Goal: Information Seeking & Learning: Learn about a topic

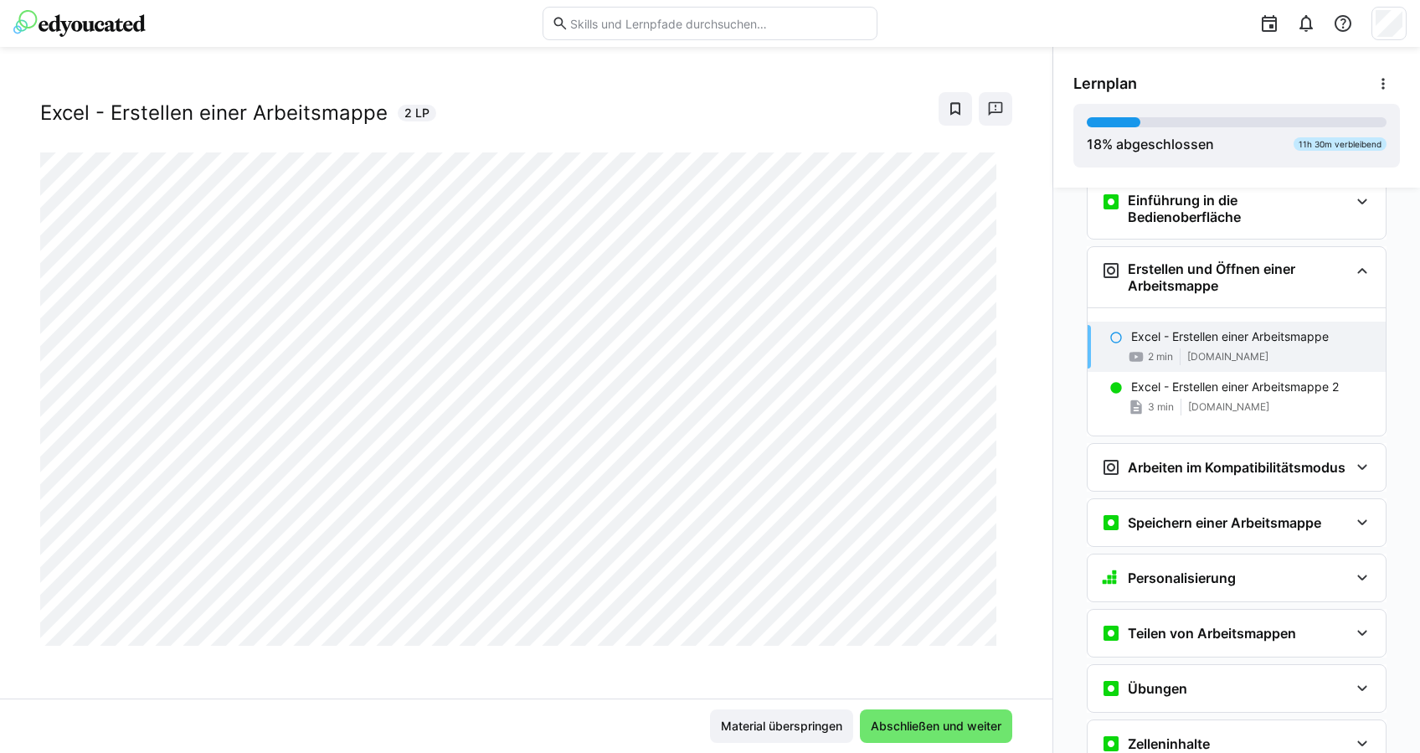
scroll to position [190, 0]
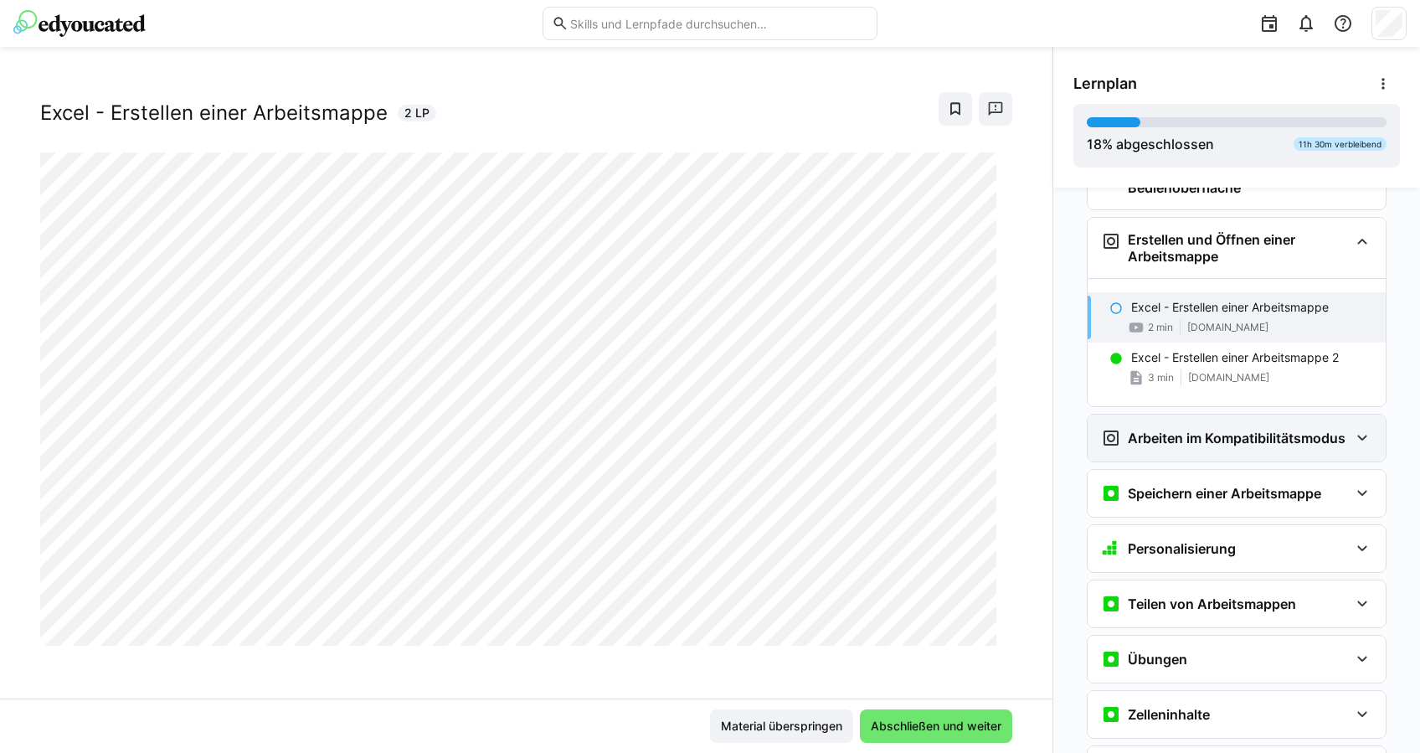
click at [1270, 449] on div "Arbeiten im Kompatibilitätsmodus" at bounding box center [1236, 437] width 298 height 47
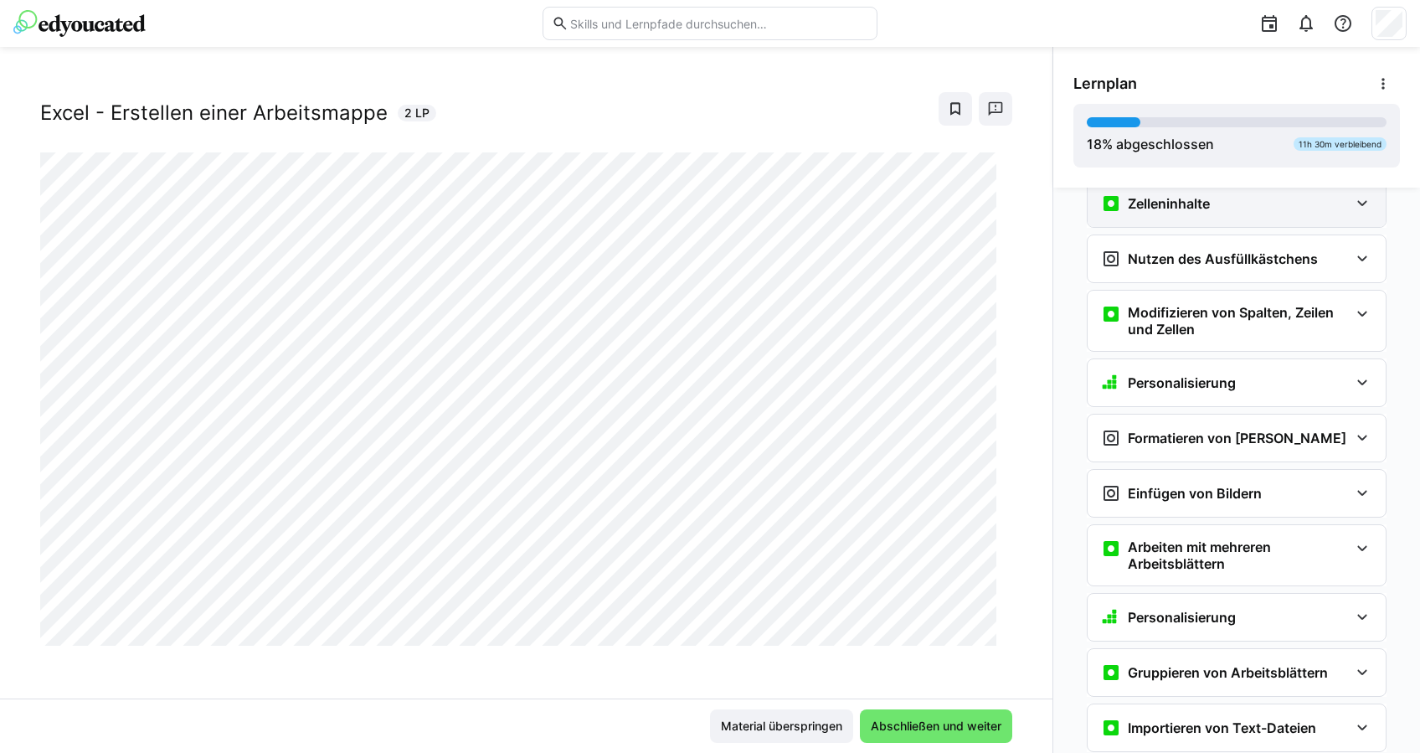
scroll to position [860, 0]
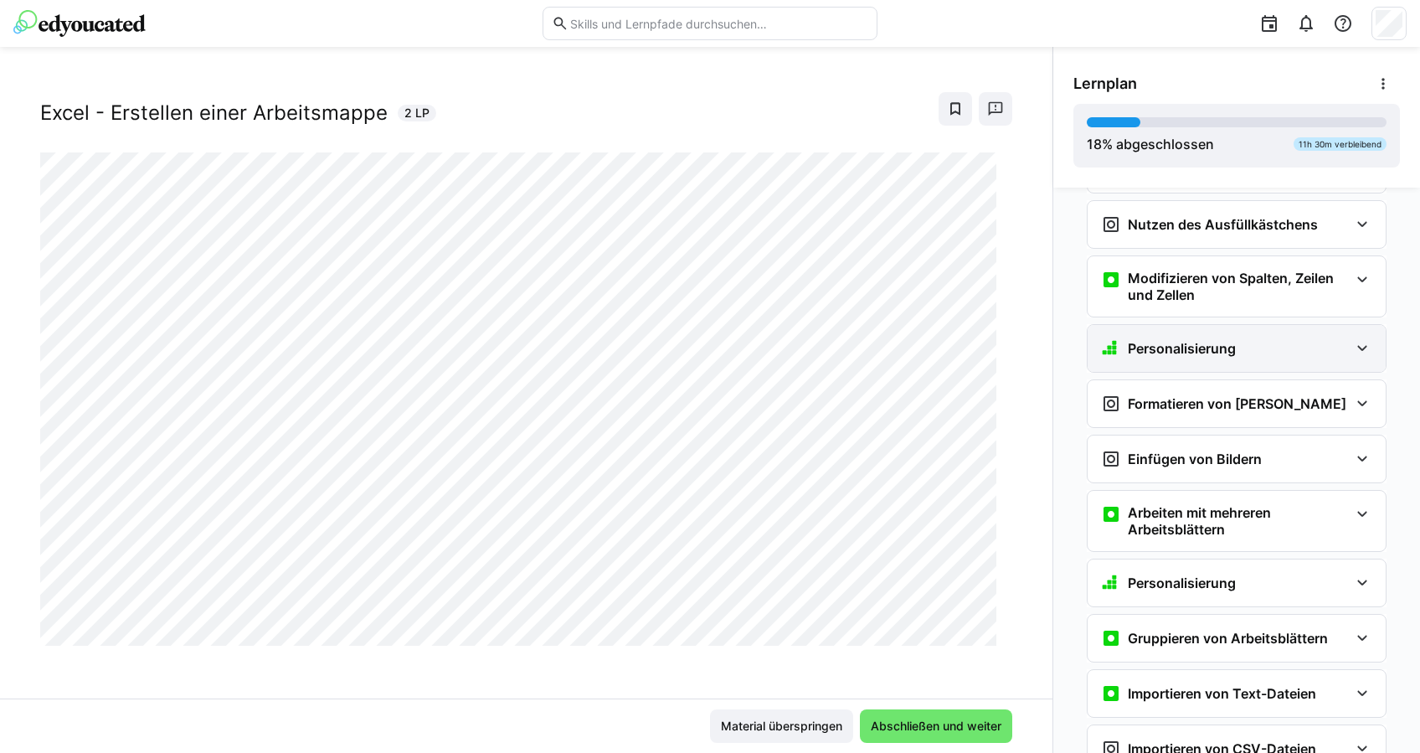
click at [1252, 328] on div "Personalisierung" at bounding box center [1236, 348] width 298 height 47
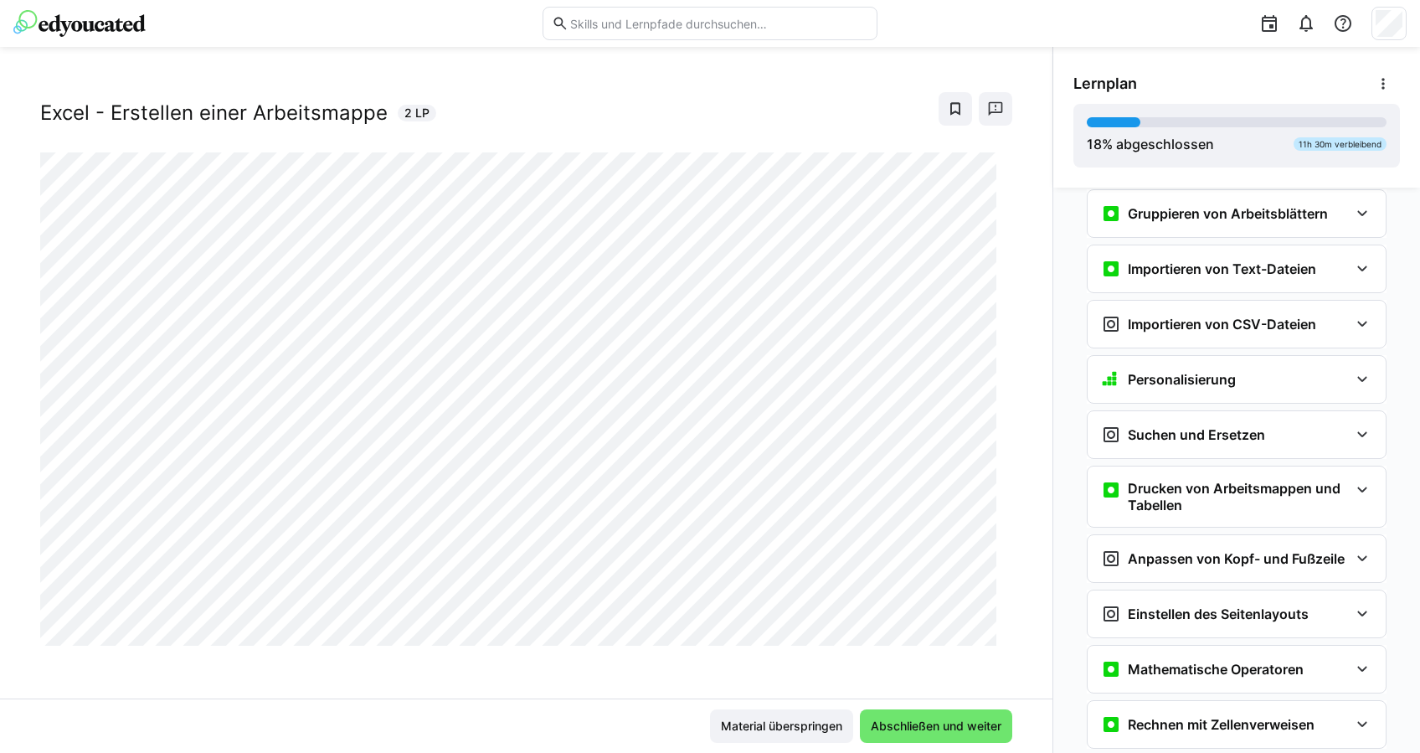
scroll to position [1753, 0]
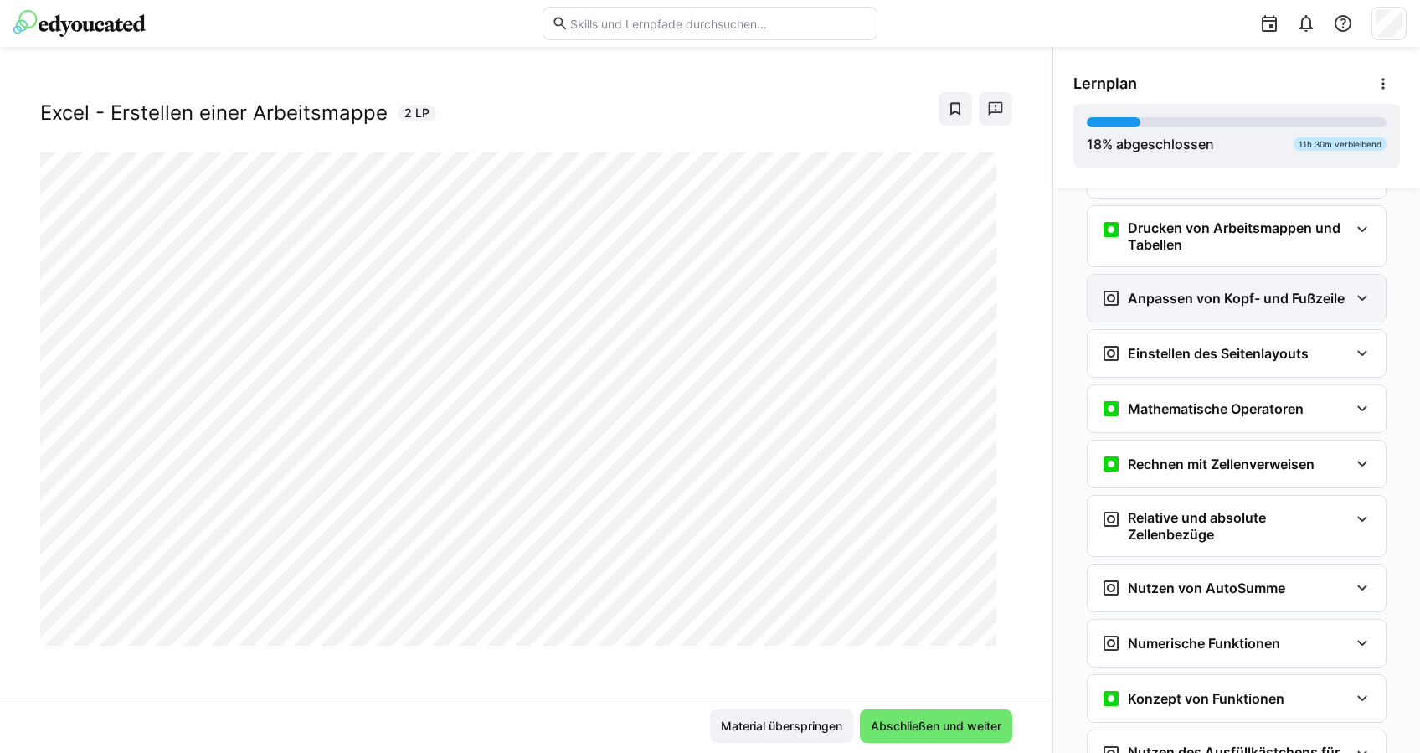
click at [1267, 296] on h3 "Anpassen von Kopf- und Fußzeile" at bounding box center [1236, 298] width 217 height 17
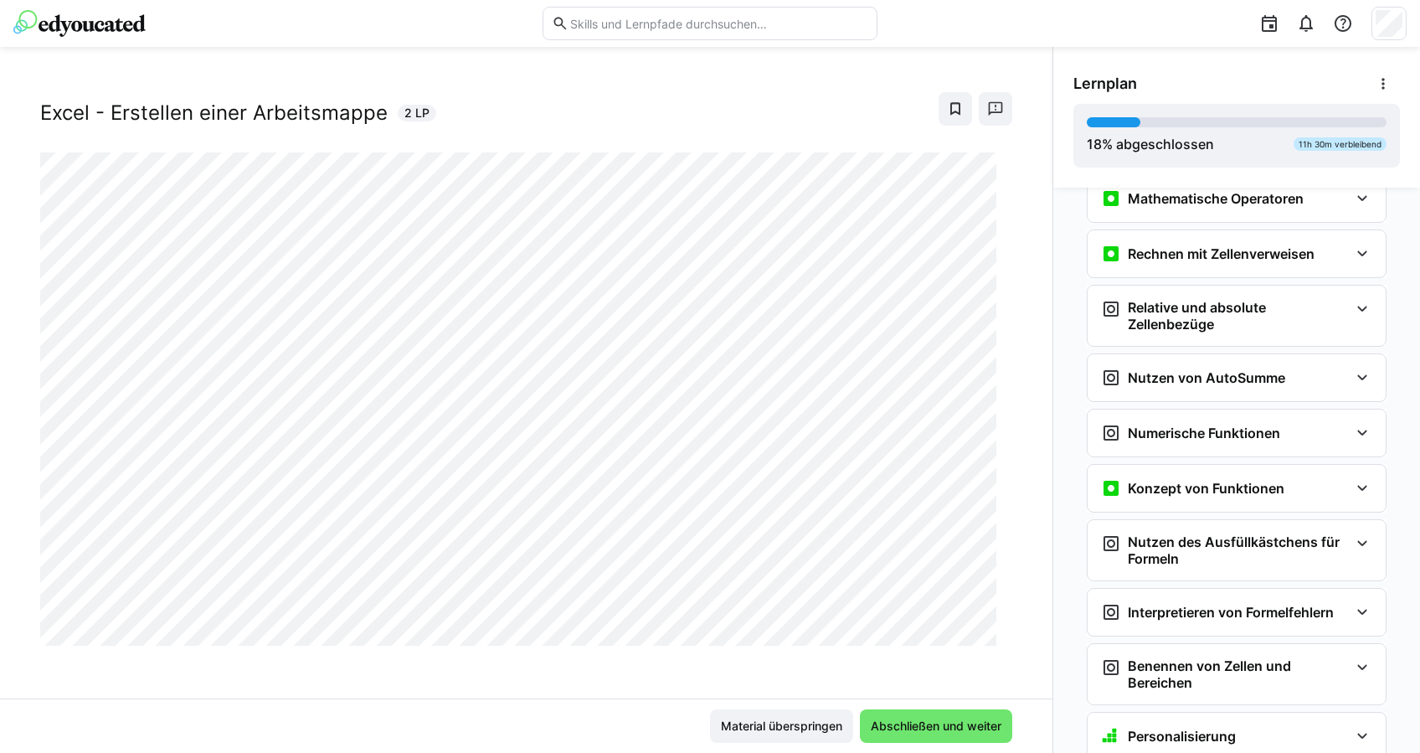
scroll to position [1864, 0]
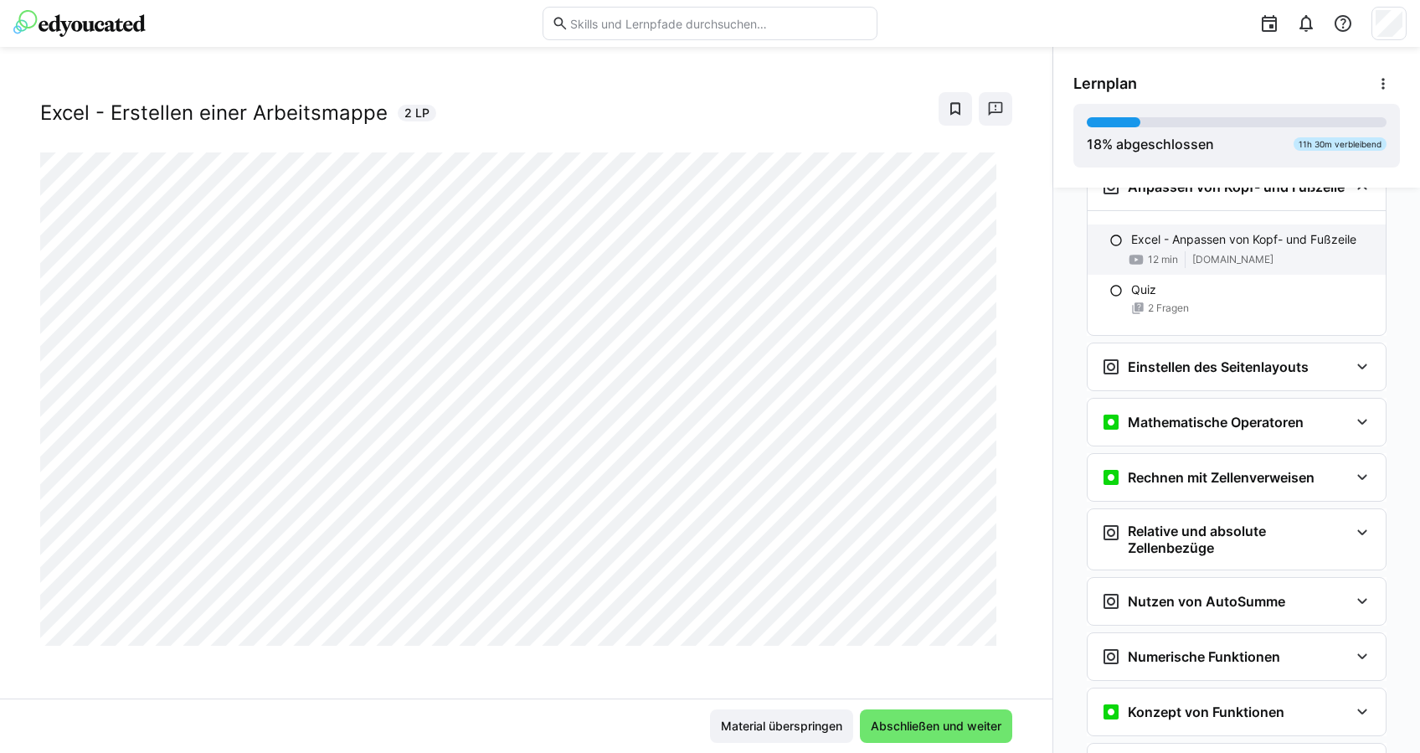
click at [1188, 244] on div "Excel - Anpassen von Kopf- und Fußzeile 12 min [DOMAIN_NAME]" at bounding box center [1236, 249] width 298 height 50
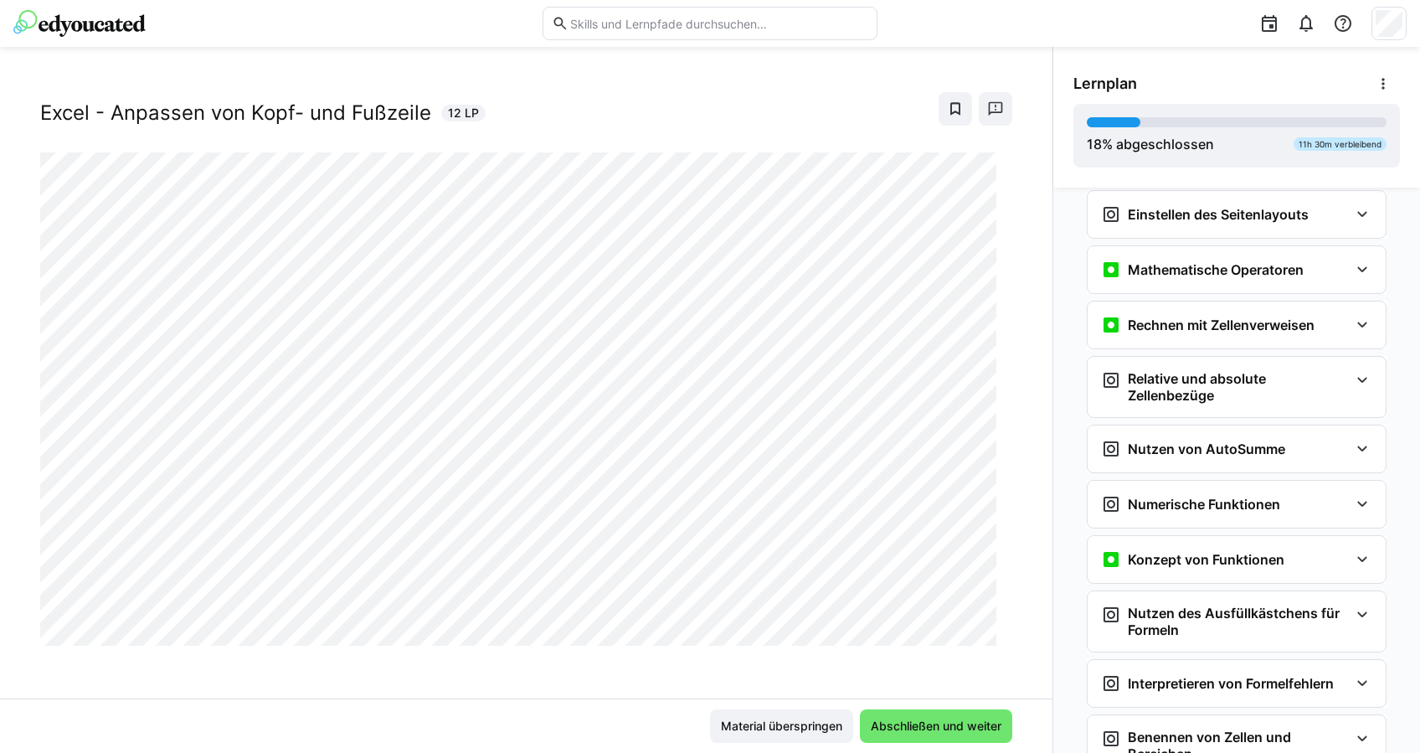
scroll to position [2170, 0]
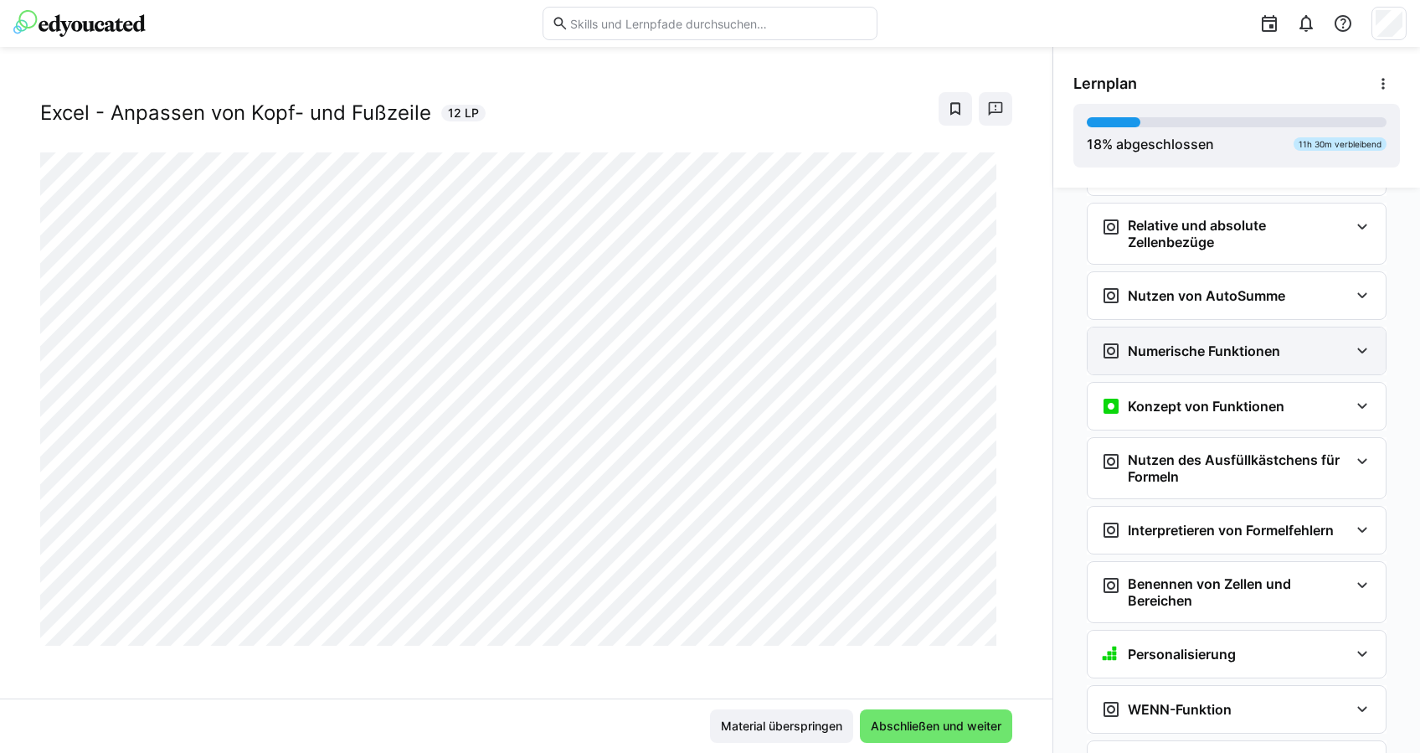
click at [1202, 348] on h3 "Numerische Funktionen" at bounding box center [1204, 350] width 152 height 17
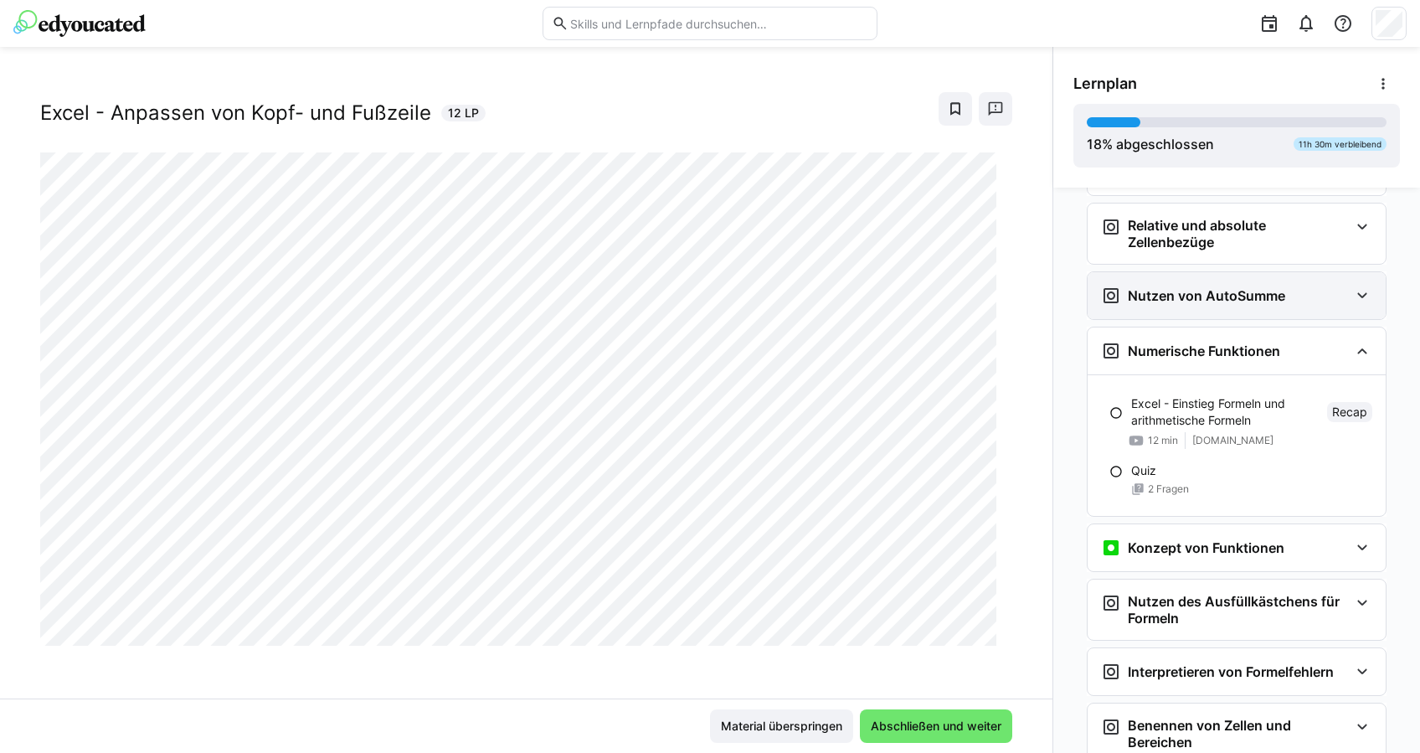
click at [1239, 297] on h3 "Nutzen von AutoSumme" at bounding box center [1206, 295] width 157 height 17
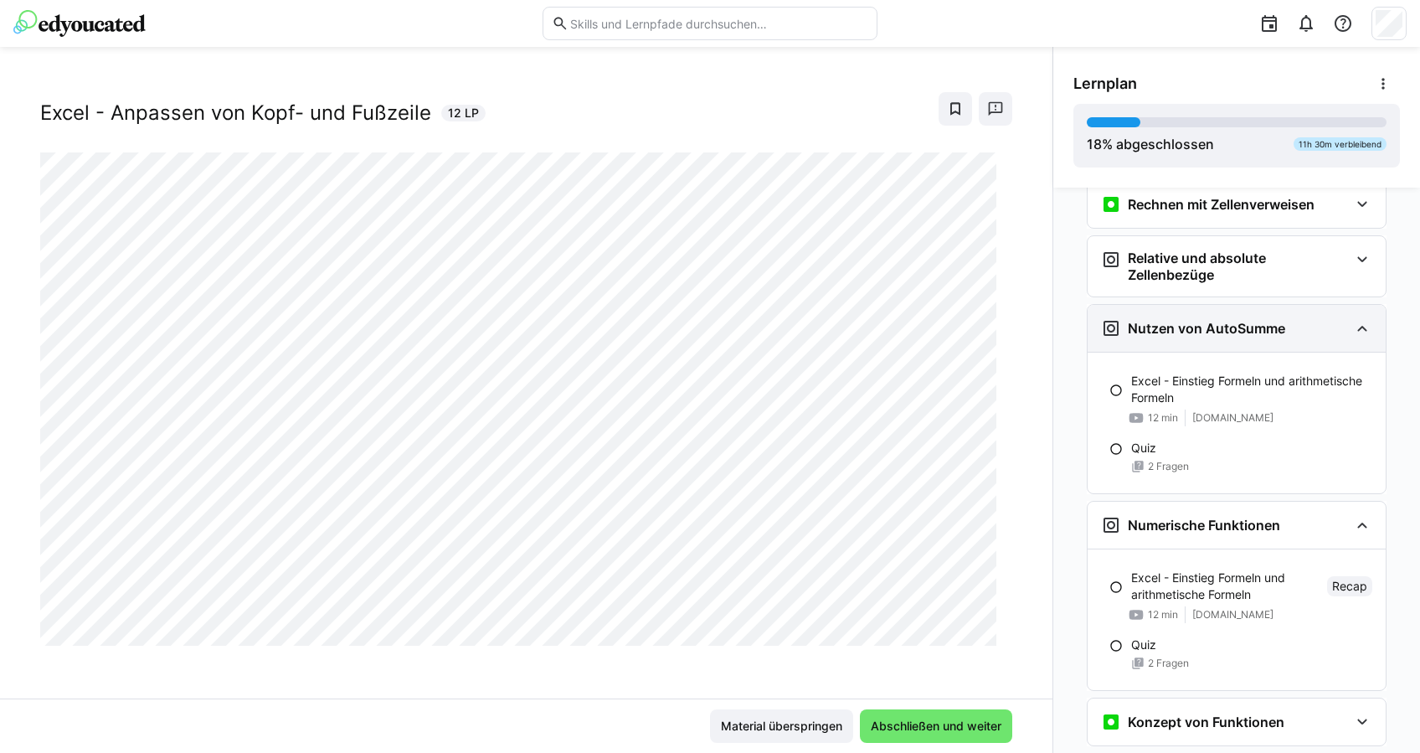
scroll to position [2058, 0]
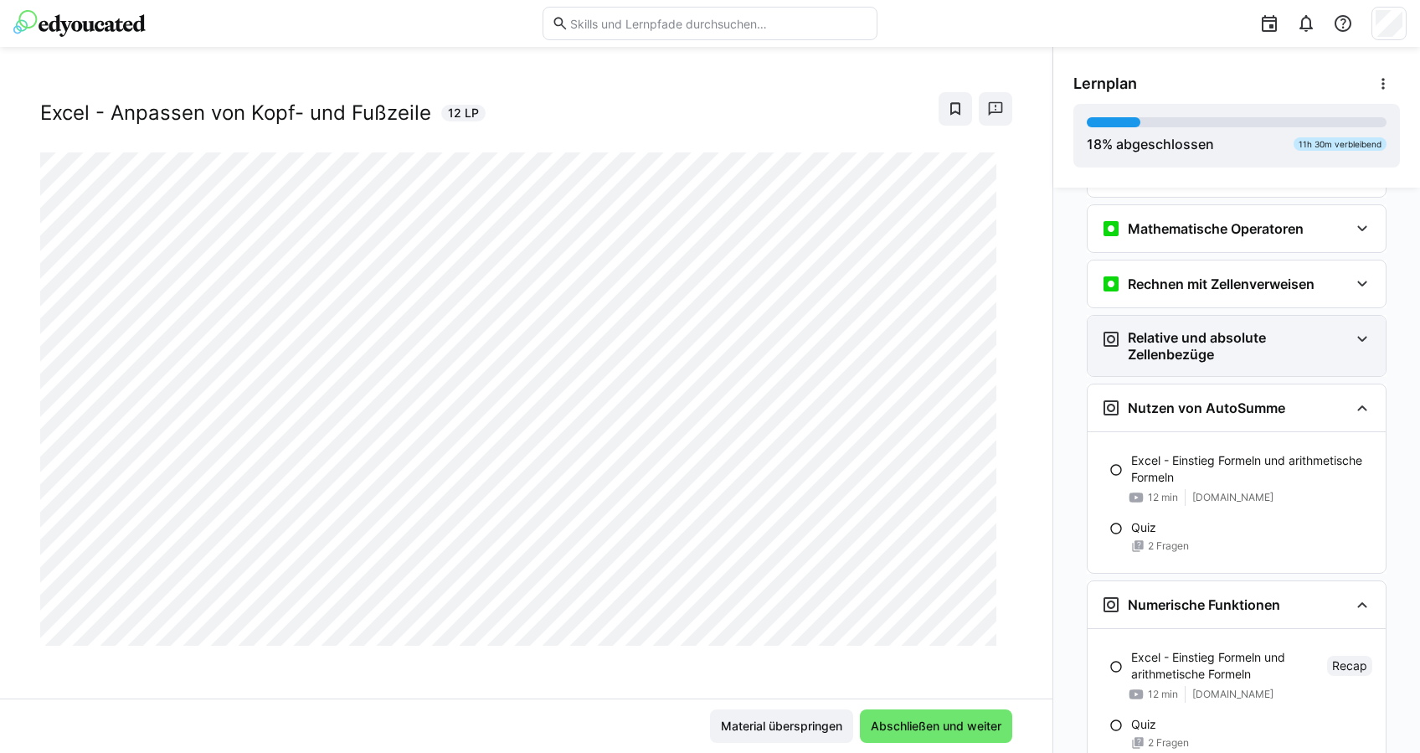
click at [1235, 329] on h3 "Relative und absolute Zellenbezüge" at bounding box center [1238, 345] width 221 height 33
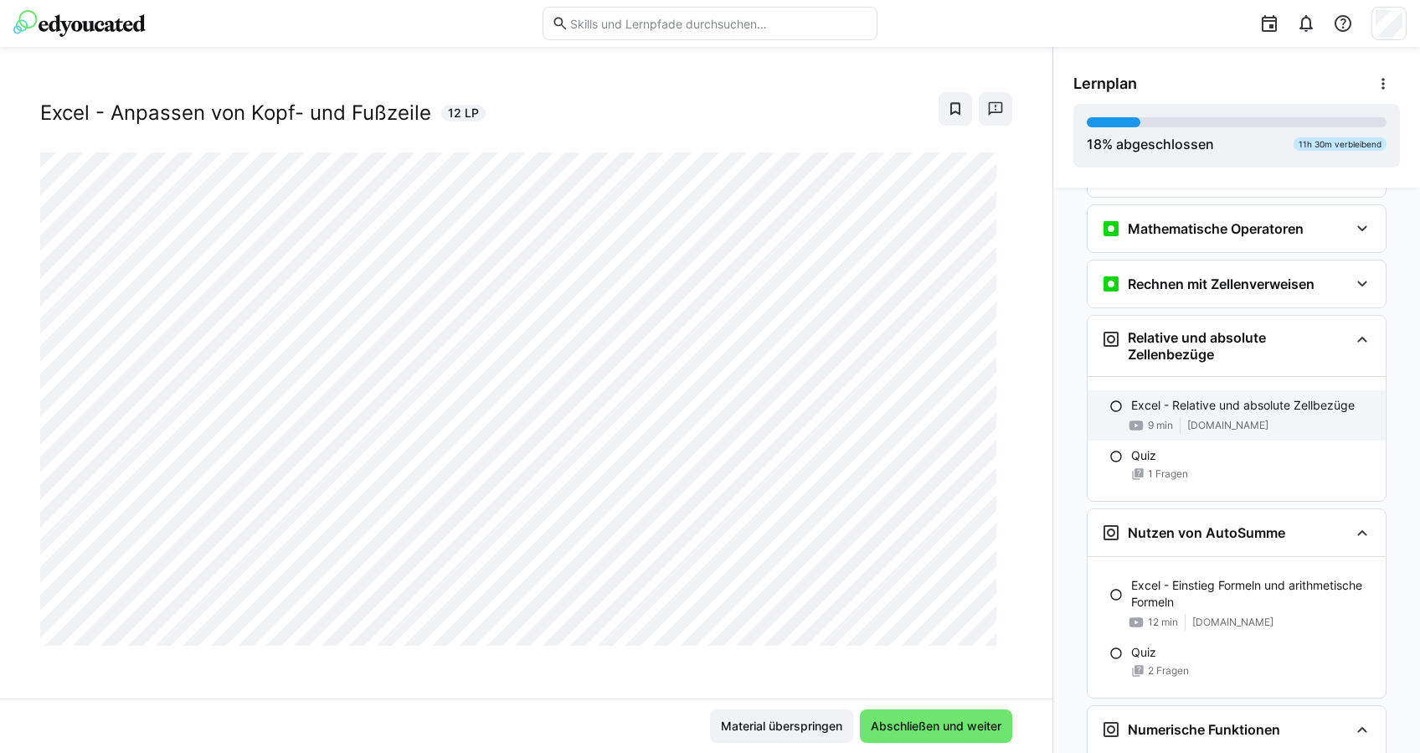
click at [1232, 407] on p "Excel - Relative und absolute Zellbezüge" at bounding box center [1243, 405] width 224 height 17
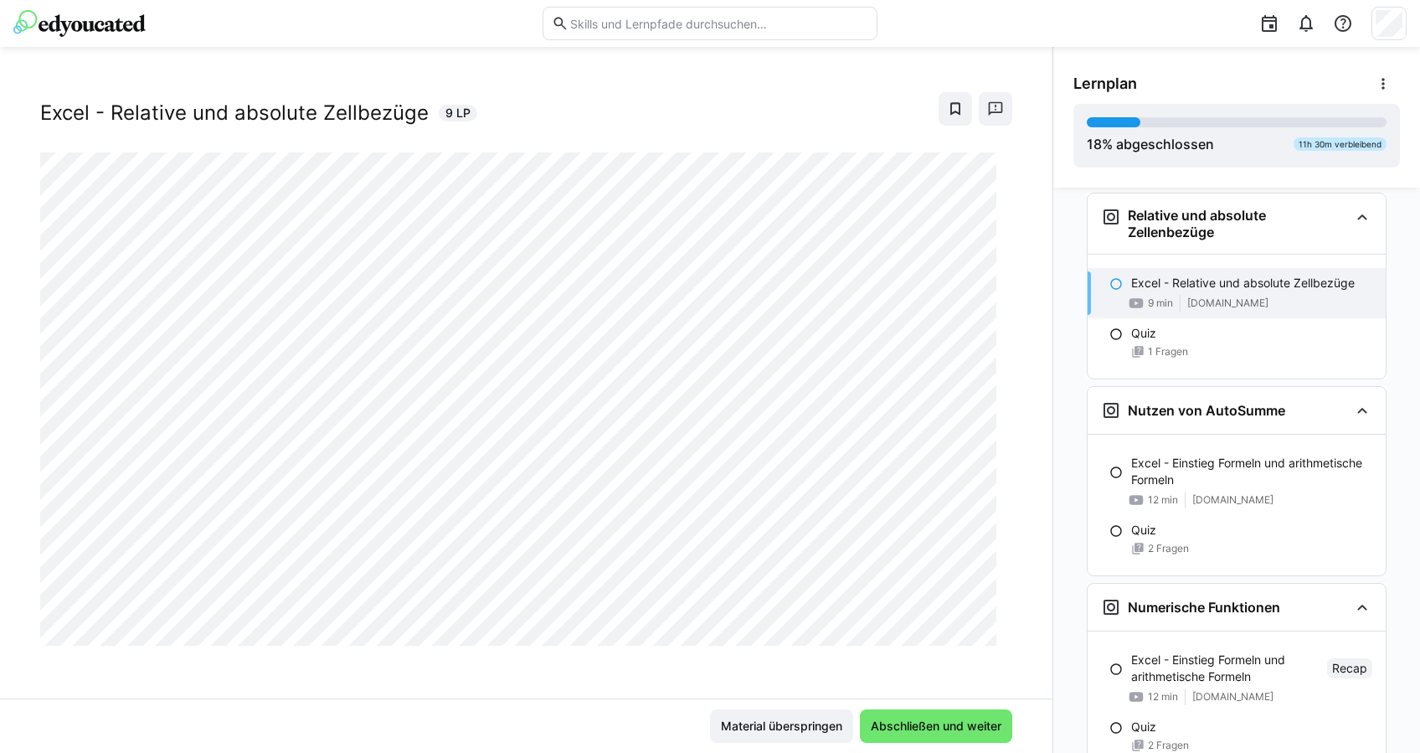
click at [723, 671] on div "Microsoft Excel Excel - Relative und absolute Zellbezüge 9 LP" at bounding box center [526, 392] width 1052 height 611
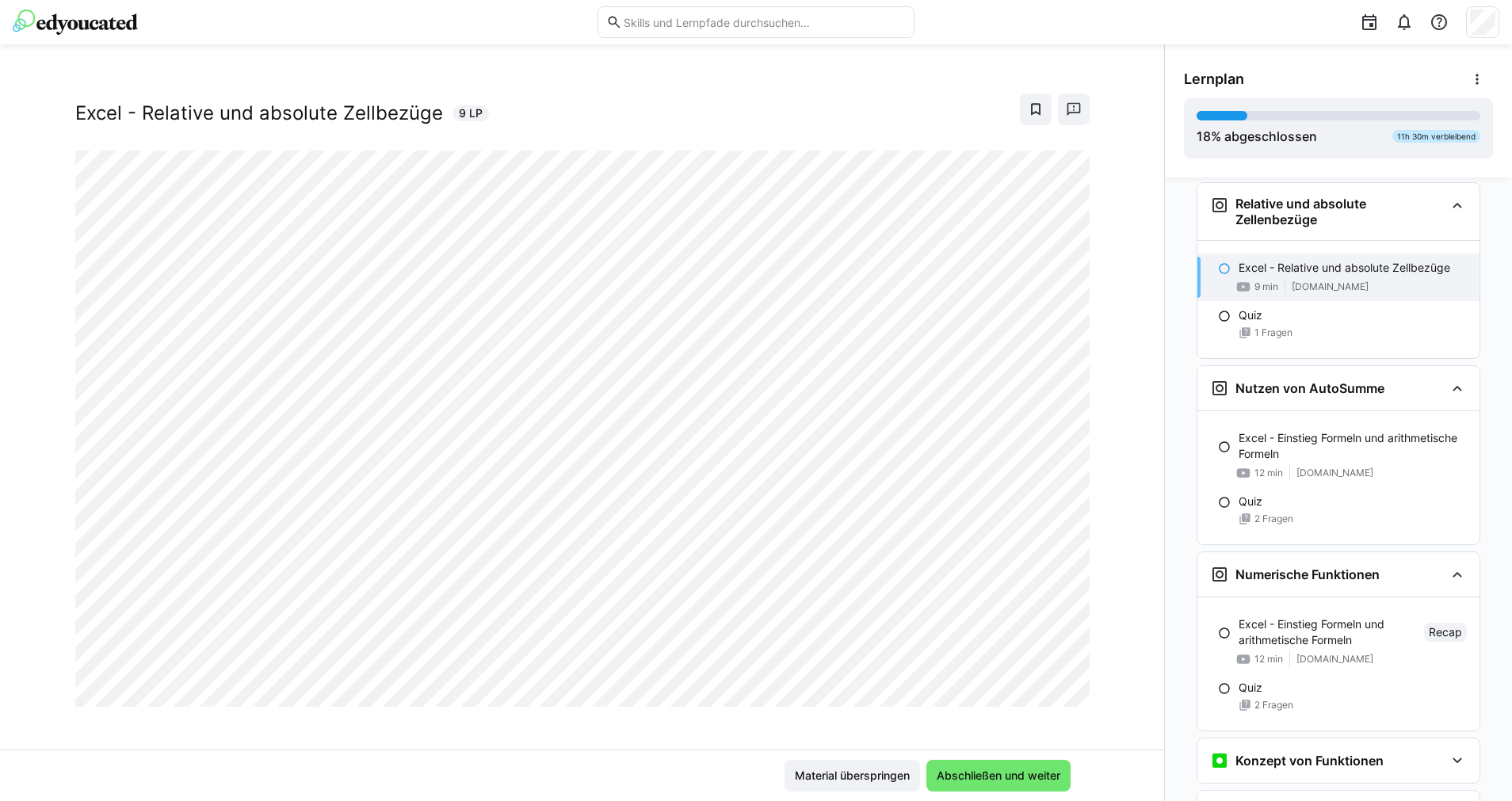
scroll to position [27, 0]
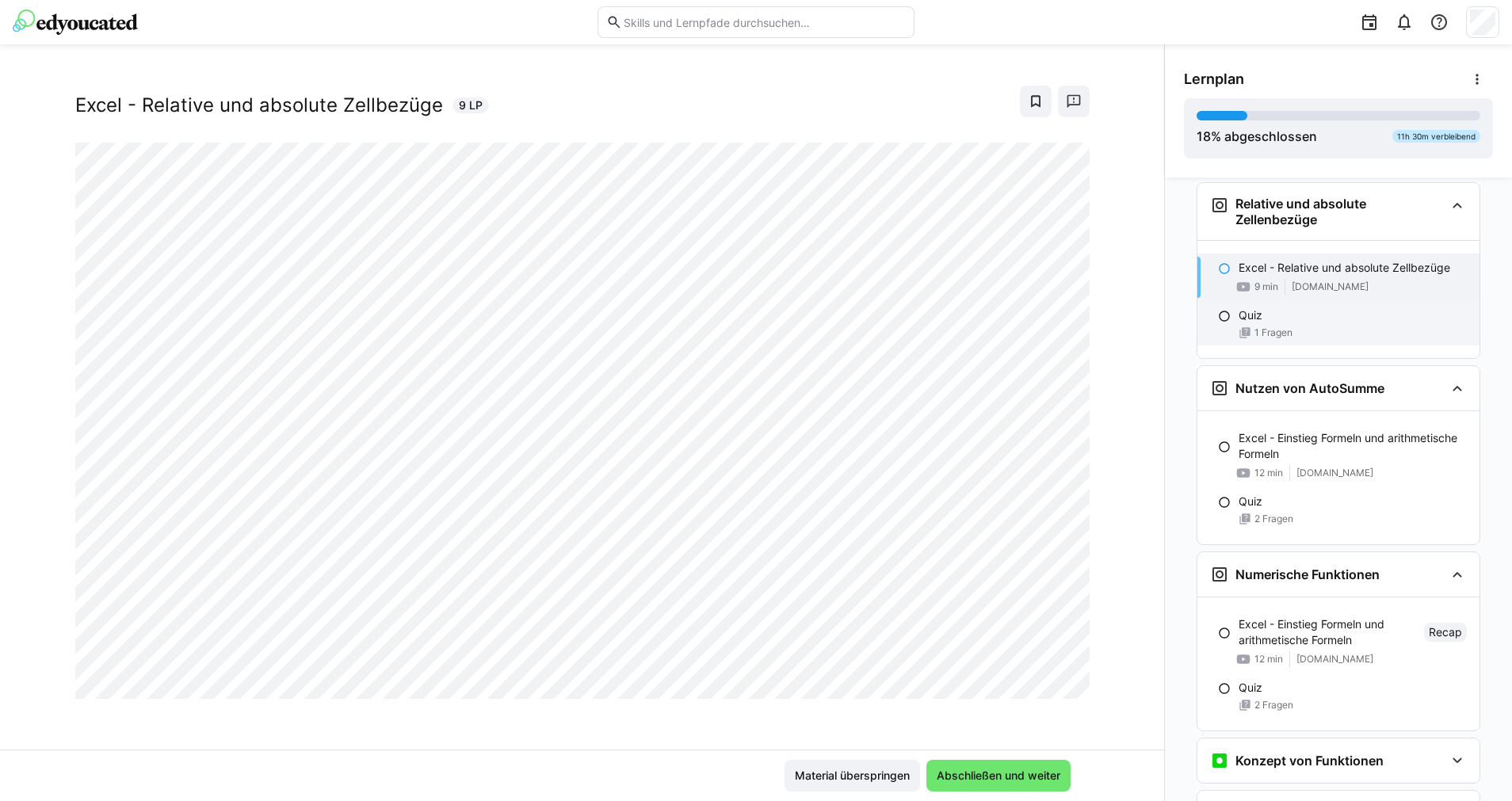
click at [1262, 334] on span "1 Fragen" at bounding box center [1273, 332] width 38 height 12
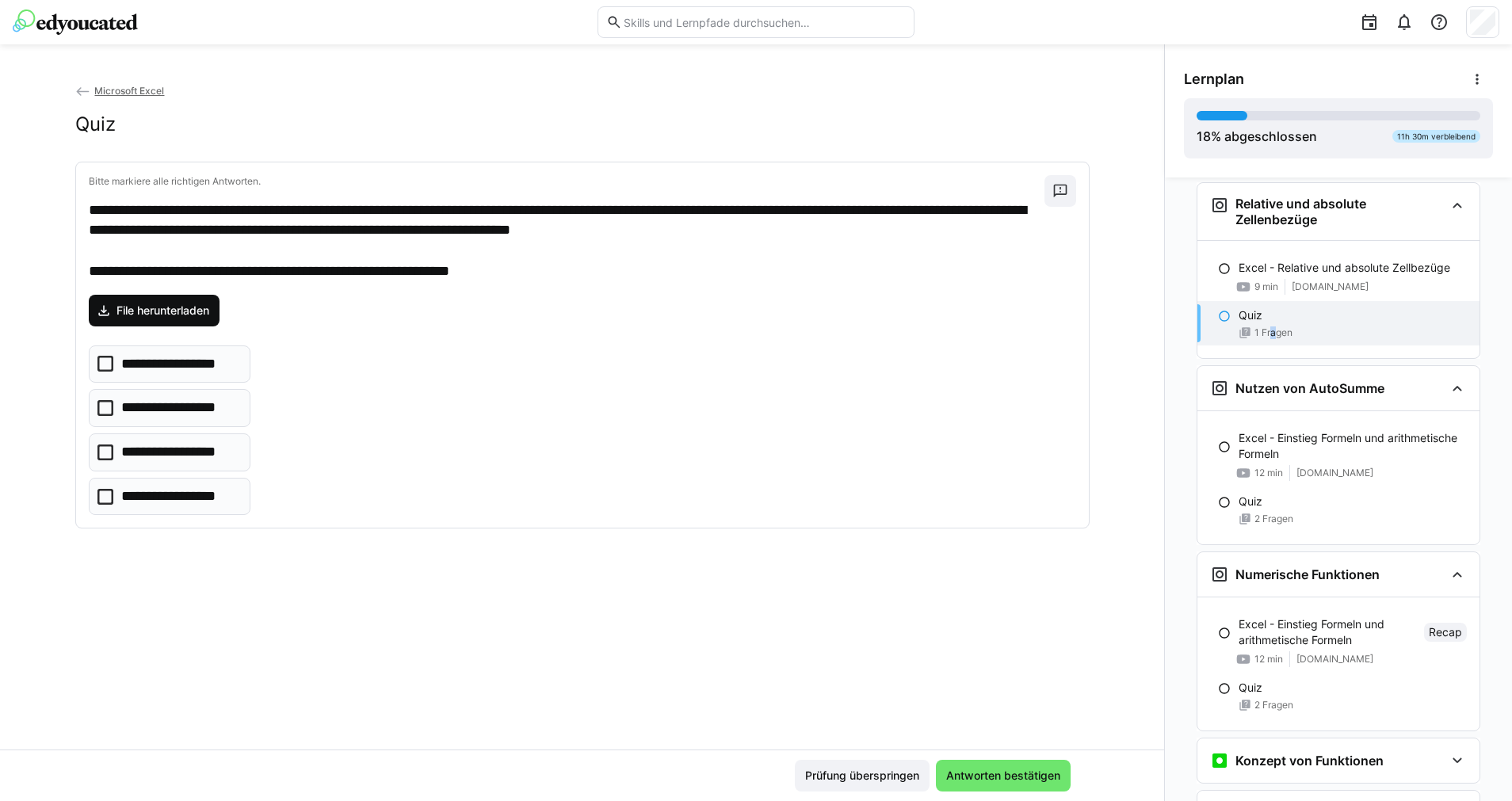
click at [127, 298] on span "File herunterladen" at bounding box center [154, 310] width 132 height 31
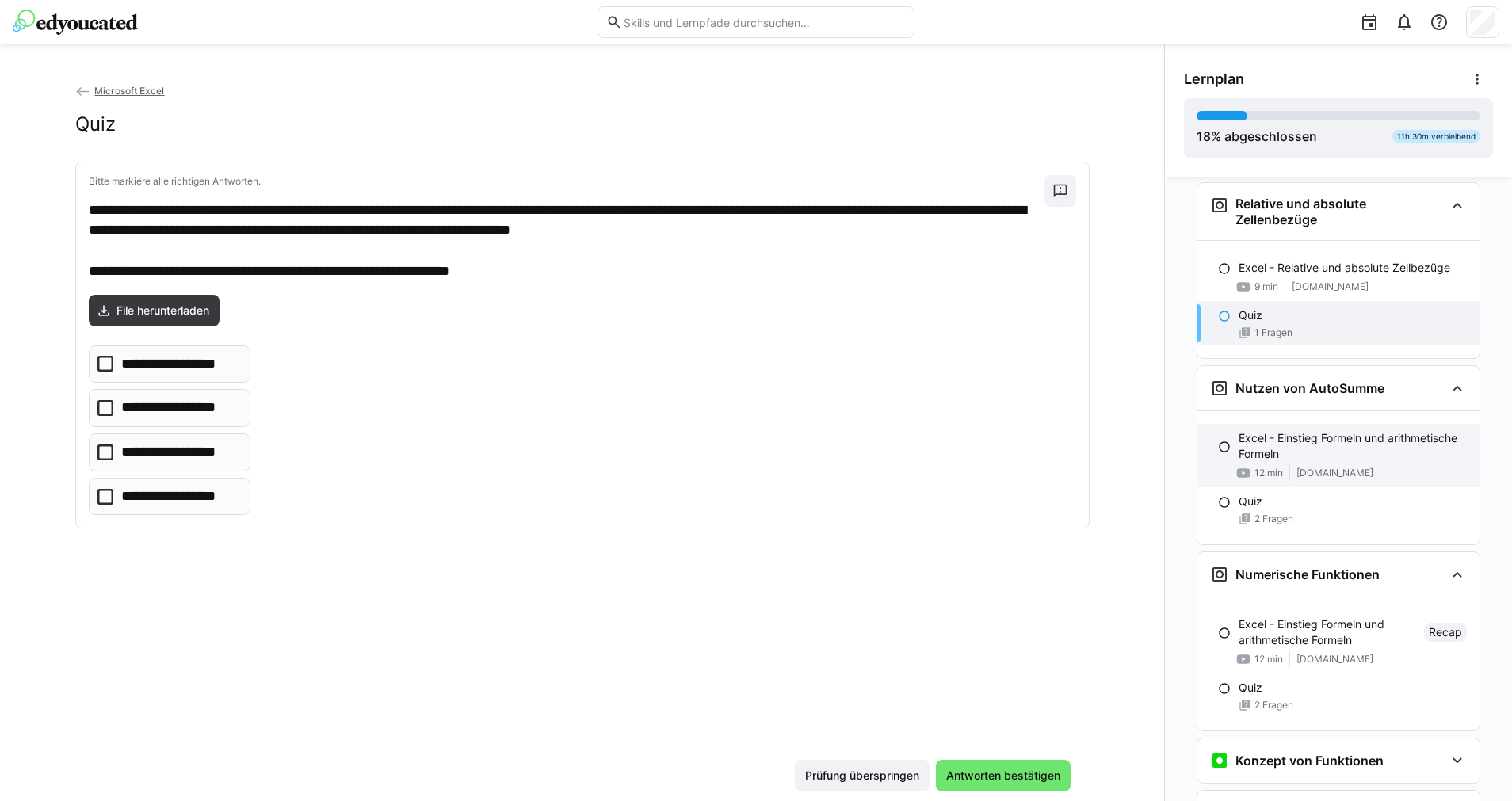
click at [1343, 442] on p "Excel - Einstieg Formeln und arithmetische Formeln" at bounding box center [1352, 446] width 228 height 31
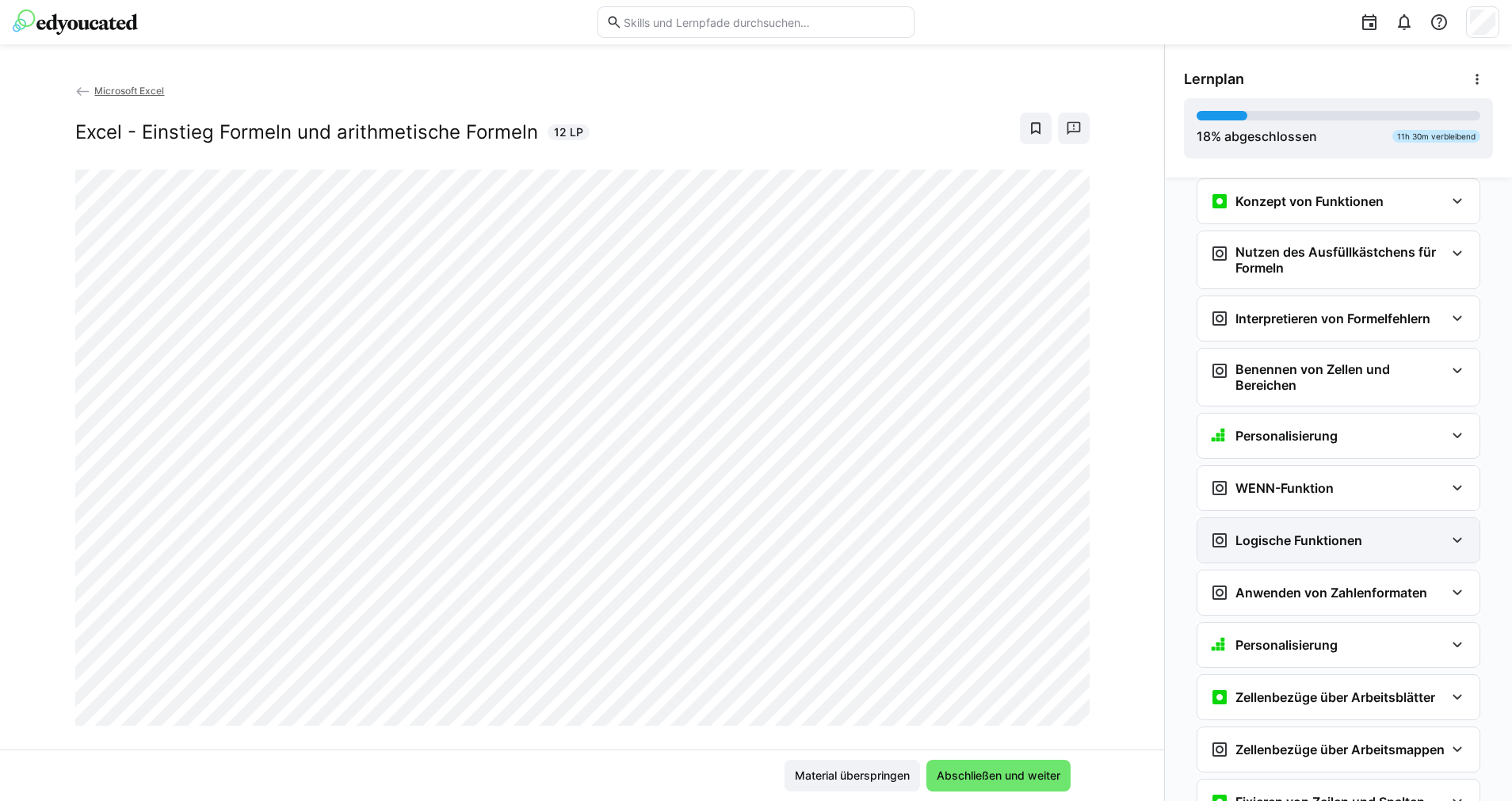
scroll to position [2608, 0]
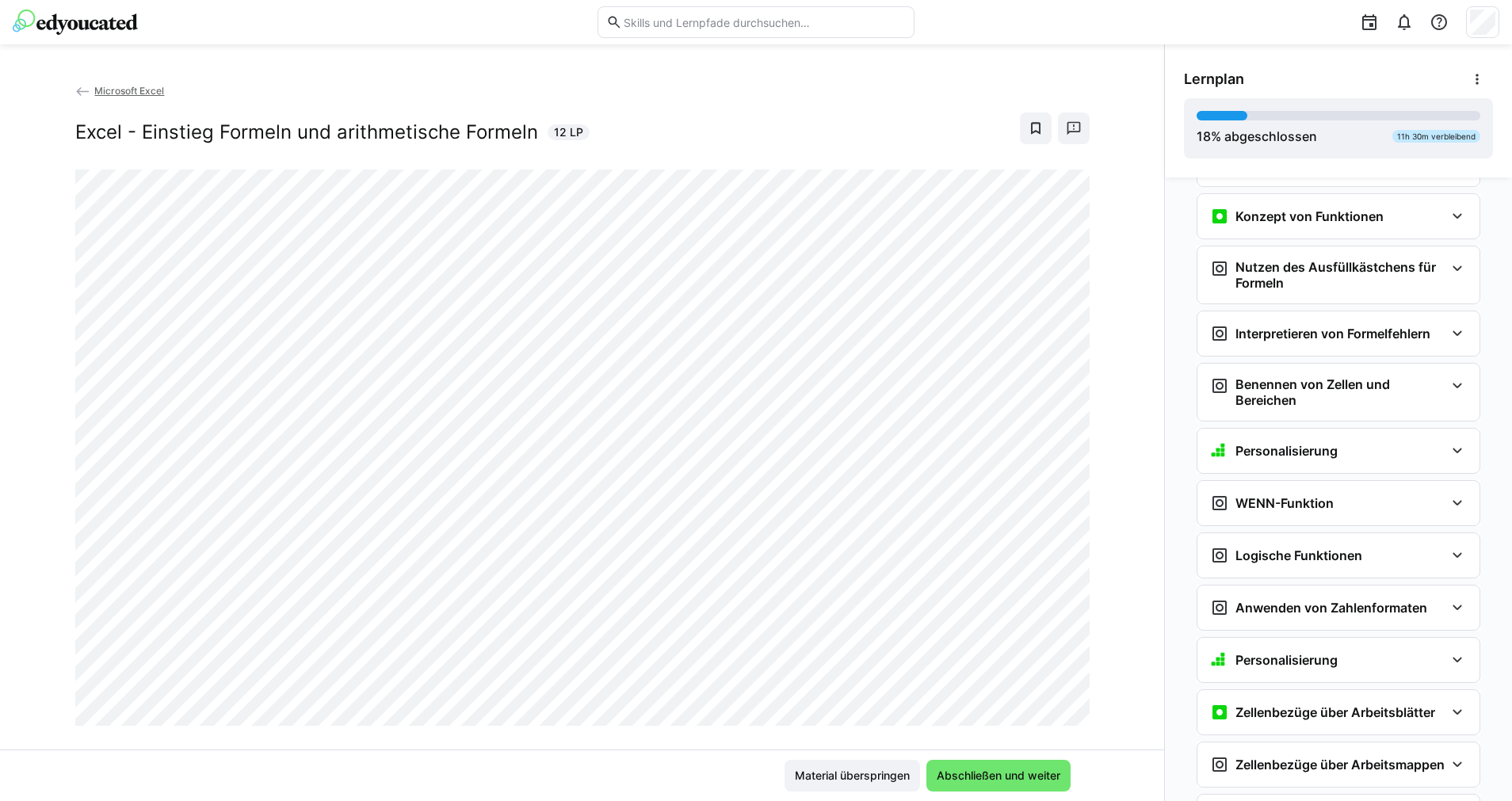
click at [1127, 436] on div "Microsoft Excel Excel - Einstieg Formeln und arithmetische Formeln 12 LP" at bounding box center [582, 416] width 1165 height 668
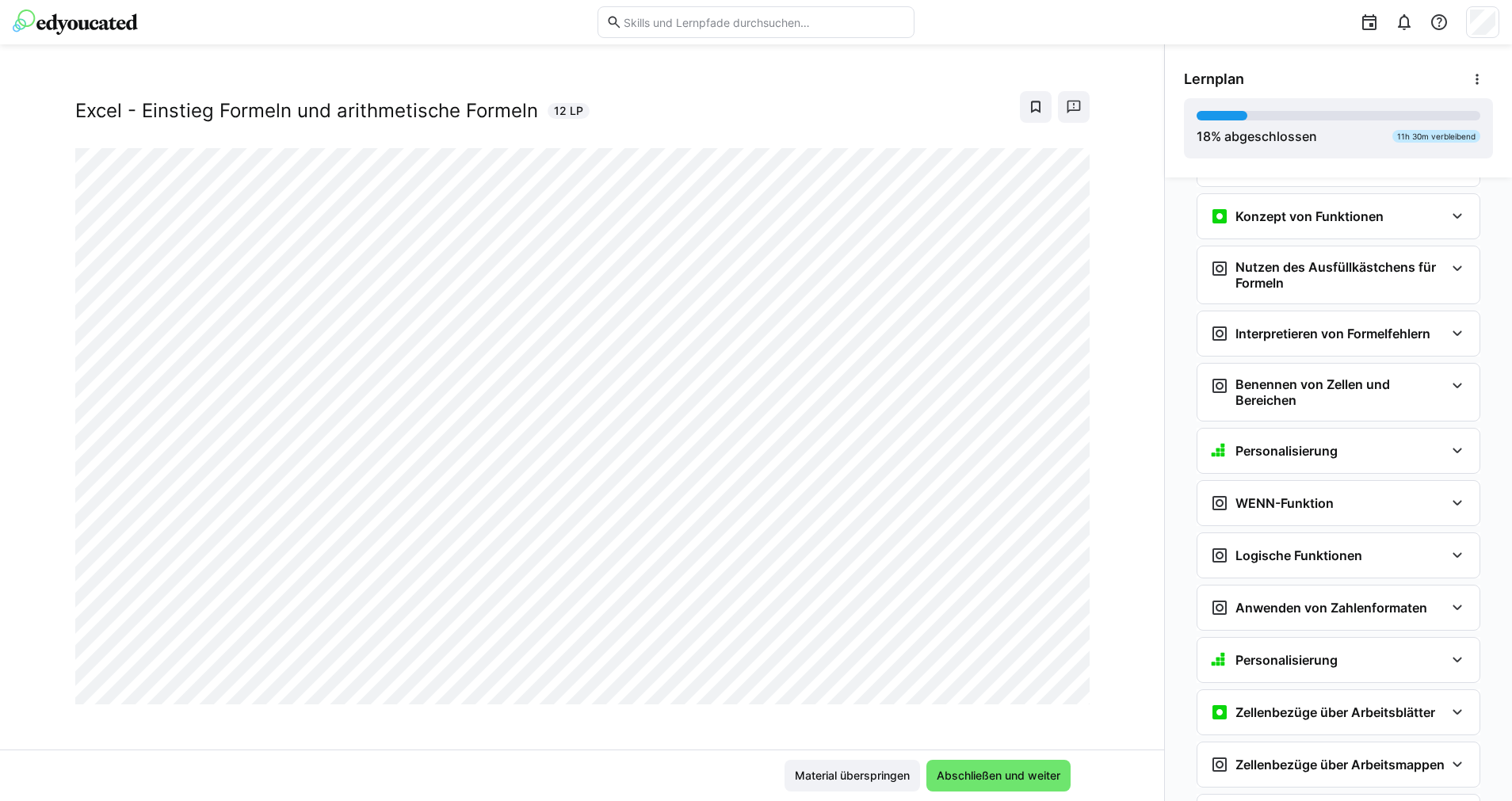
scroll to position [27, 0]
click at [969, 87] on div "Excel - Einstieg Formeln und arithmetische Formeln 12 LP" at bounding box center [583, 100] width 1015 height 31
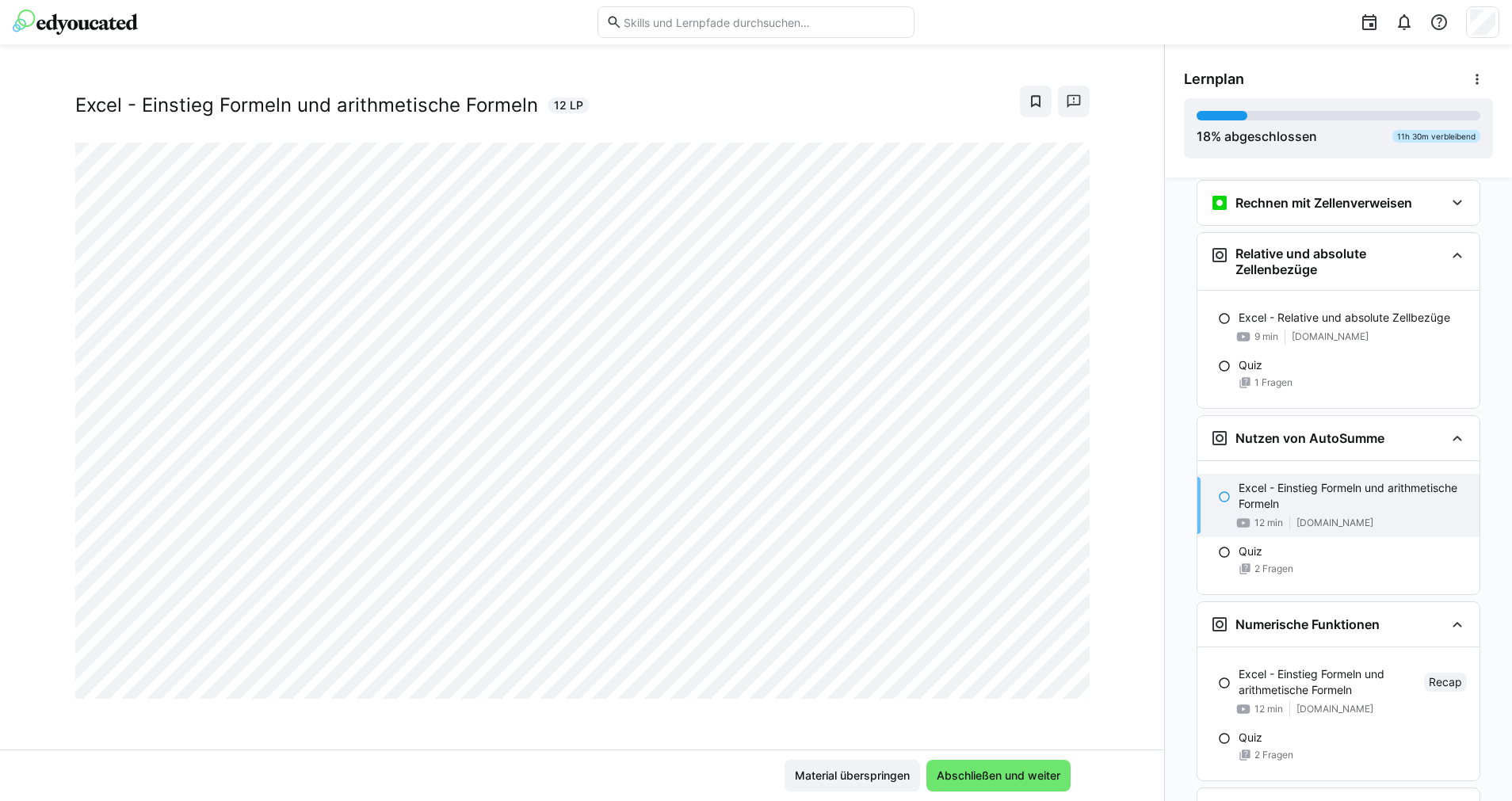
scroll to position [2133, 0]
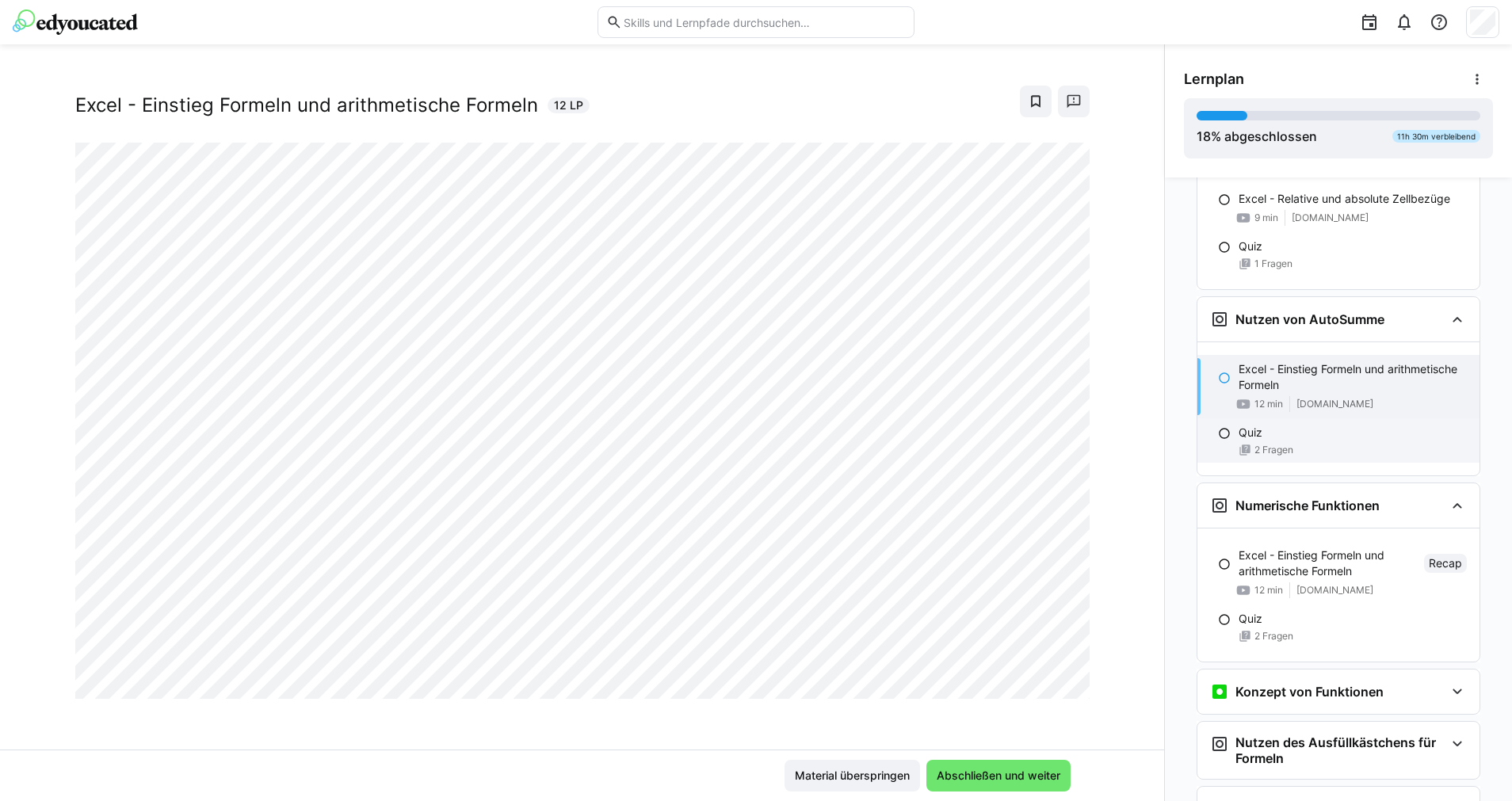
click at [1326, 445] on div "2 Fragen" at bounding box center [1352, 450] width 228 height 12
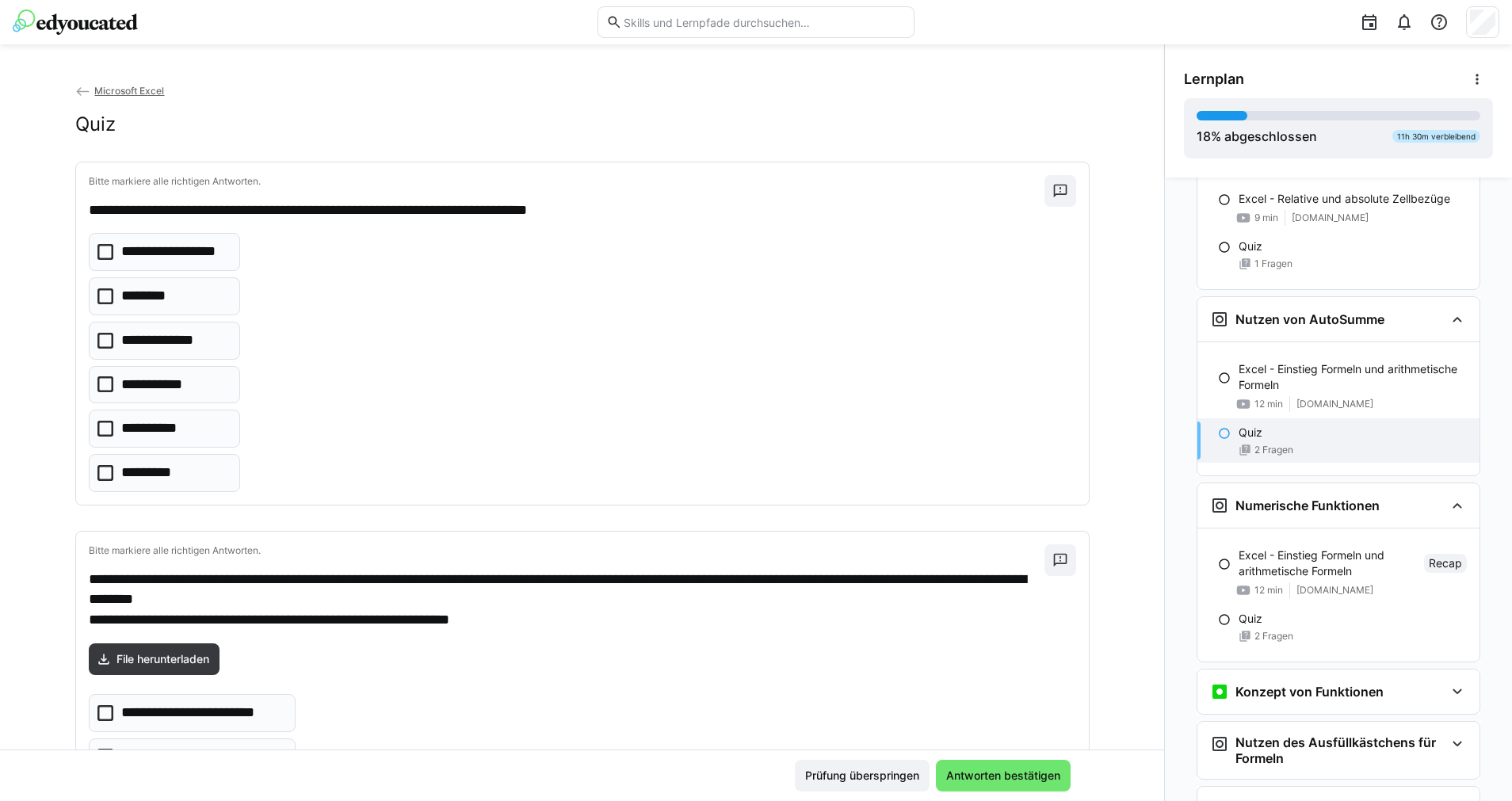
click at [180, 299] on p "********" at bounding box center [154, 296] width 67 height 21
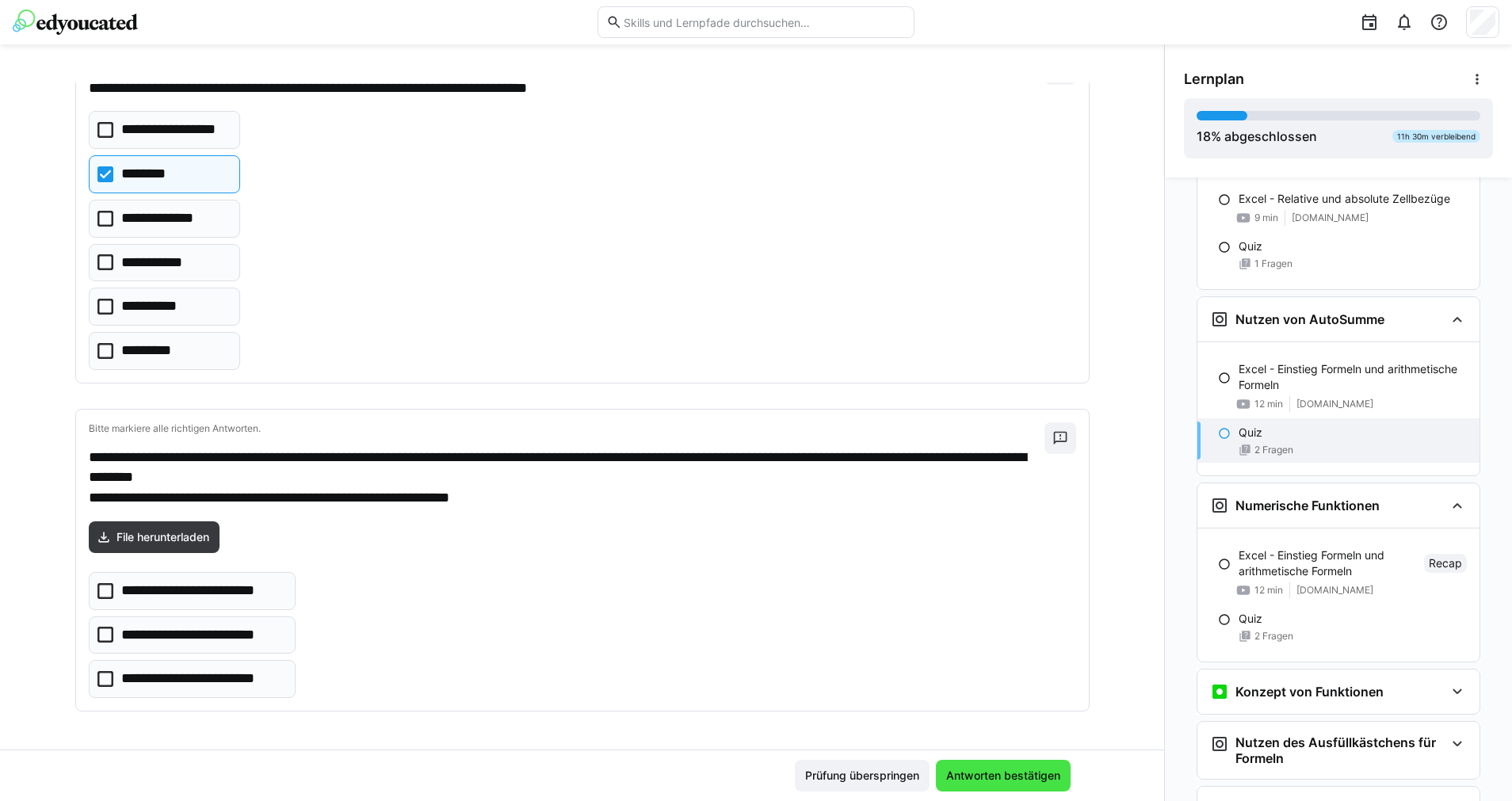
click at [1004, 712] on span "Antworten bestätigen" at bounding box center [1004, 775] width 134 height 31
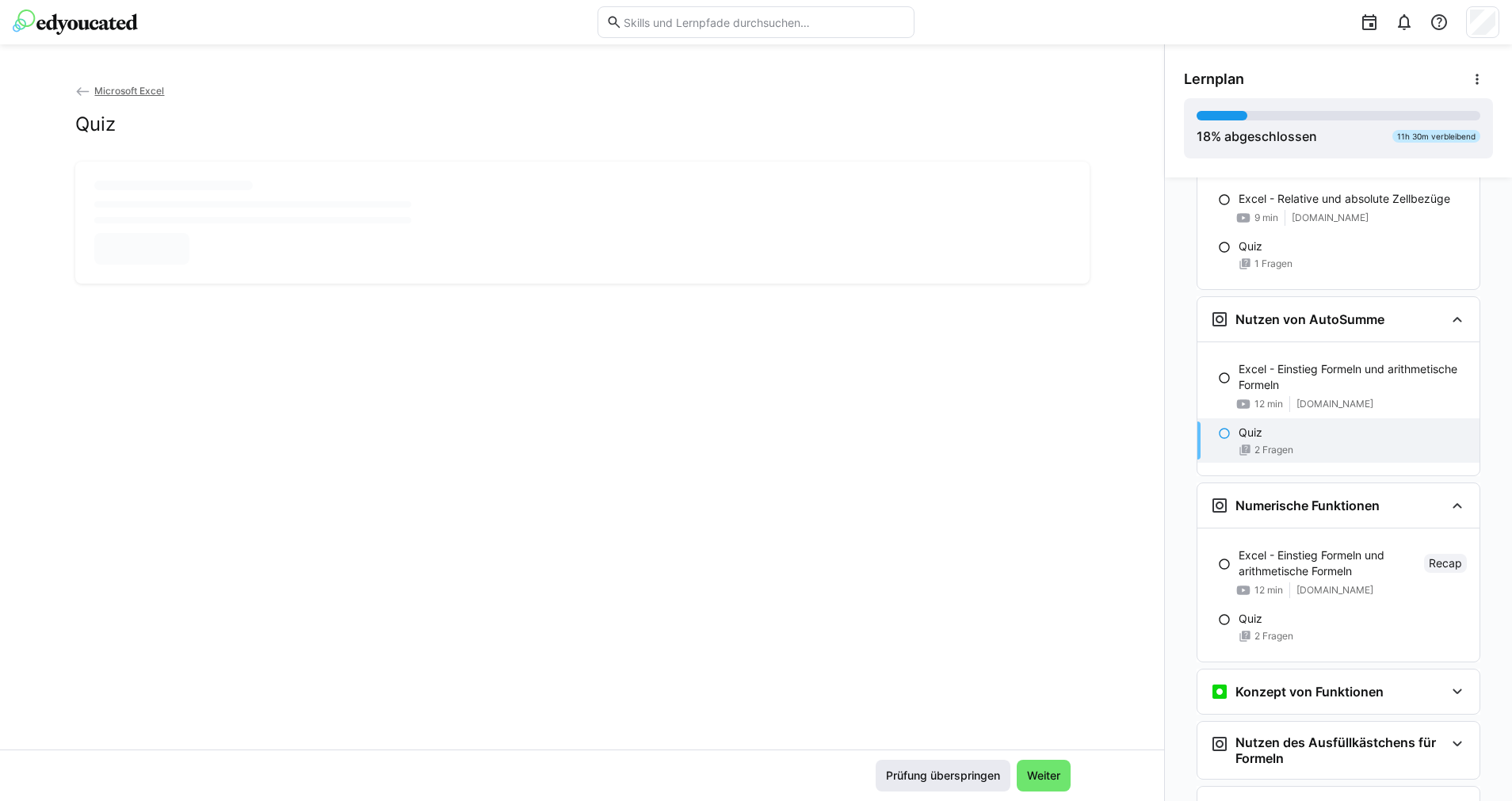
scroll to position [0, 0]
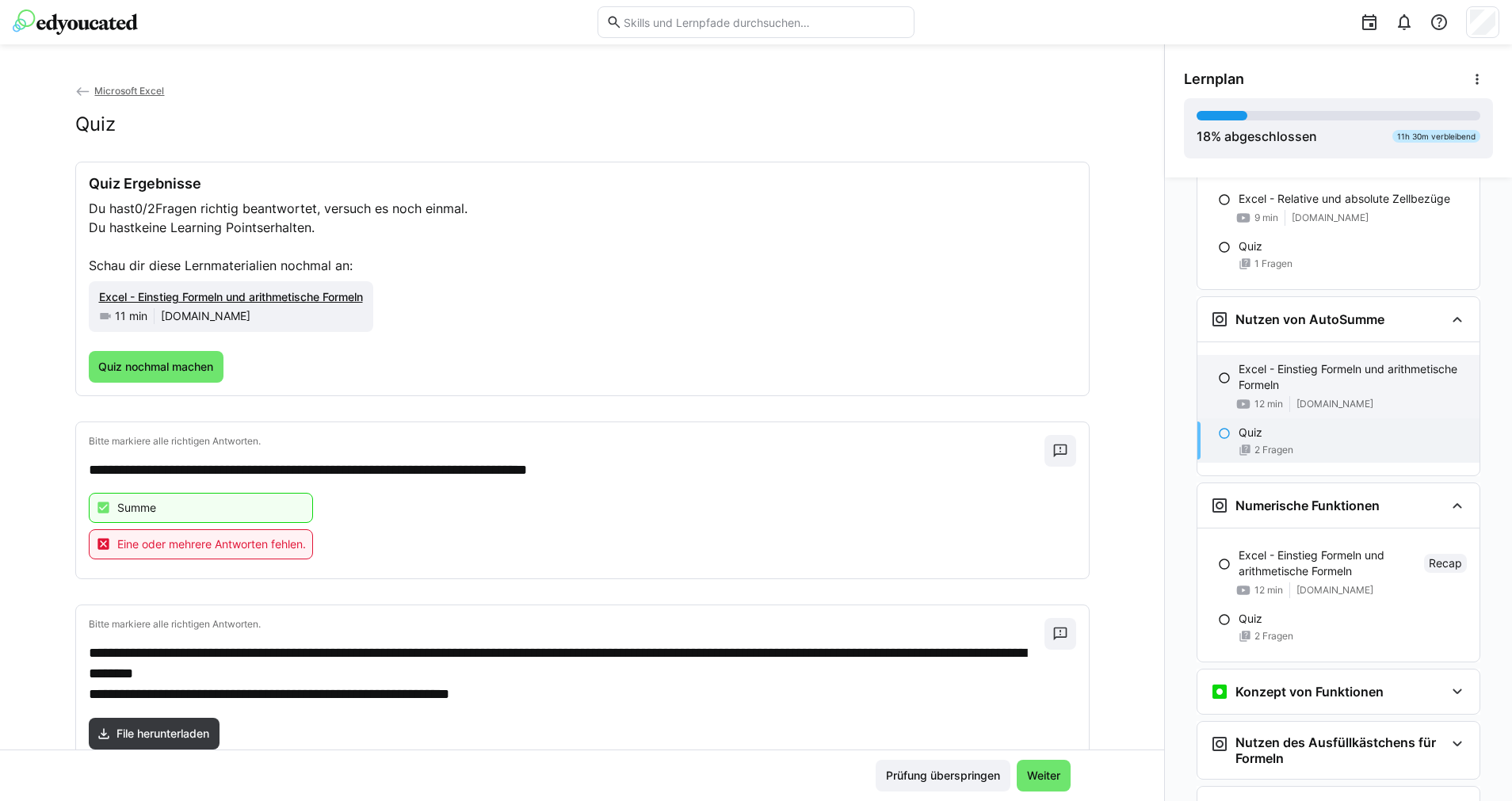
click at [1301, 401] on span "[DOMAIN_NAME]" at bounding box center [1335, 403] width 77 height 12
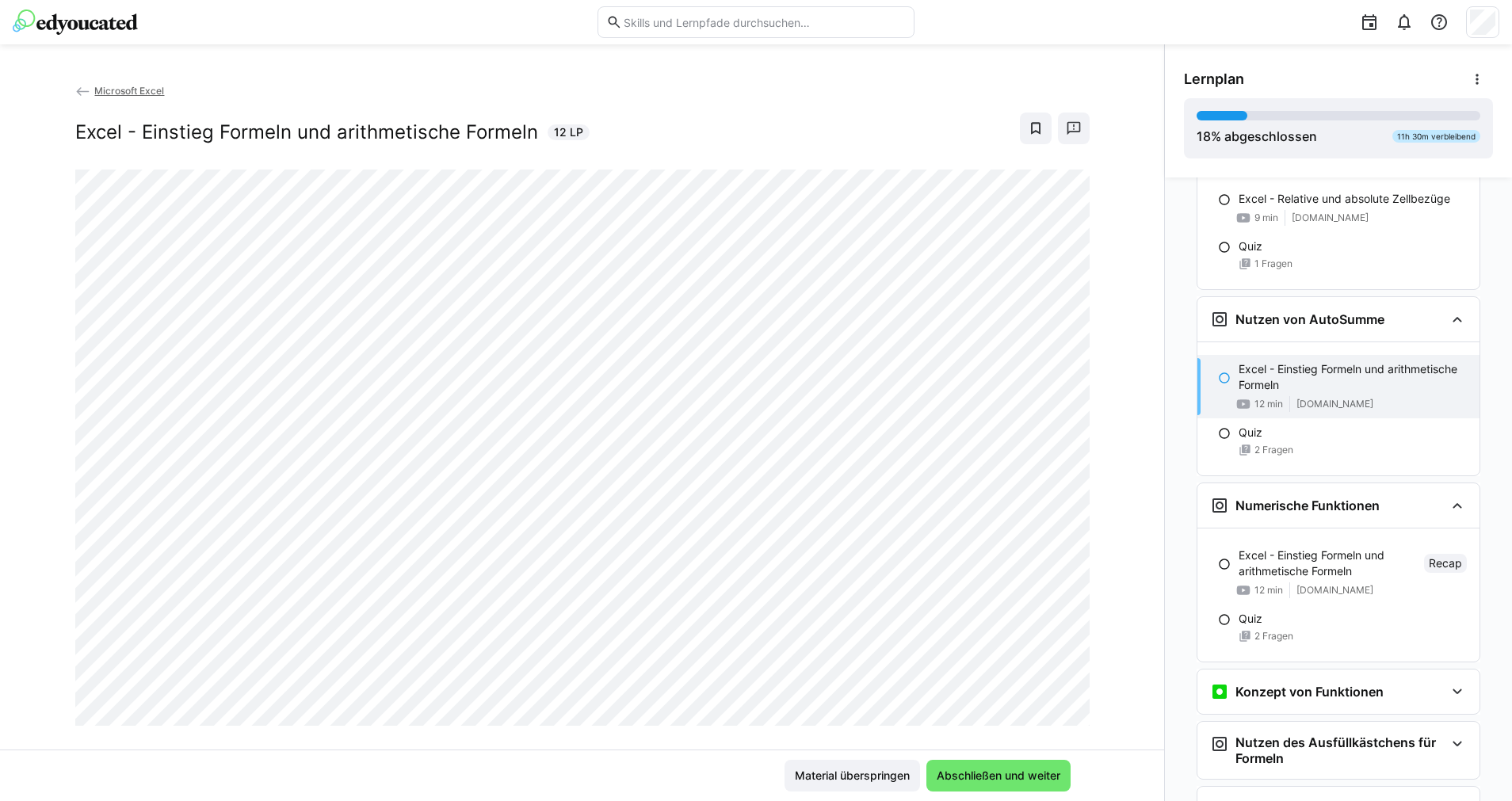
scroll to position [2679, 0]
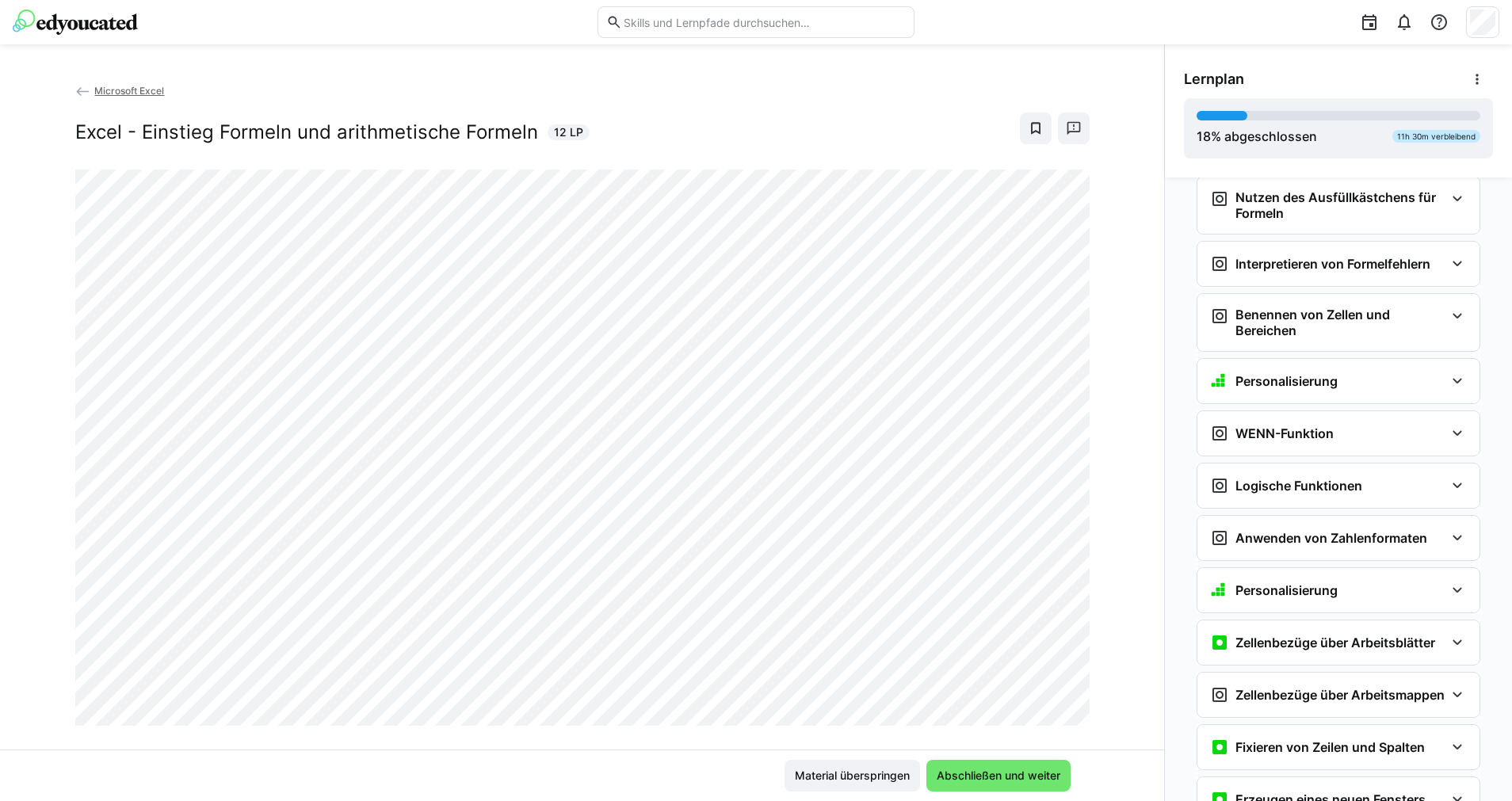
click at [836, 66] on div "Microsoft Excel Excel - Einstieg Formeln und arithmetische Formeln 12 LP Materi…" at bounding box center [582, 422] width 1165 height 756
click at [798, 43] on div at bounding box center [756, 22] width 317 height 44
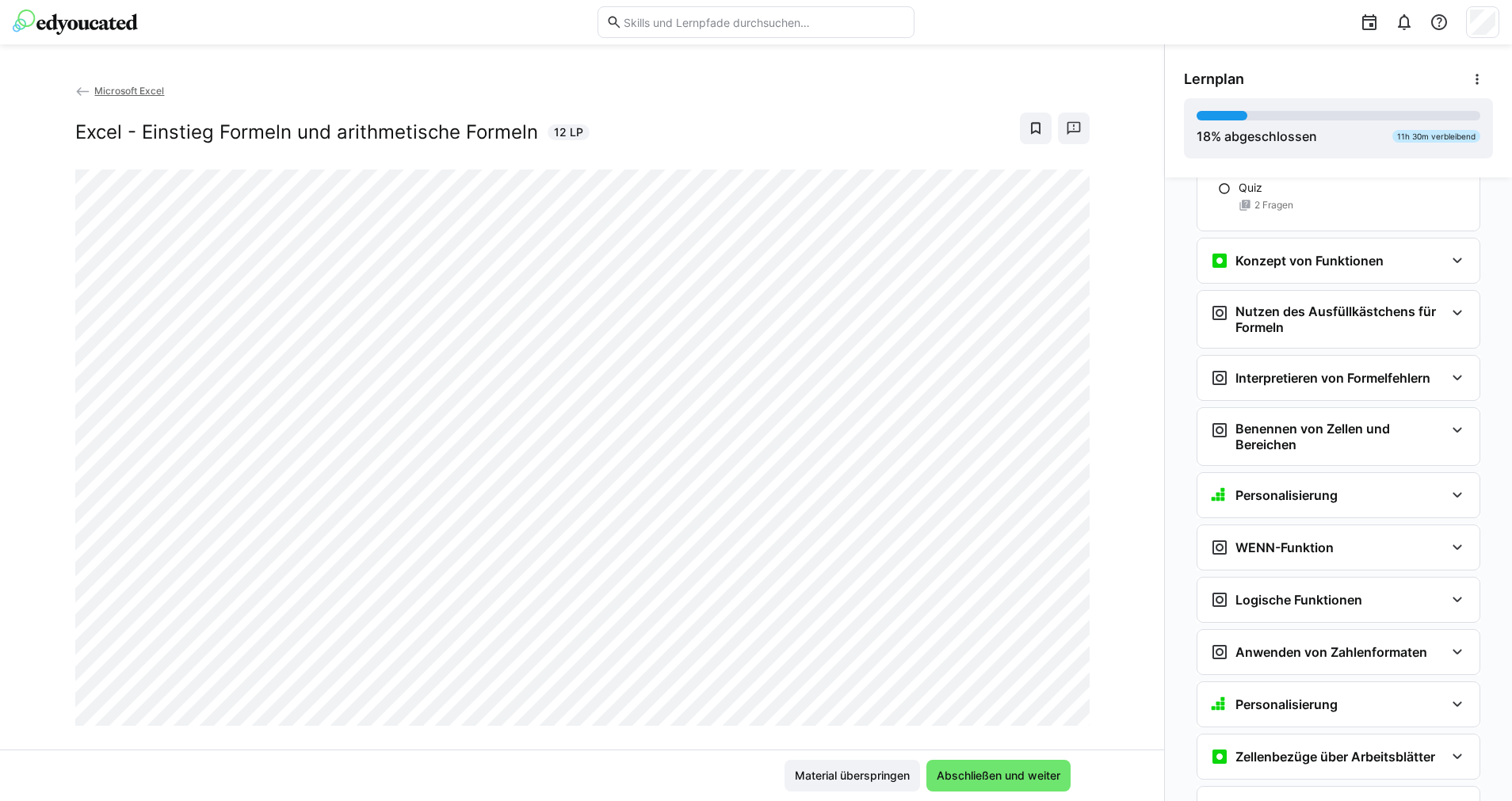
scroll to position [2559, 0]
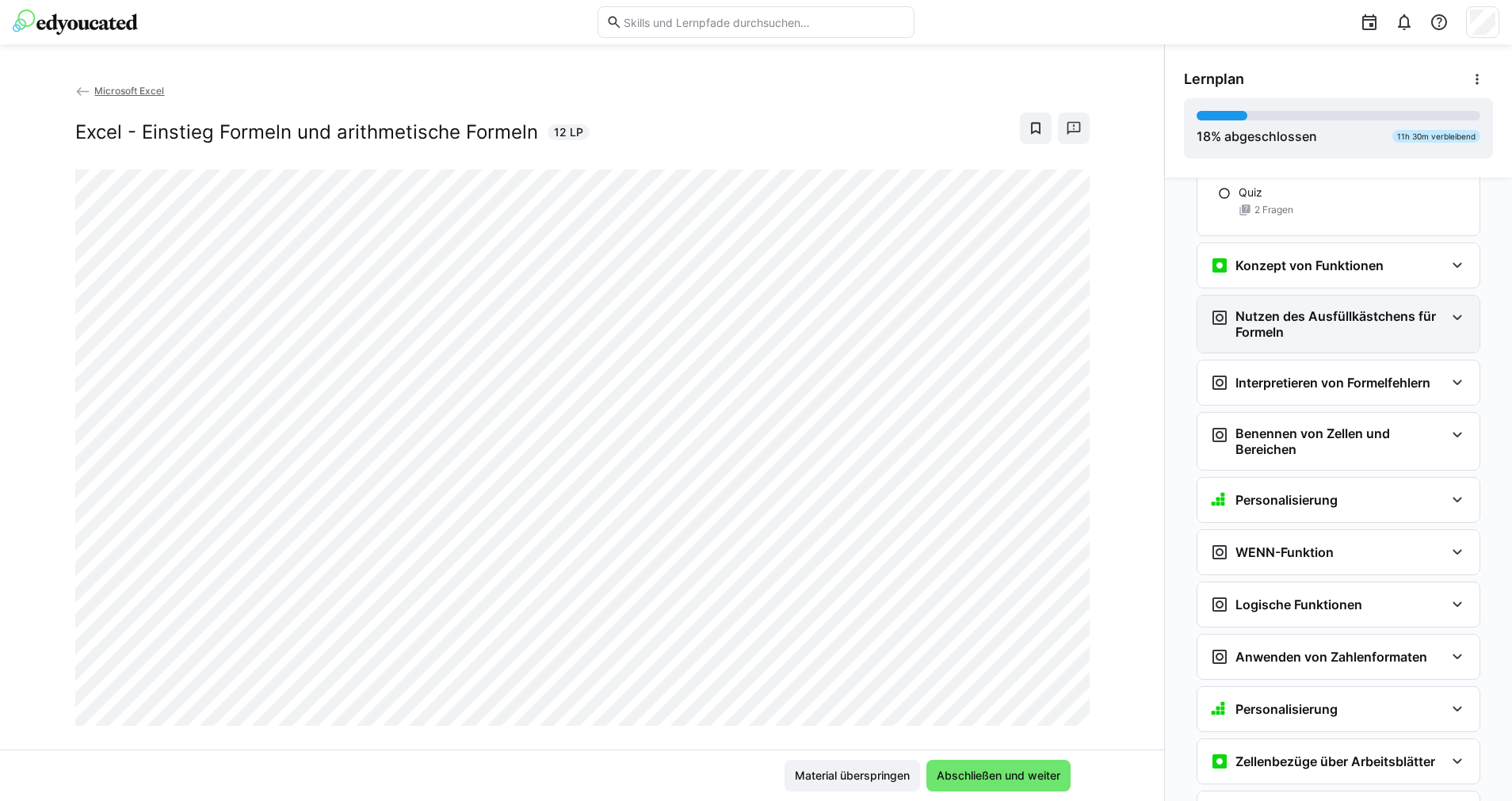
click at [1343, 344] on div "Nutzen des Ausfüllkästchens für Formeln" at bounding box center [1339, 324] width 282 height 57
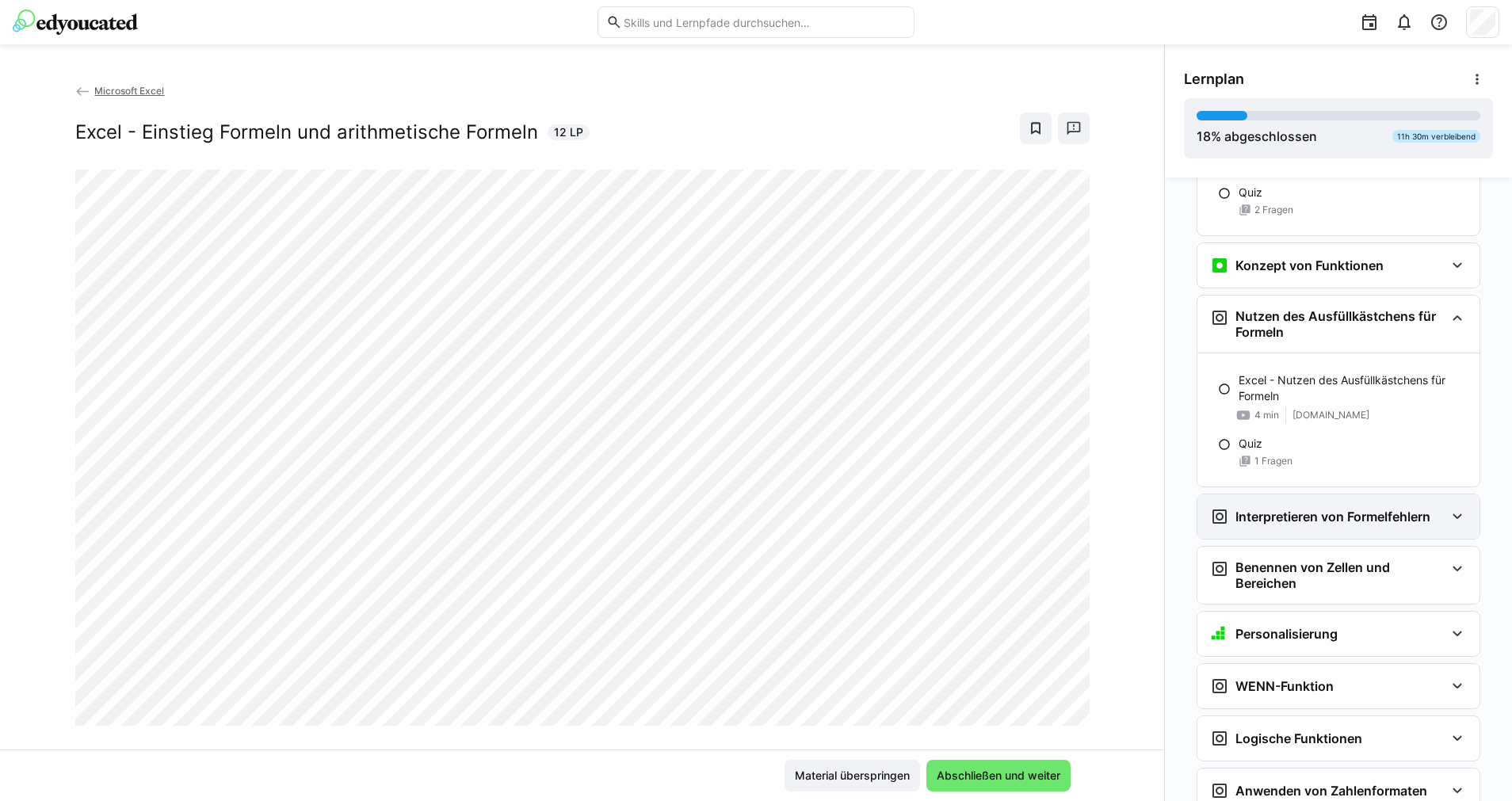
click at [1341, 523] on h3 "Interpretieren von Formelfehlern" at bounding box center [1333, 516] width 195 height 16
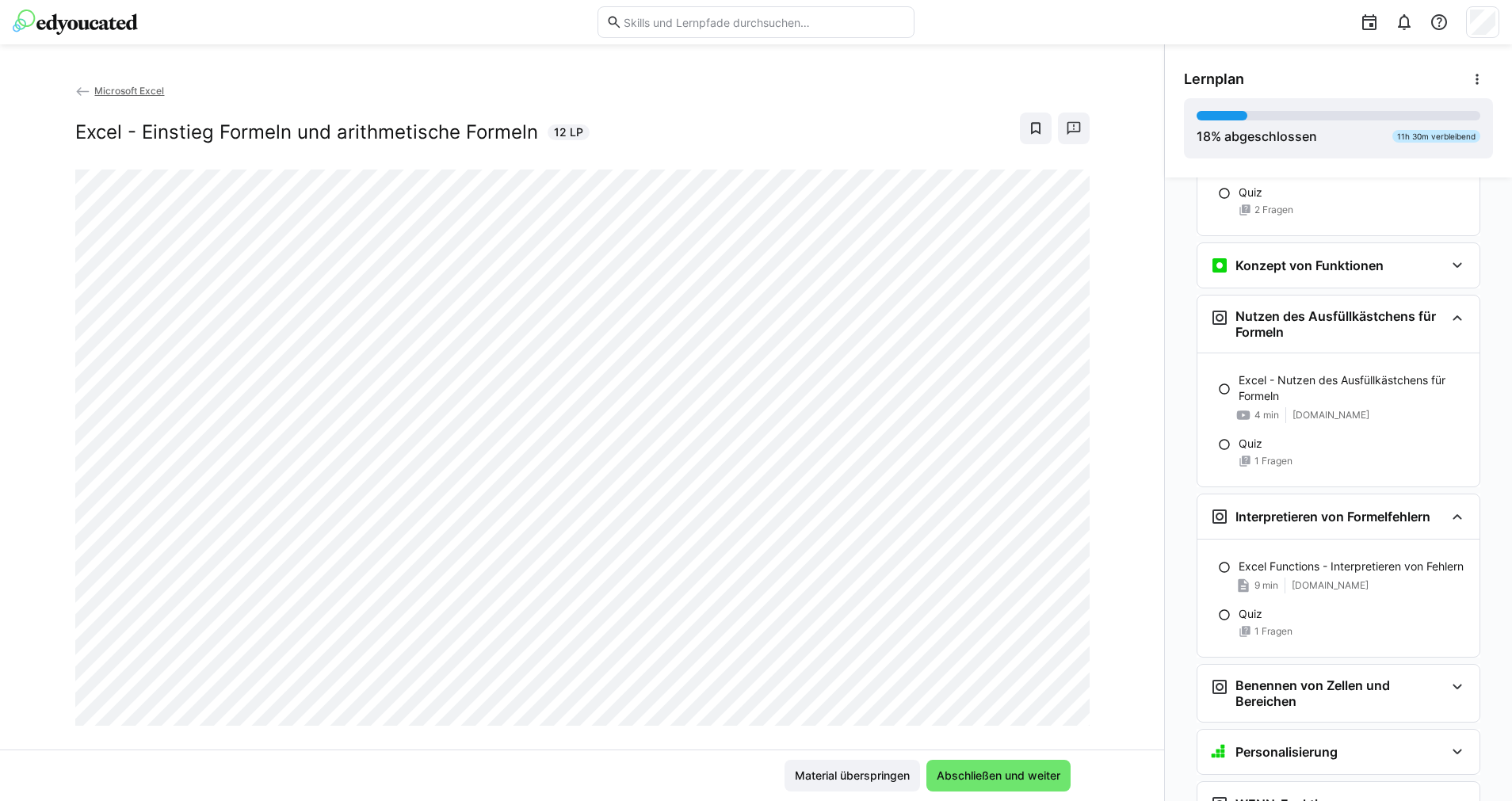
drag, startPoint x: 1294, startPoint y: 581, endPoint x: 1153, endPoint y: 557, distance: 143.0
click at [1295, 582] on span "[DOMAIN_NAME]" at bounding box center [1329, 585] width 77 height 12
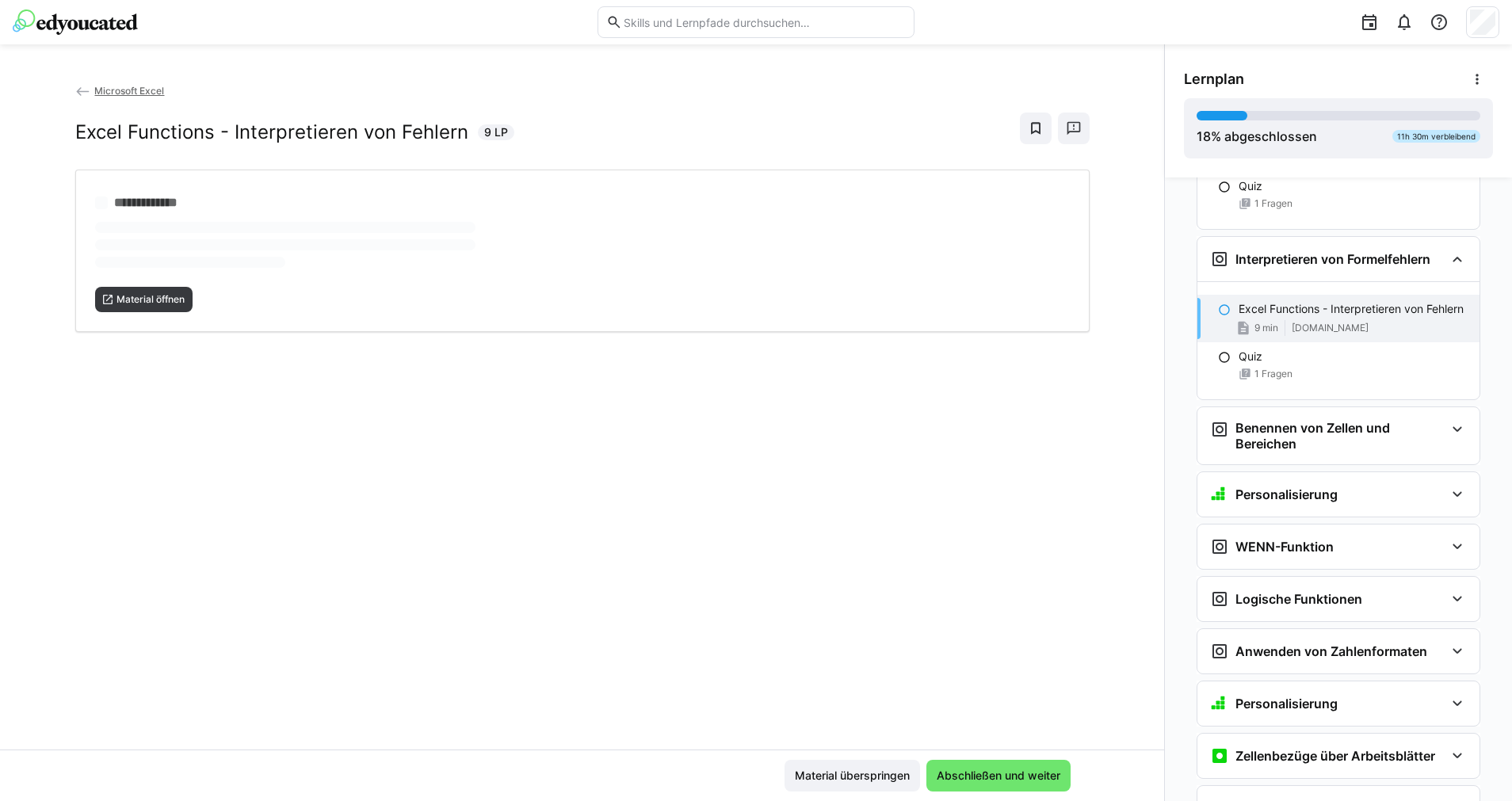
scroll to position [2875, 0]
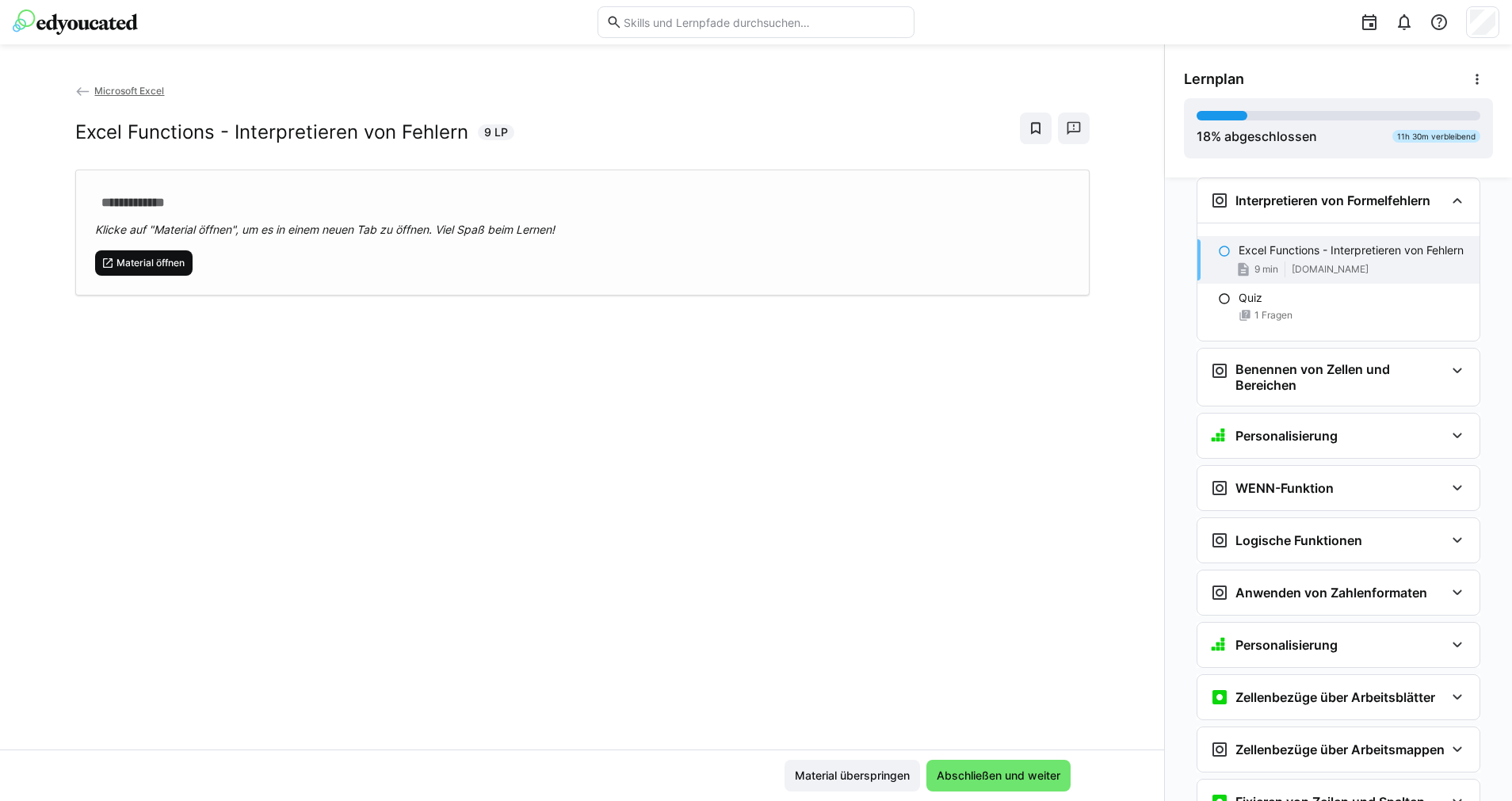
click at [148, 263] on span "Material öffnen" at bounding box center [150, 262] width 71 height 12
click at [1343, 389] on h3 "Benennen von Zellen und Bereichen" at bounding box center [1340, 377] width 209 height 31
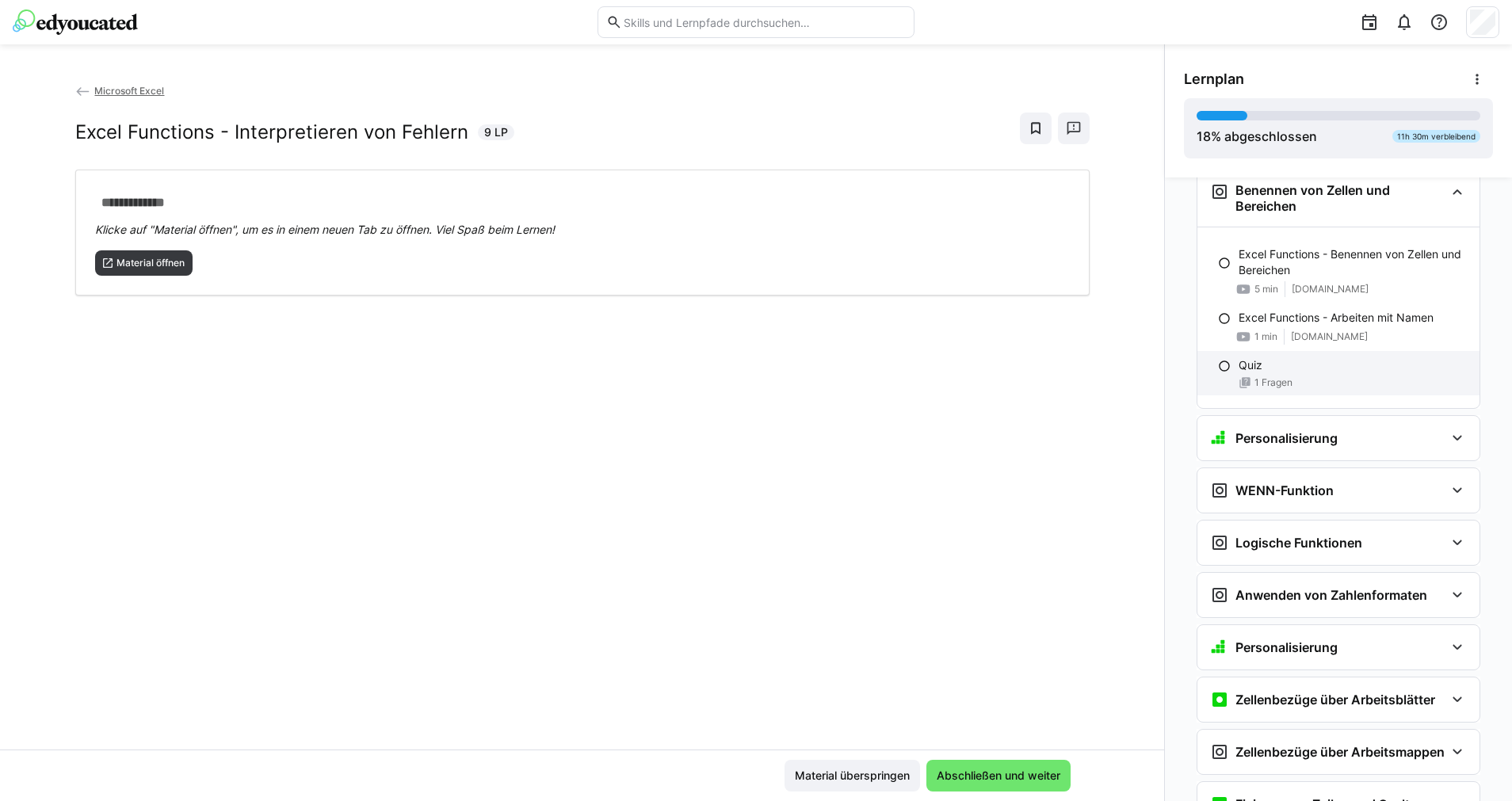
scroll to position [3232, 0]
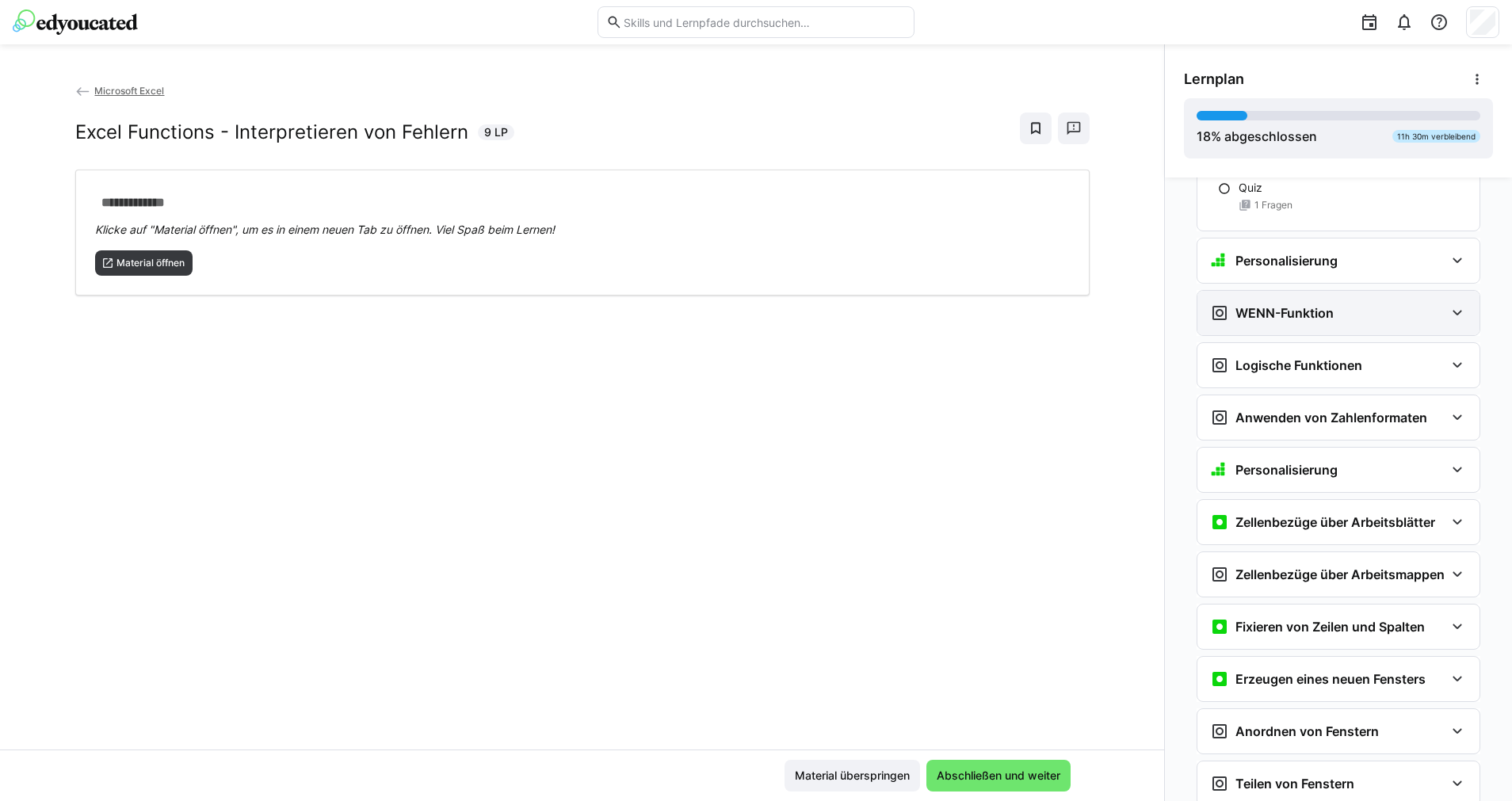
click at [1343, 312] on div "WENN-Funktion" at bounding box center [1327, 313] width 235 height 19
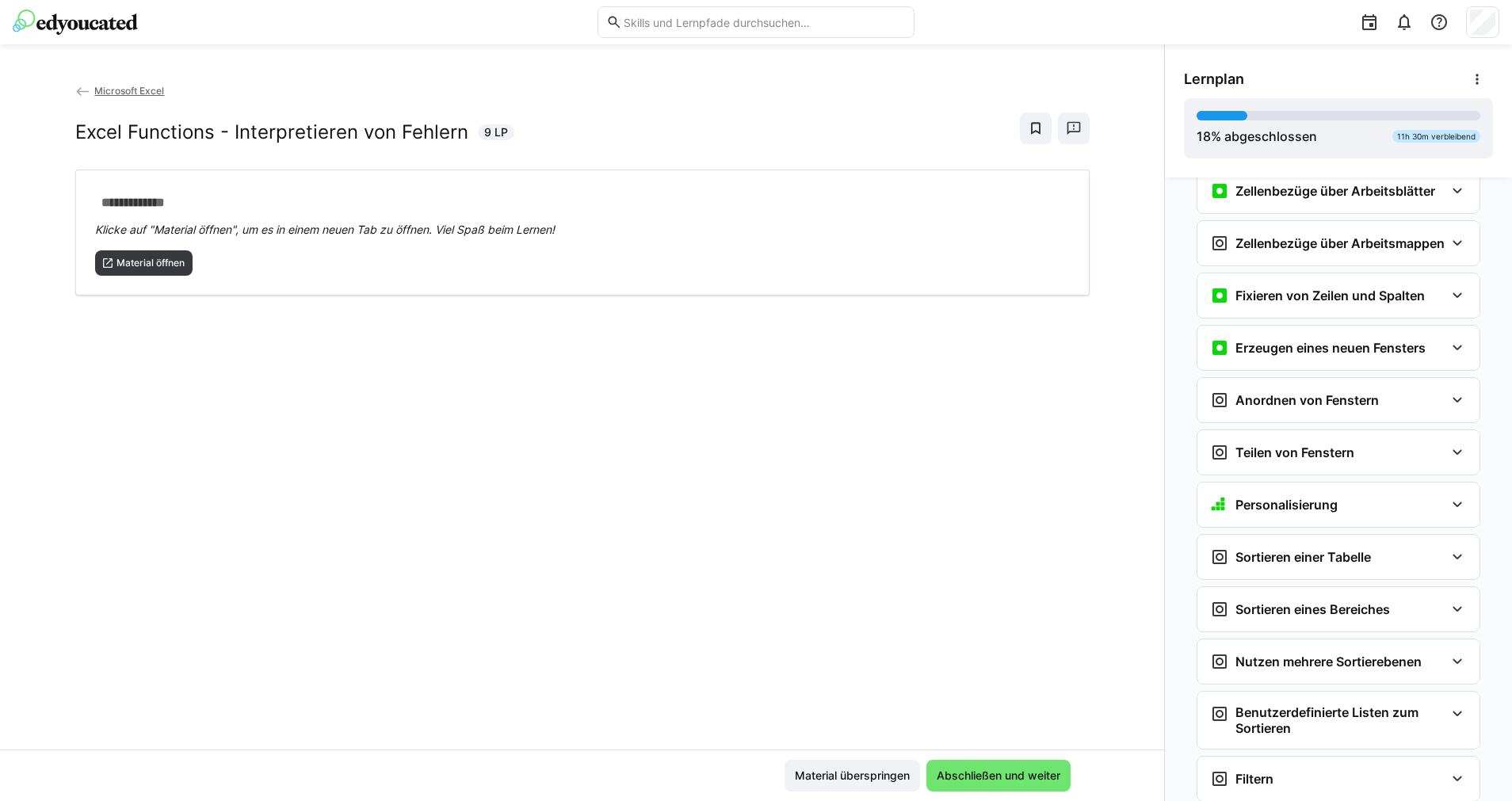
scroll to position [3860, 0]
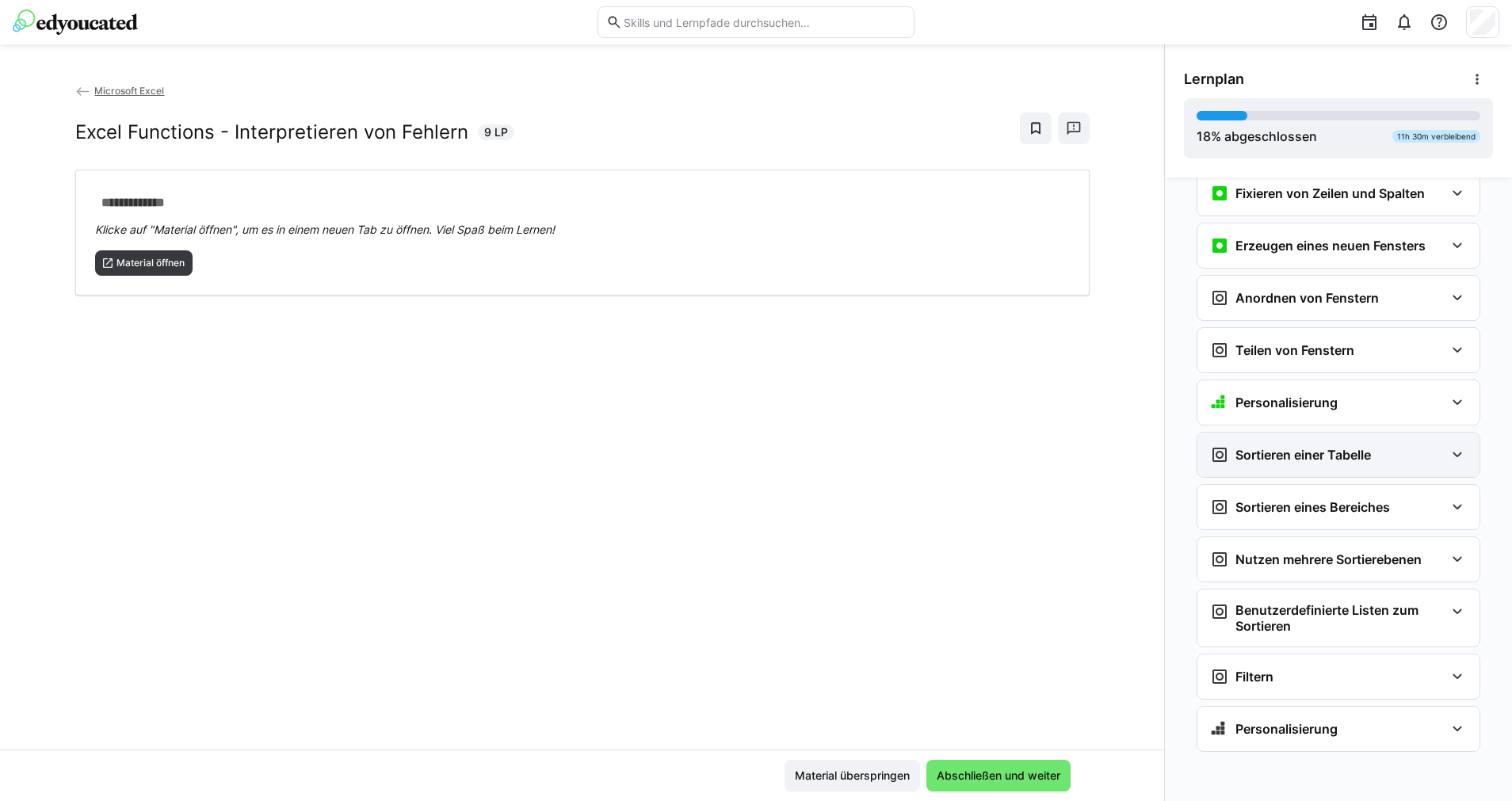
click at [1331, 460] on h3 "Sortieren einer Tabelle" at bounding box center [1303, 454] width 135 height 16
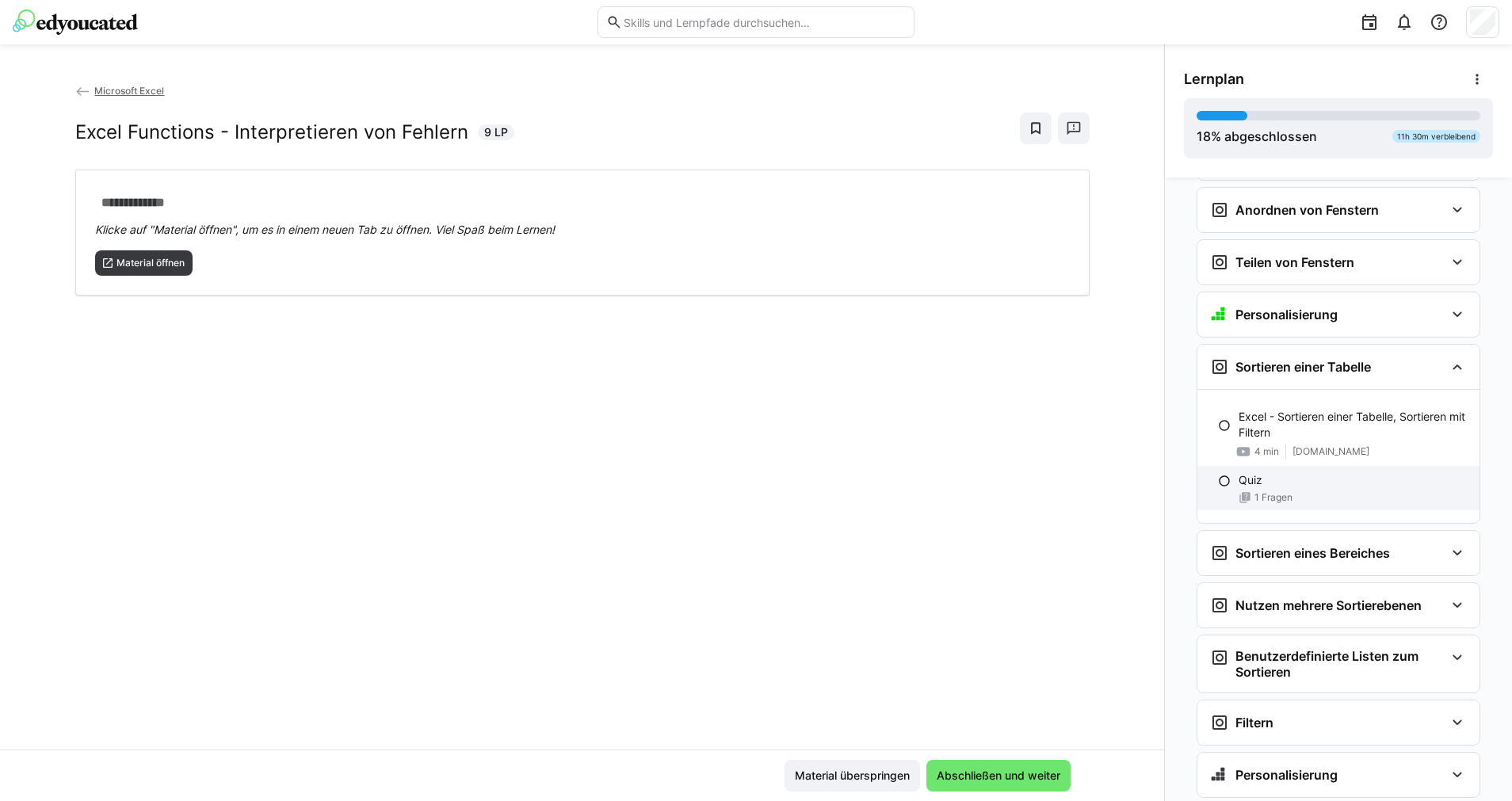
scroll to position [3994, 0]
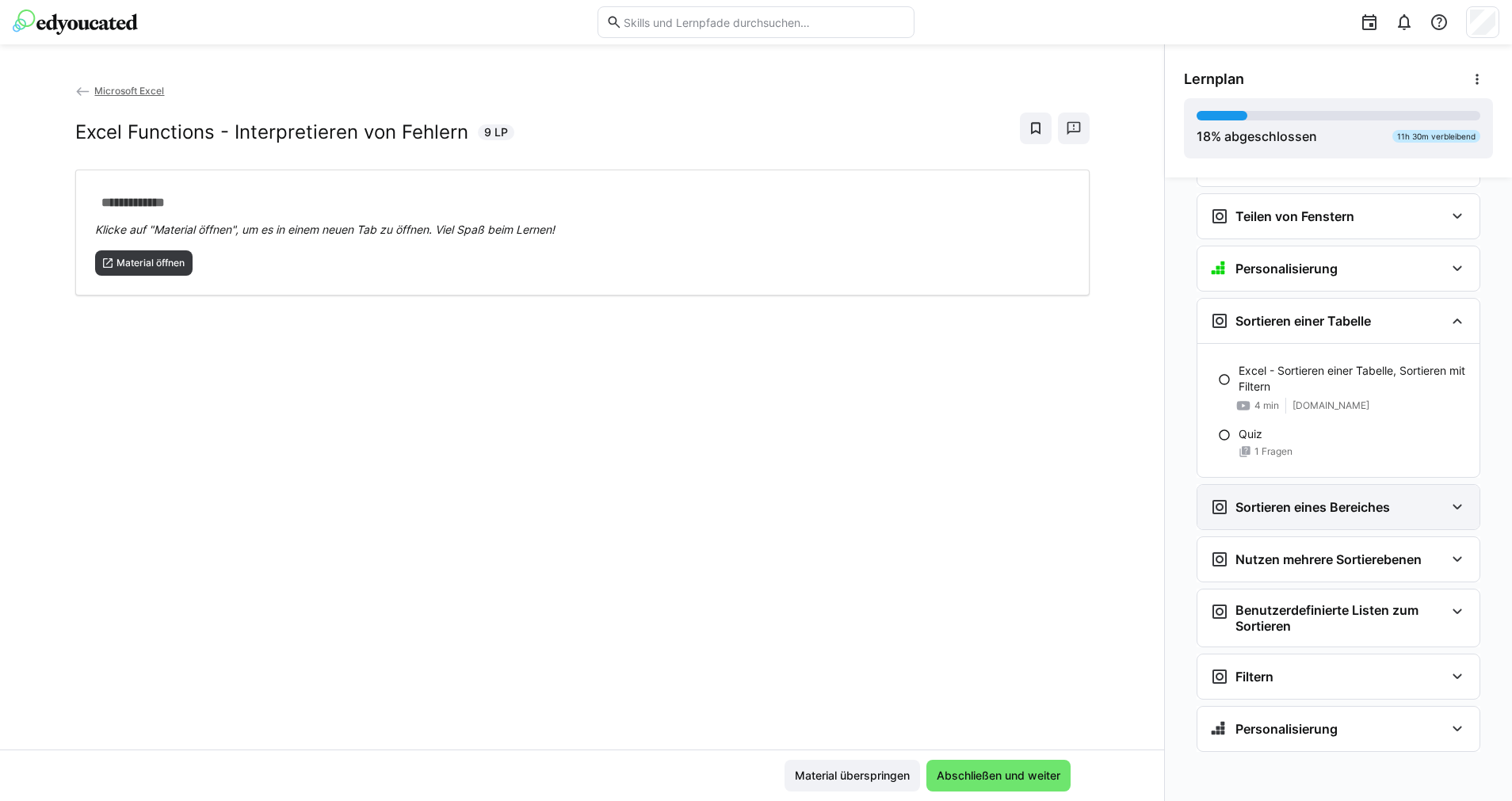
click at [1343, 523] on div "Sortieren eines Bereiches" at bounding box center [1339, 507] width 282 height 44
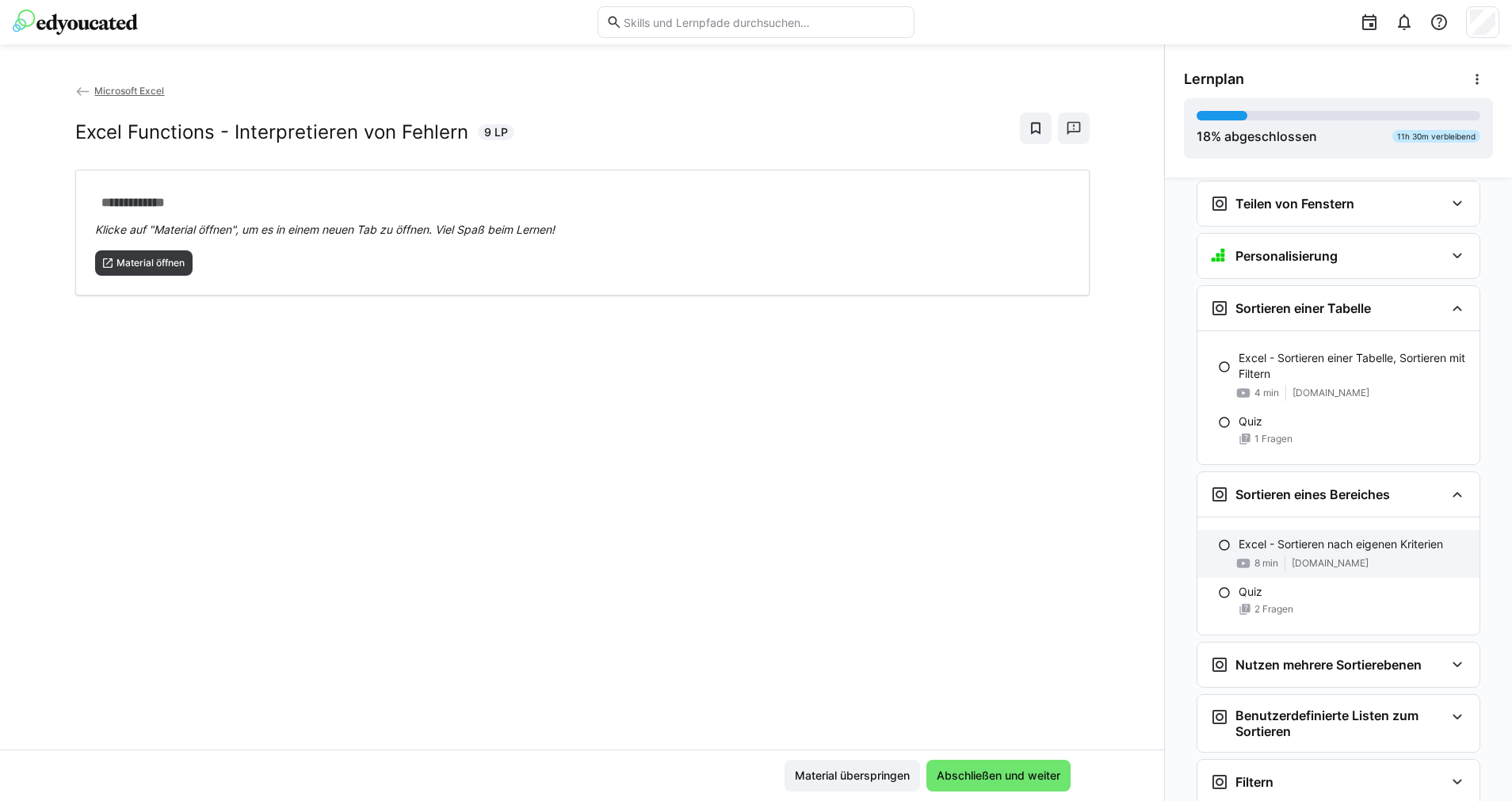
scroll to position [4112, 0]
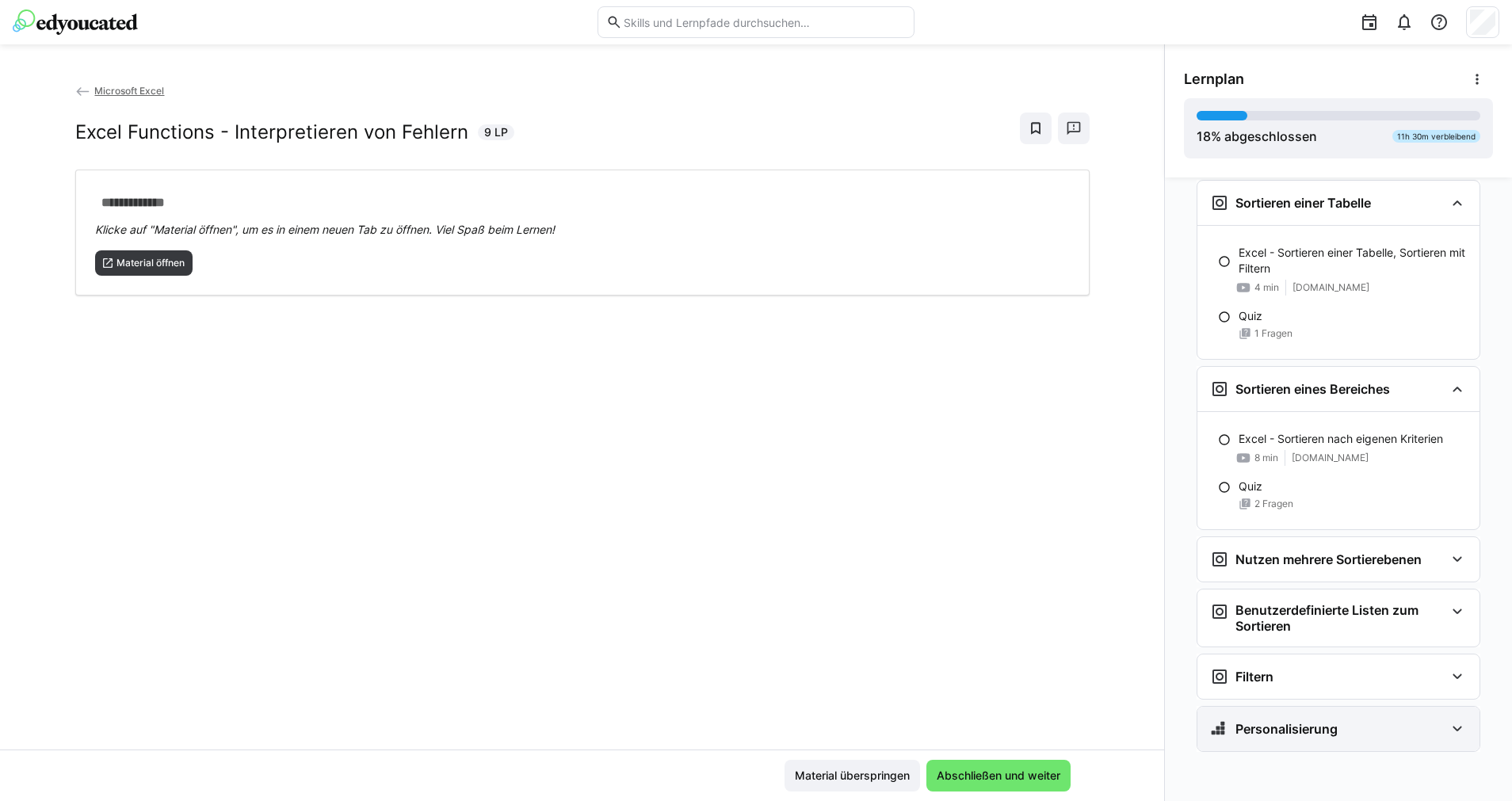
click at [1343, 712] on div "Personalisierung" at bounding box center [1339, 729] width 282 height 44
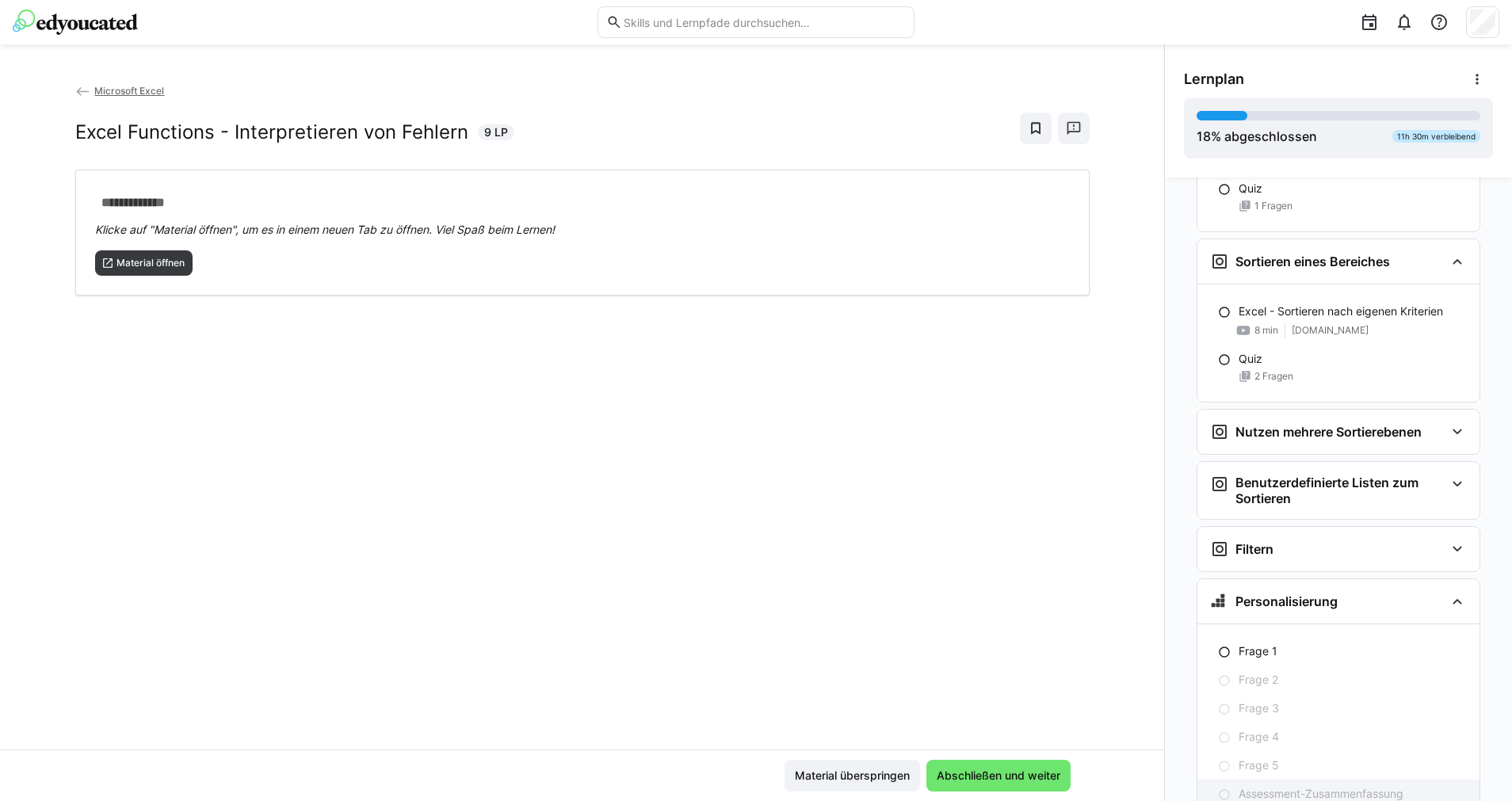
scroll to position [4309, 0]
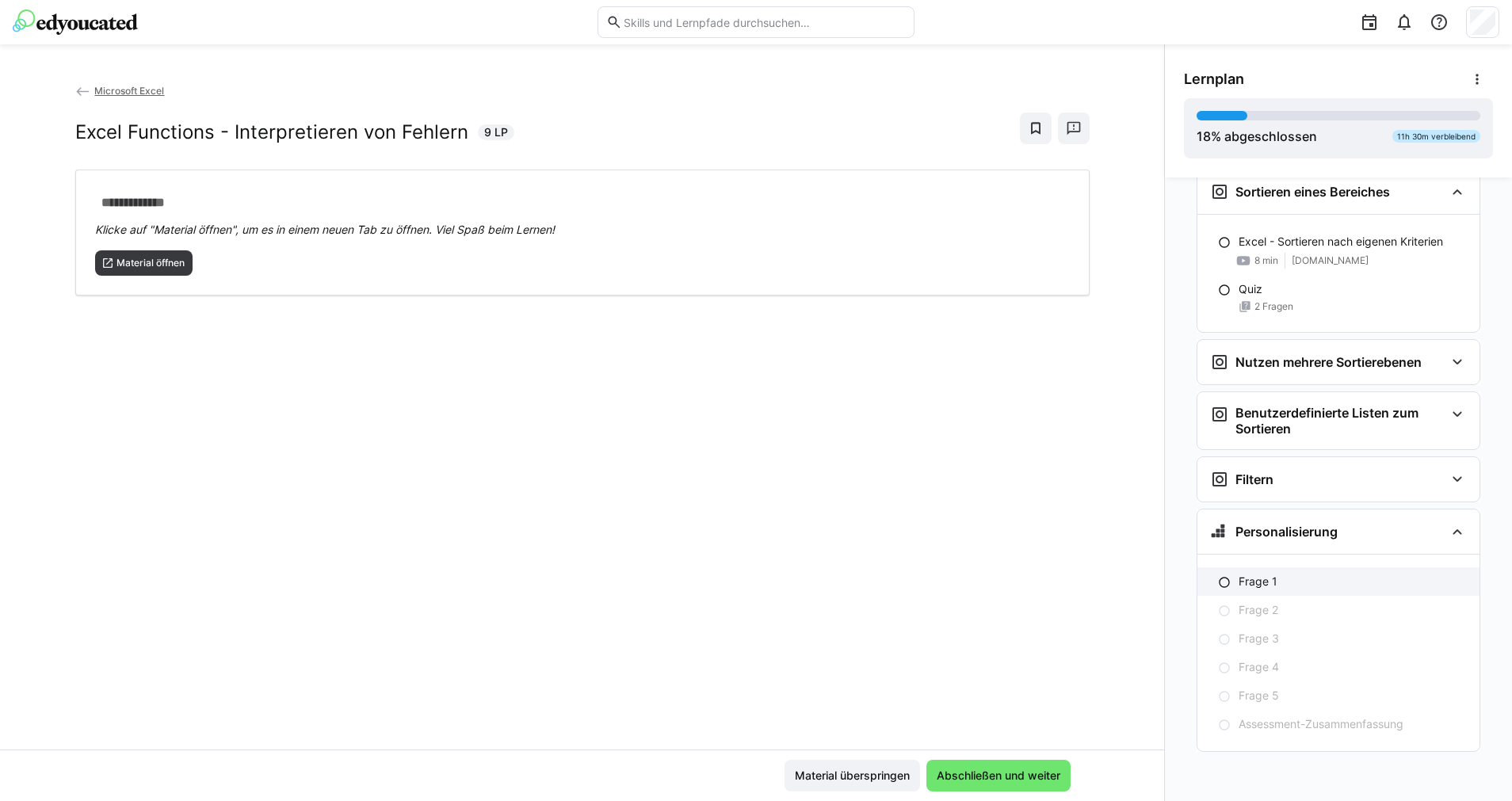
click at [1253, 590] on div "Frage 1" at bounding box center [1339, 581] width 282 height 28
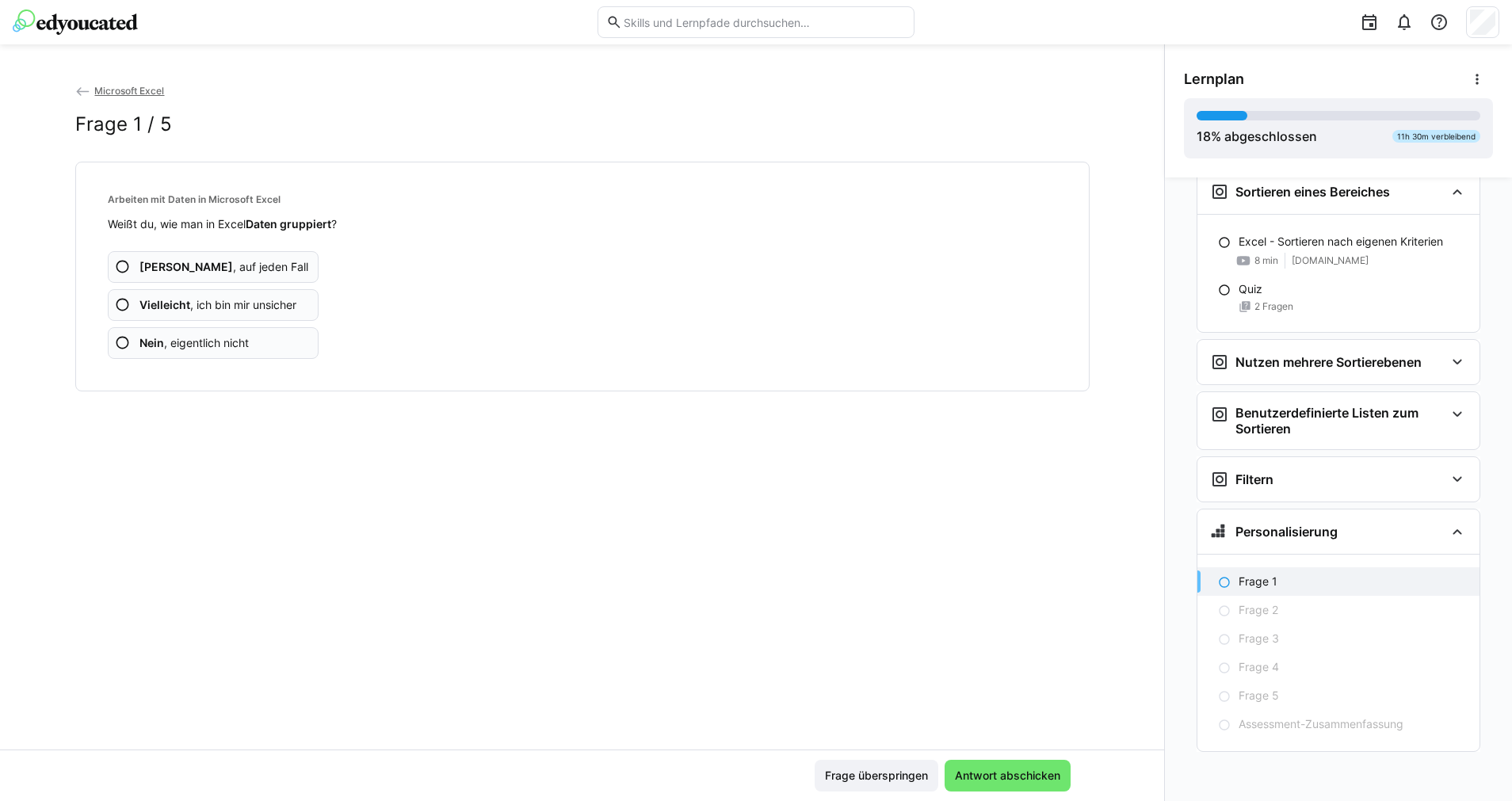
click at [238, 299] on span "Vielleicht , ich bin mir unsicher" at bounding box center [218, 305] width 157 height 16
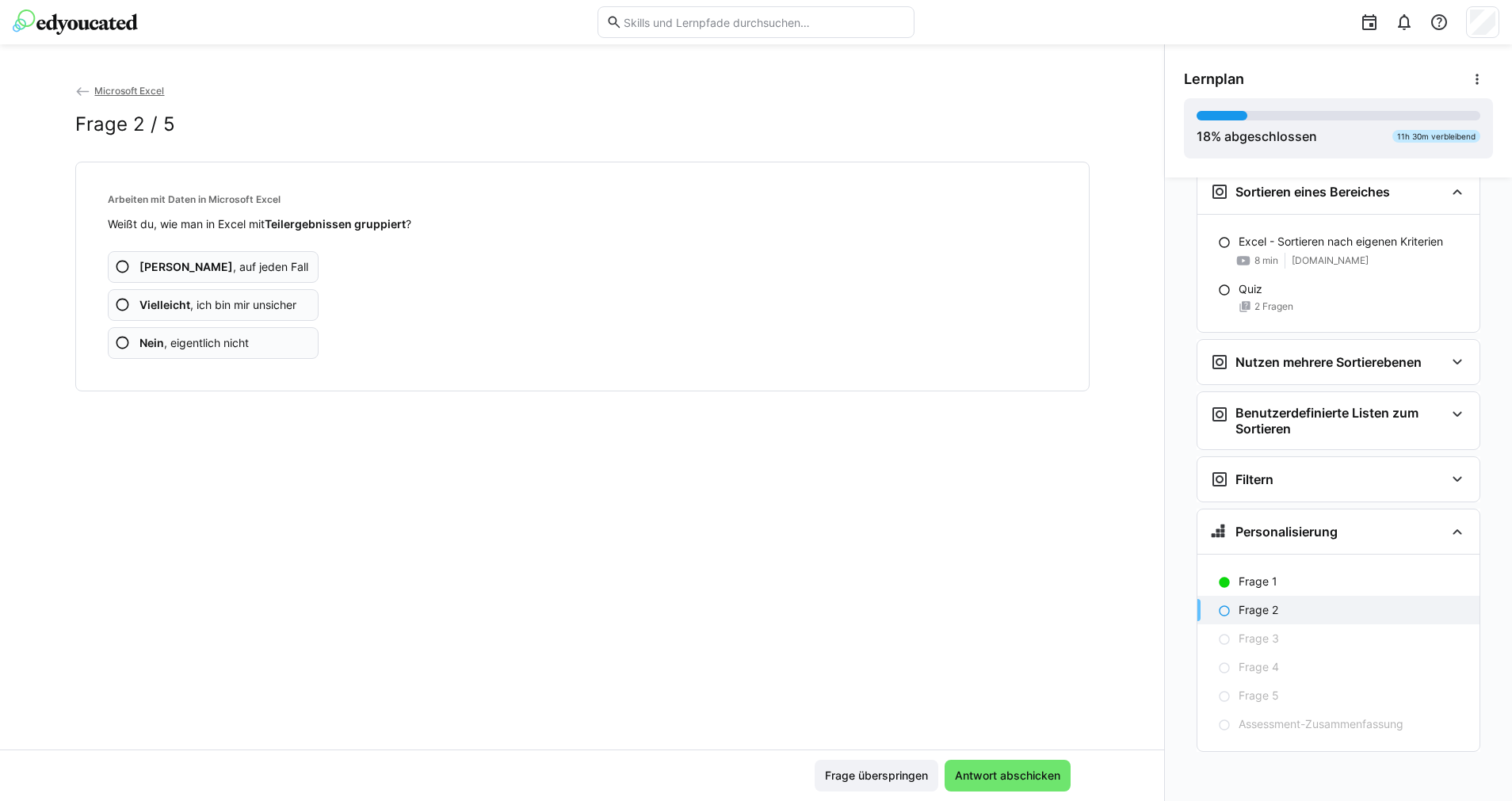
click at [294, 306] on app-assessment-question-radio "Vielleicht , ich bin mir unsicher" at bounding box center [214, 305] width 212 height 31
click at [209, 275] on app-assessment-question-radio "Ja , auf jeden Fall" at bounding box center [214, 266] width 212 height 31
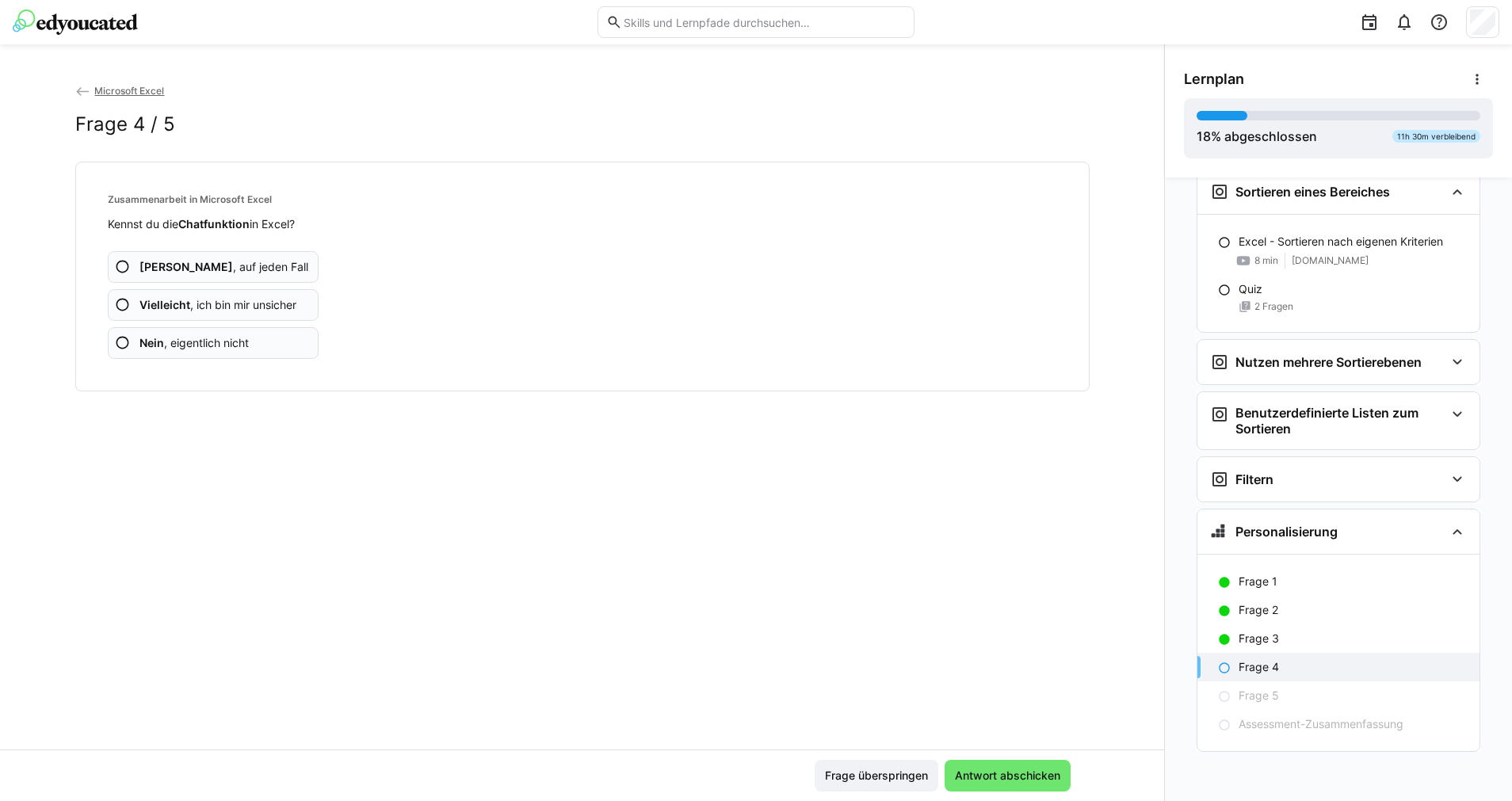
click at [227, 342] on span "Nein , eigentlich nicht" at bounding box center [194, 343] width 110 height 16
click at [270, 347] on app-assessment-question-radio "Nein , eigentlich nicht" at bounding box center [214, 343] width 212 height 31
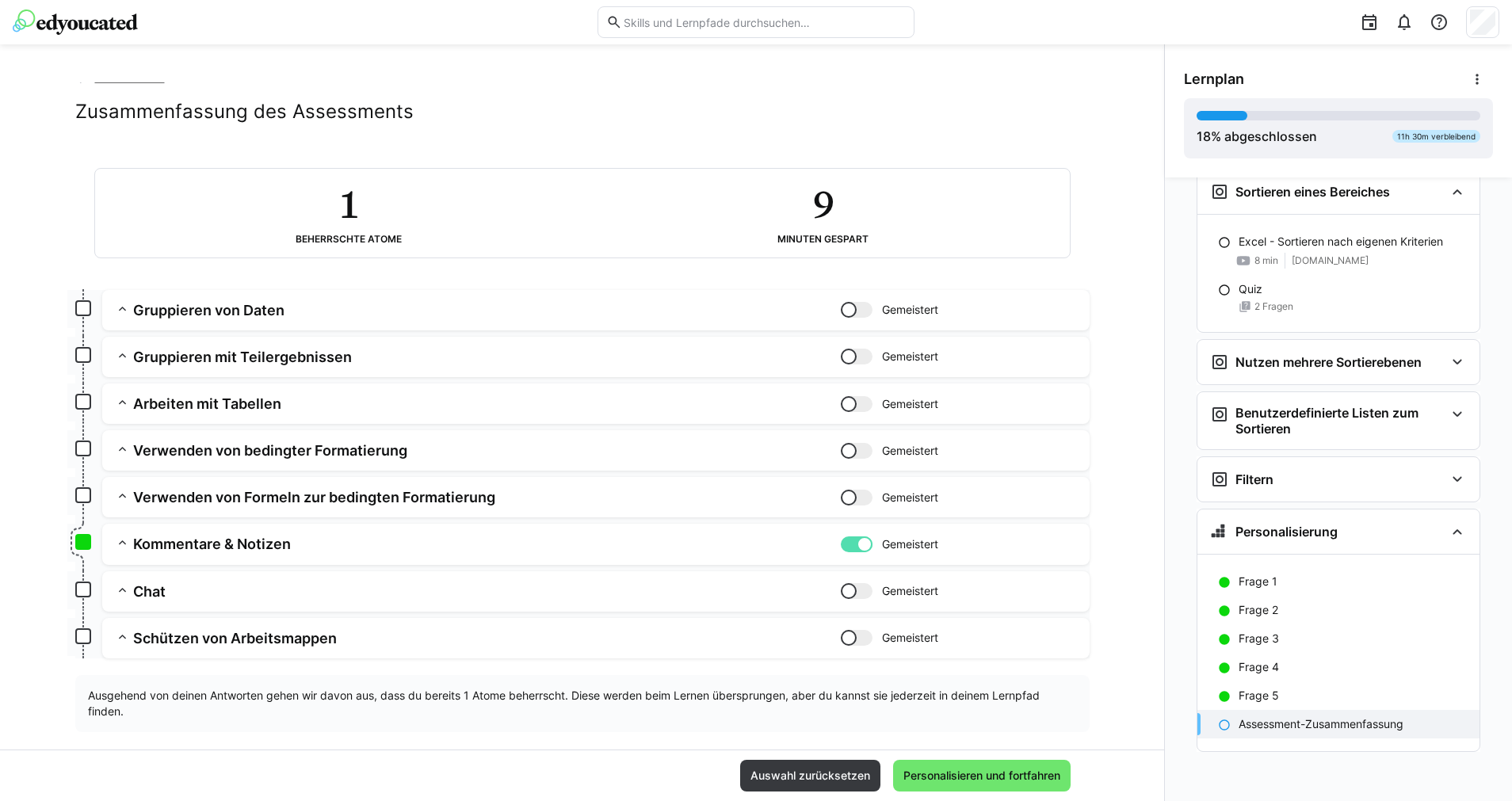
scroll to position [33, 0]
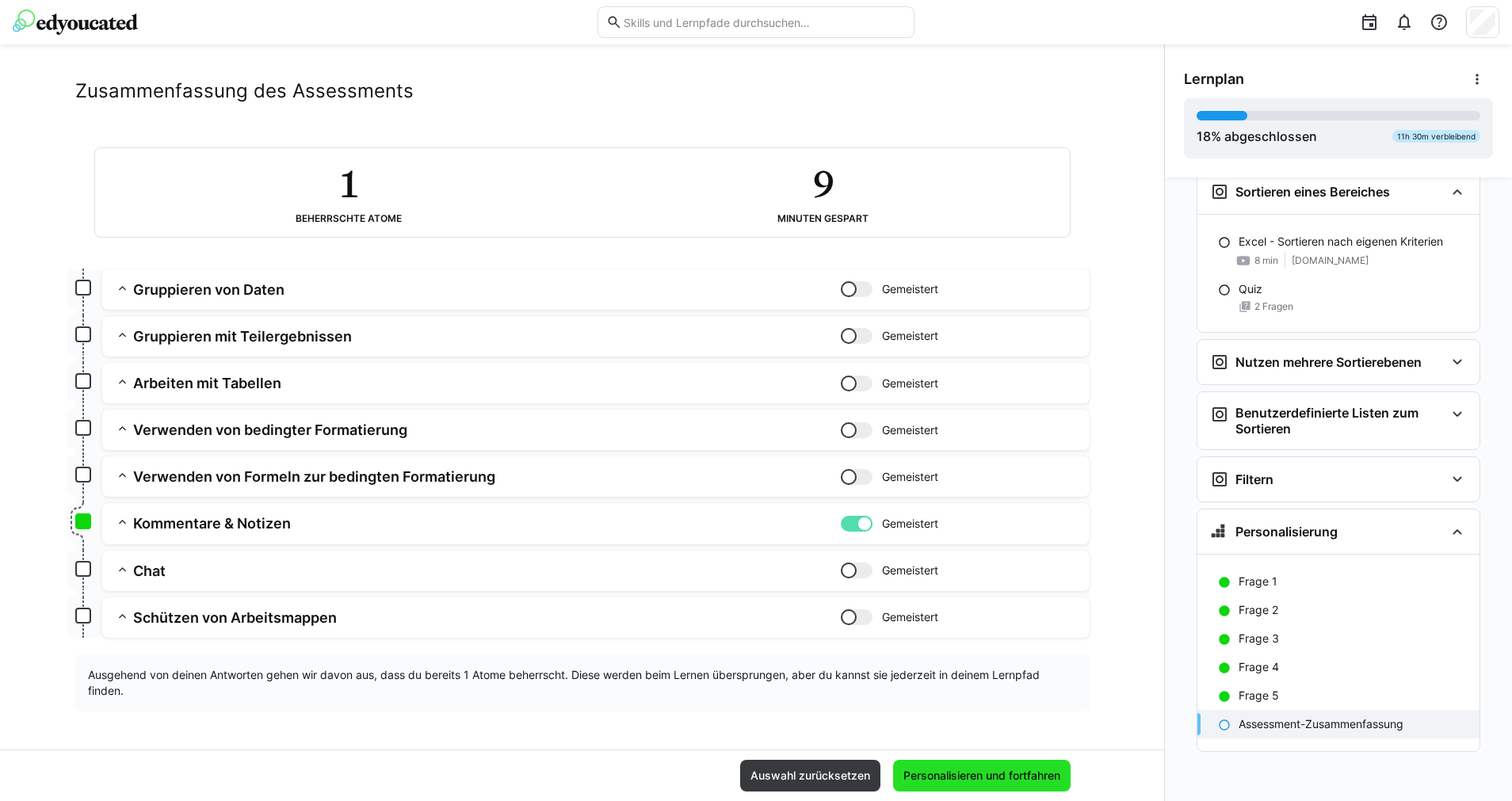
click at [975, 712] on span "Personalisieren und fortfahren" at bounding box center [982, 775] width 178 height 31
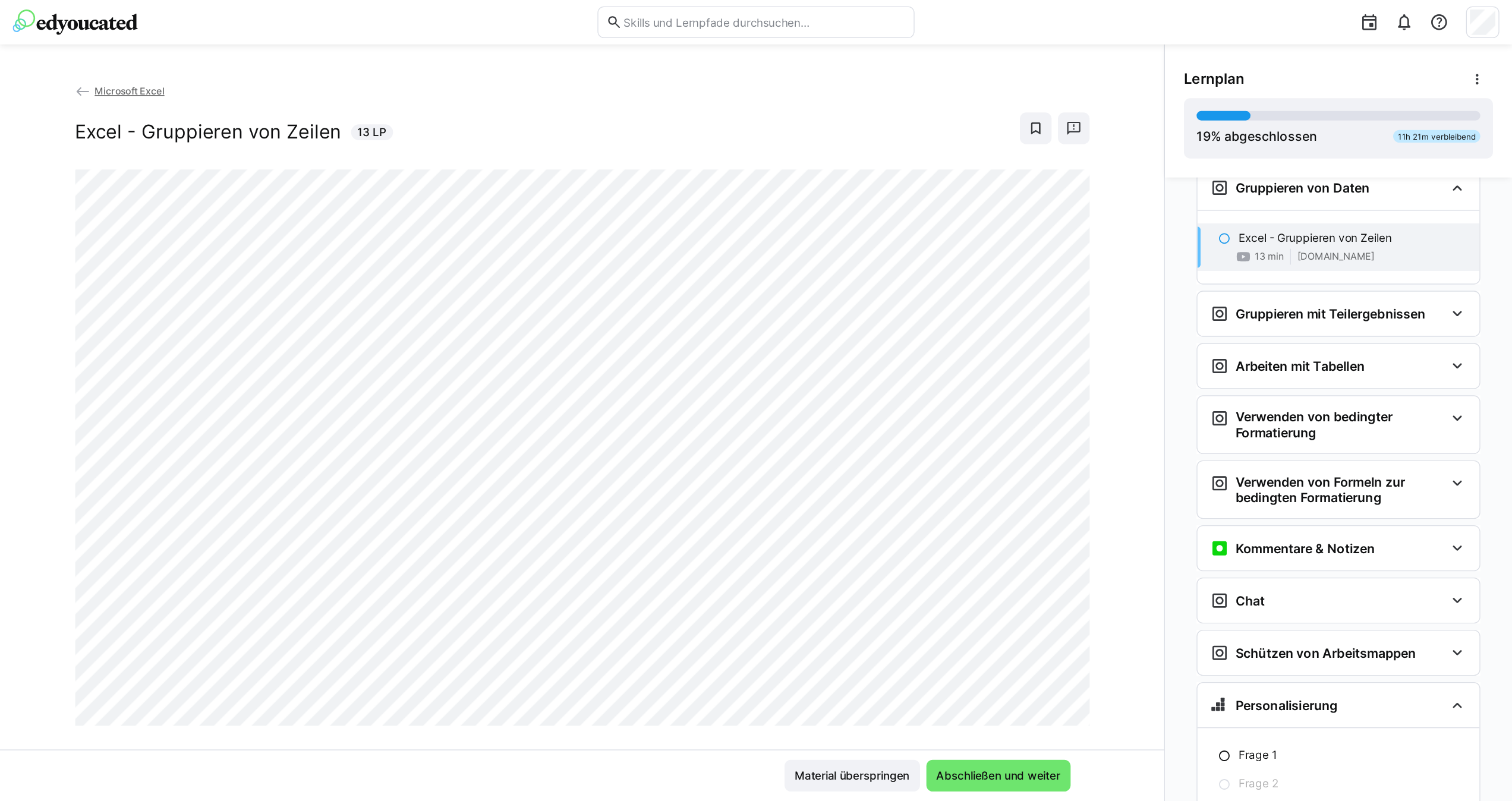
scroll to position [20, 0]
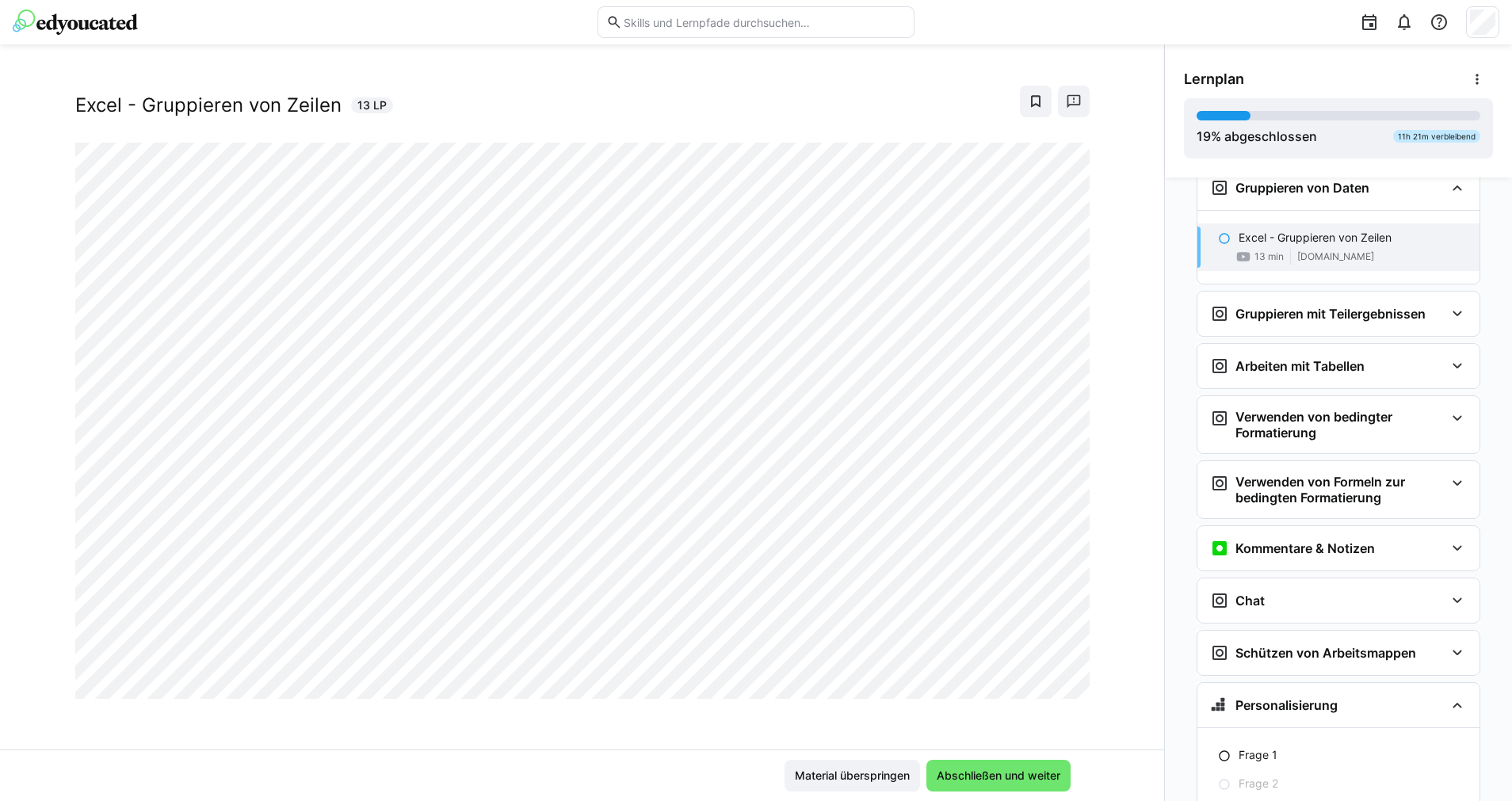
click at [718, 712] on div "Microsoft Excel Excel - Gruppieren von Zeilen 13 LP" at bounding box center [582, 416] width 1165 height 668
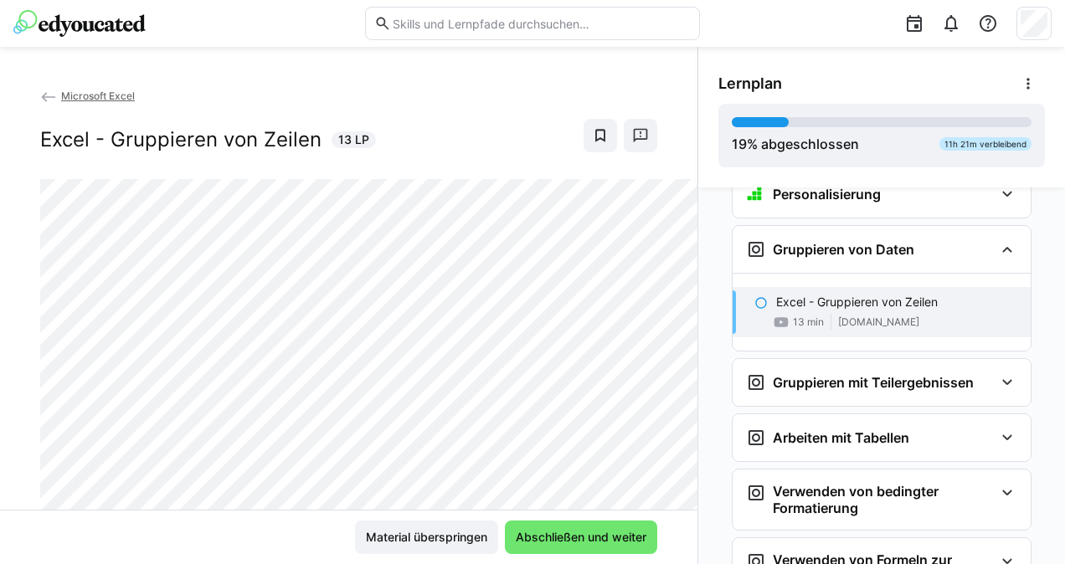
scroll to position [4905, 0]
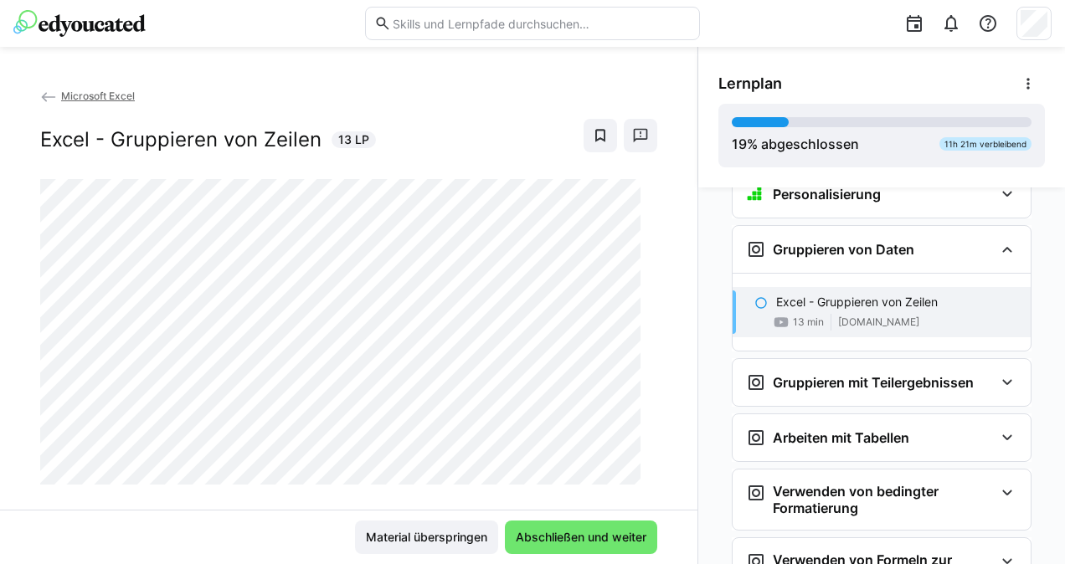
click at [301, 497] on div "Microsoft Excel Excel - Gruppieren von Zeilen 13 LP" at bounding box center [348, 298] width 697 height 423
click at [646, 482] on div "Microsoft Excel Excel - Gruppieren von Zeilen 13 LP" at bounding box center [348, 298] width 697 height 423
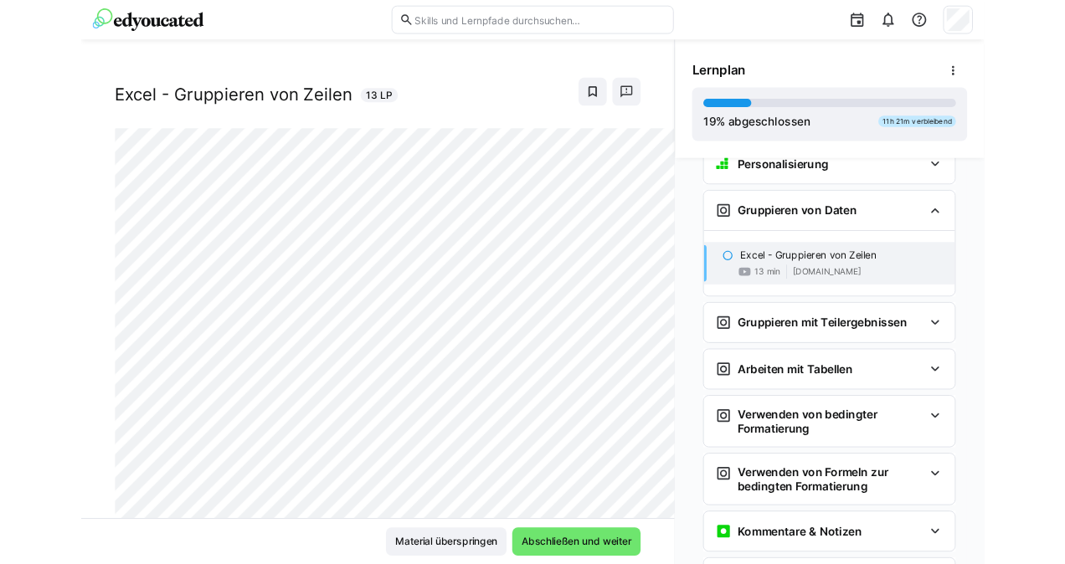
scroll to position [0, 0]
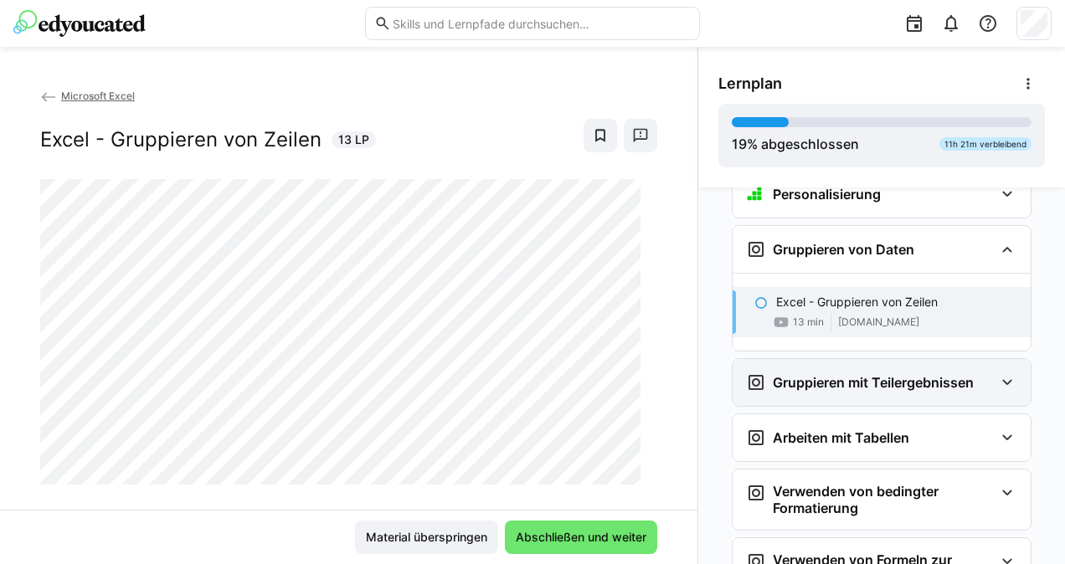
click at [934, 374] on h3 "Gruppieren mit Teilergebnissen" at bounding box center [873, 382] width 201 height 17
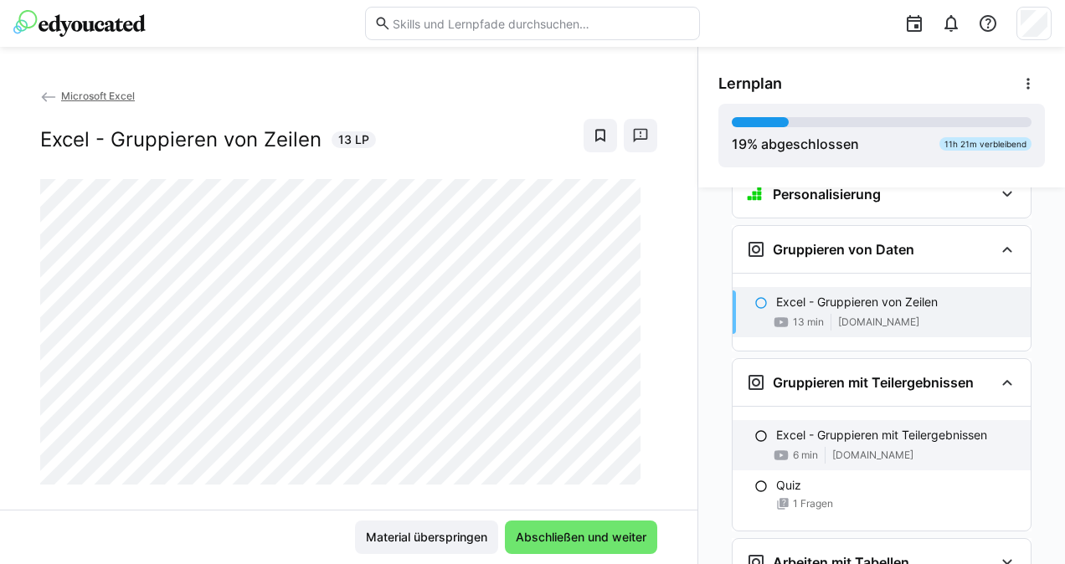
click at [825, 427] on p "Excel - Gruppieren mit Teilergebnissen" at bounding box center [881, 435] width 211 height 17
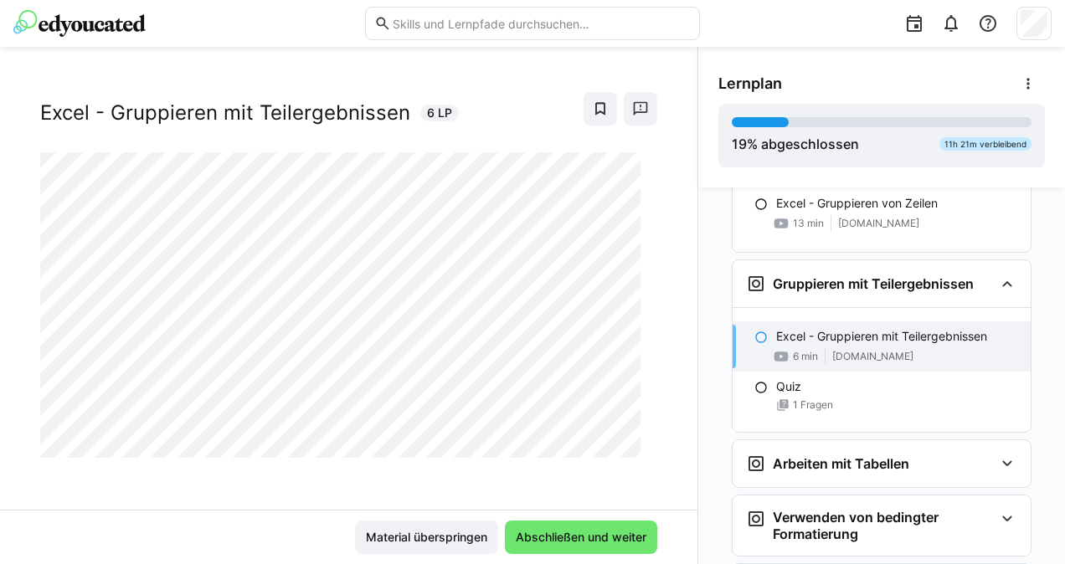
scroll to position [5143, 0]
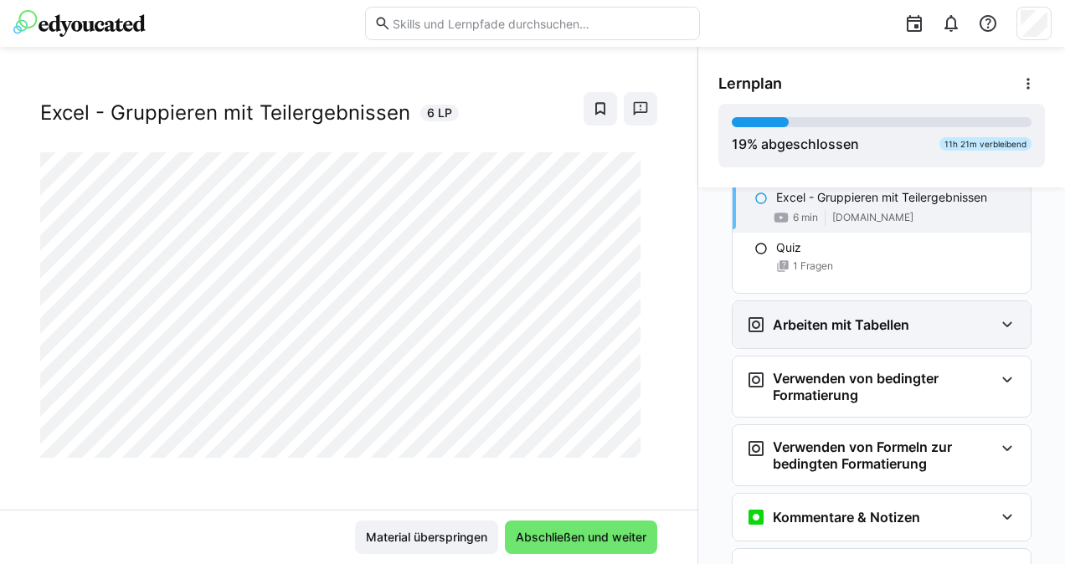
click at [864, 316] on h3 "Arbeiten mit Tabellen" at bounding box center [841, 324] width 136 height 17
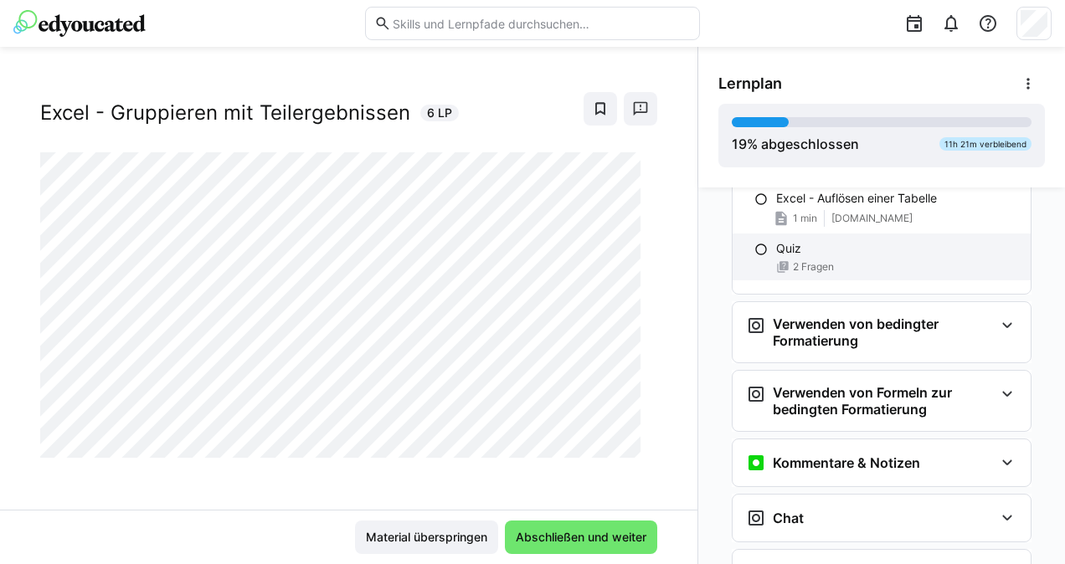
scroll to position [5394, 0]
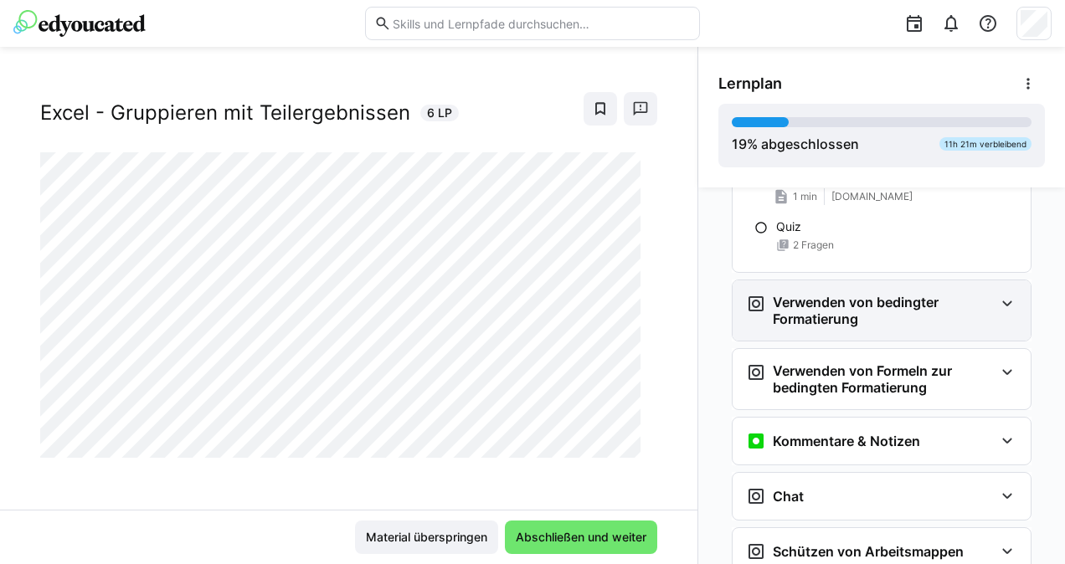
click at [864, 303] on h3 "Verwenden von bedingter Formatierung" at bounding box center [883, 310] width 221 height 33
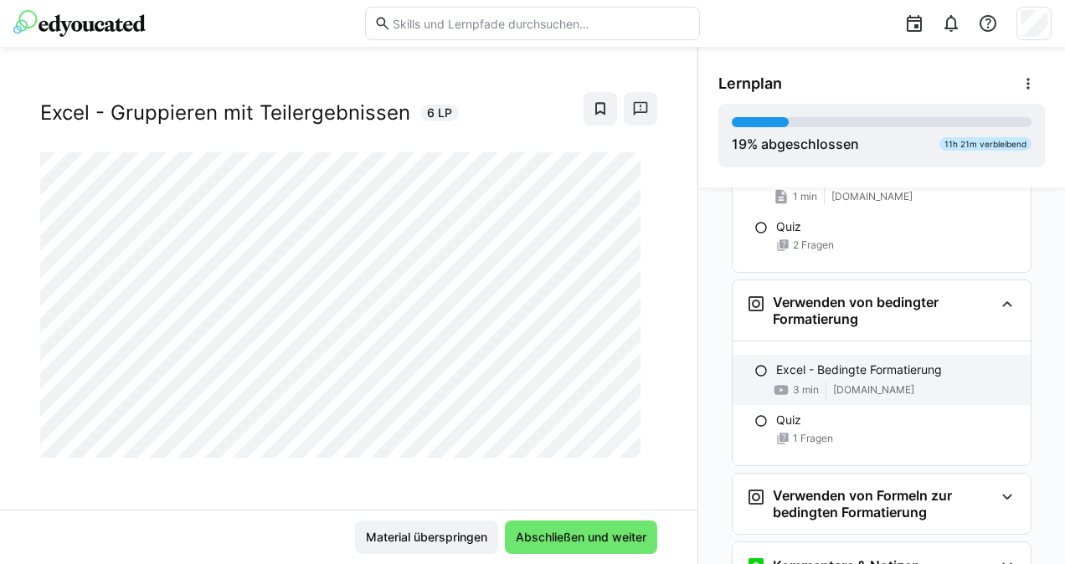
click at [857, 362] on p "Excel - Bedingte Formatierung" at bounding box center [859, 370] width 166 height 17
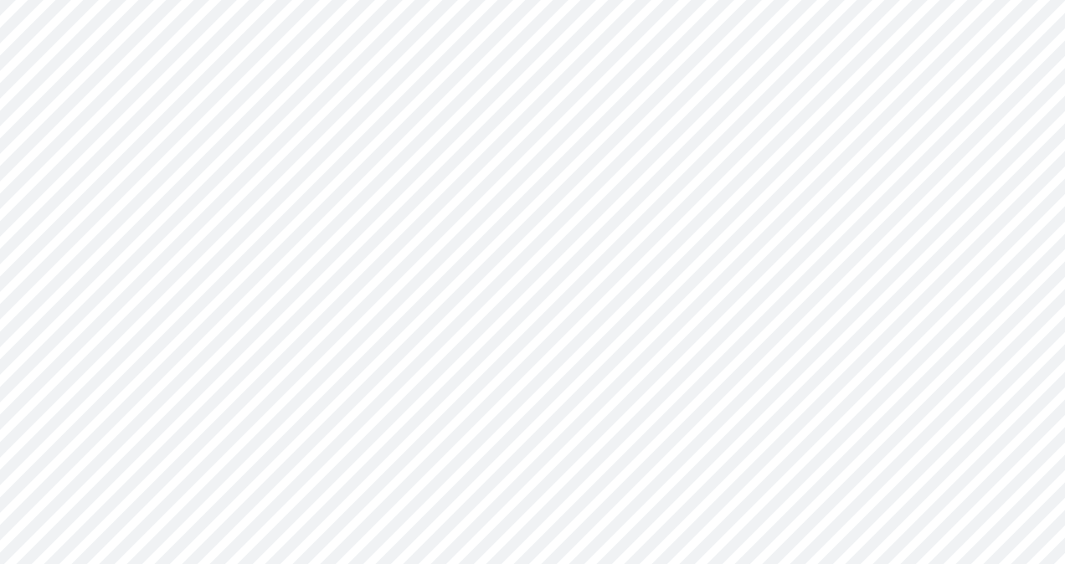
scroll to position [5553, 0]
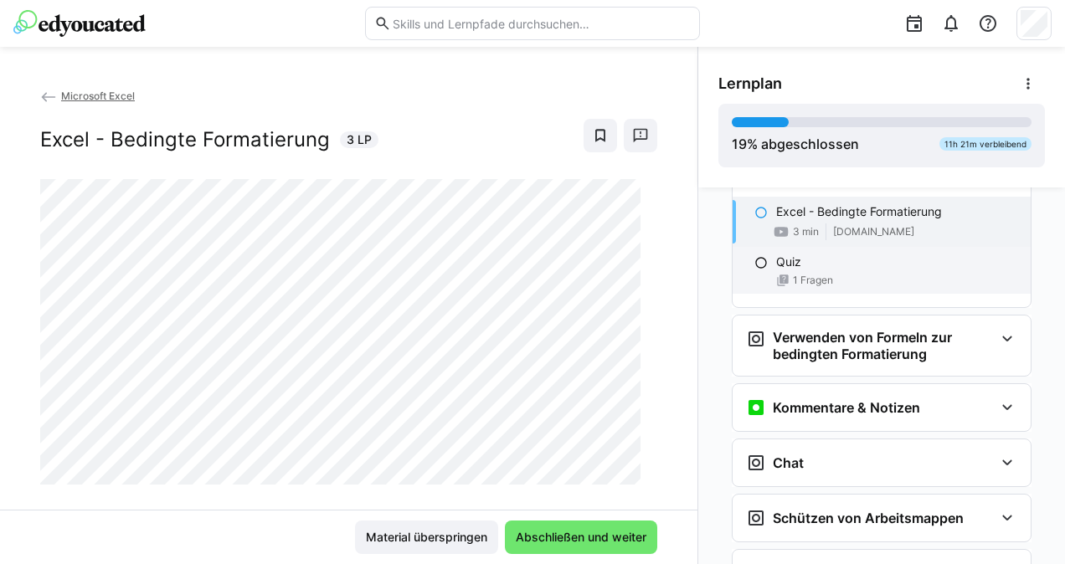
click at [872, 274] on div "1 Fragen" at bounding box center [896, 280] width 241 height 13
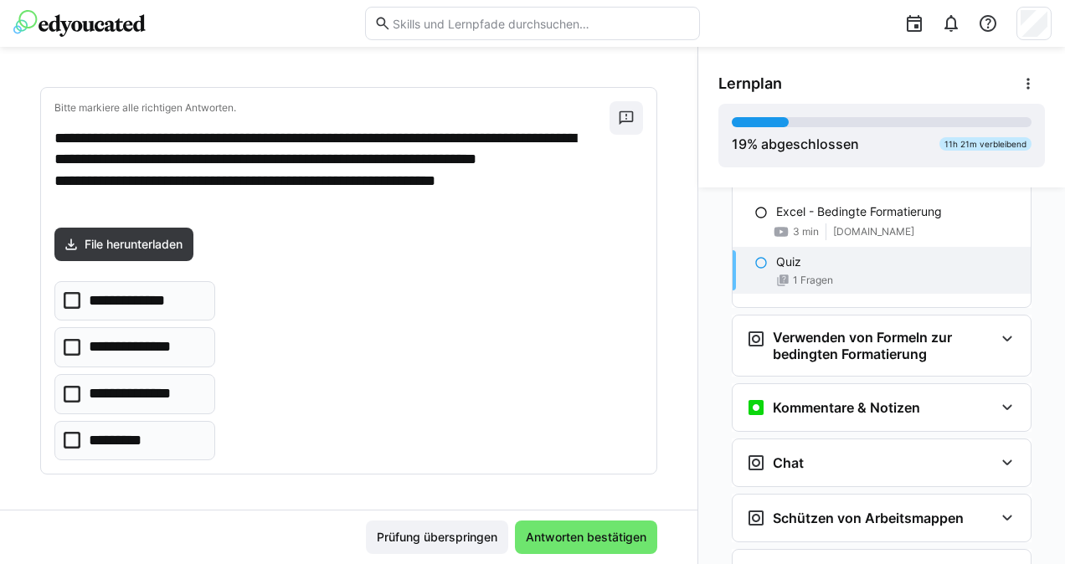
scroll to position [85, 0]
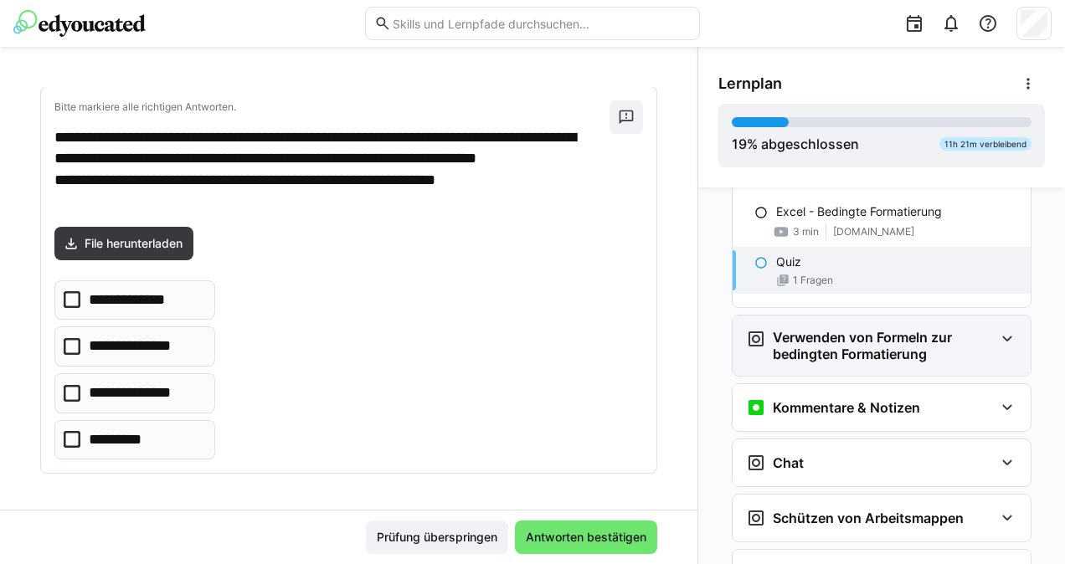
click at [906, 337] on h3 "Verwenden von Formeln zur bedingten Formatierung" at bounding box center [883, 345] width 221 height 33
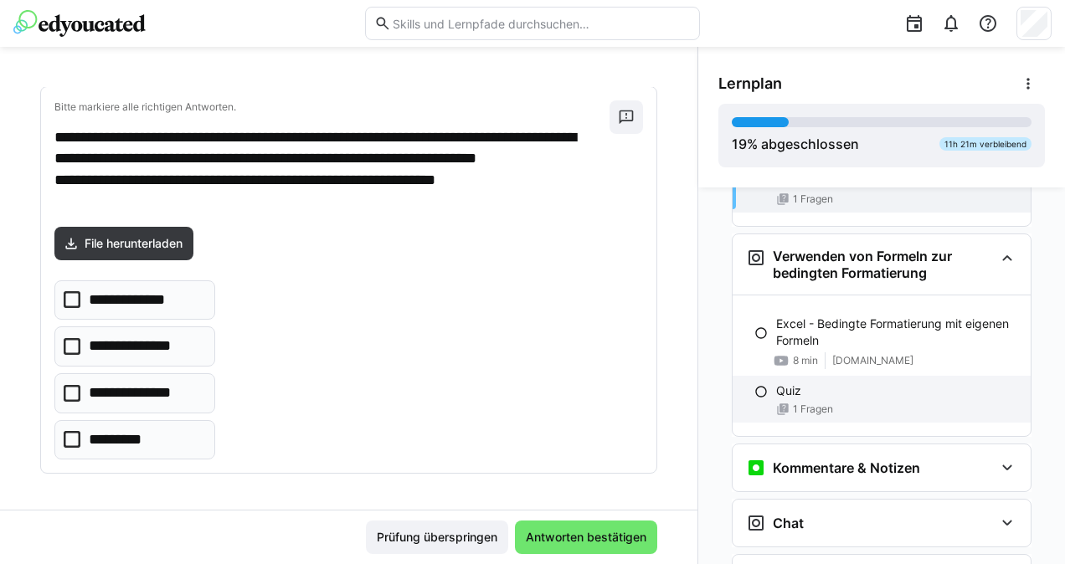
scroll to position [5636, 0]
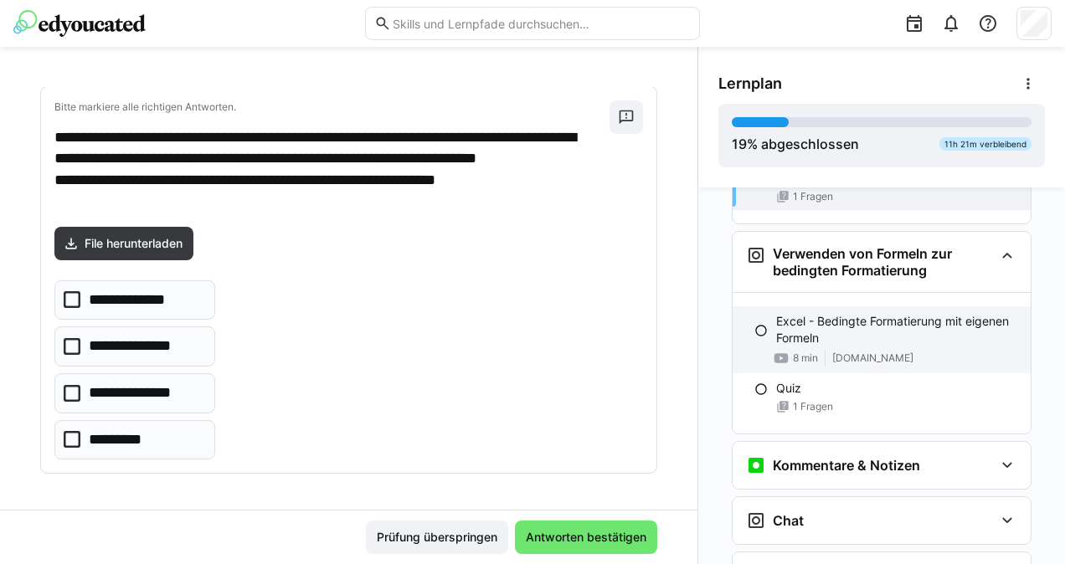
click at [857, 313] on p "Excel - Bedingte Formatierung mit eigenen Formeln" at bounding box center [896, 329] width 241 height 33
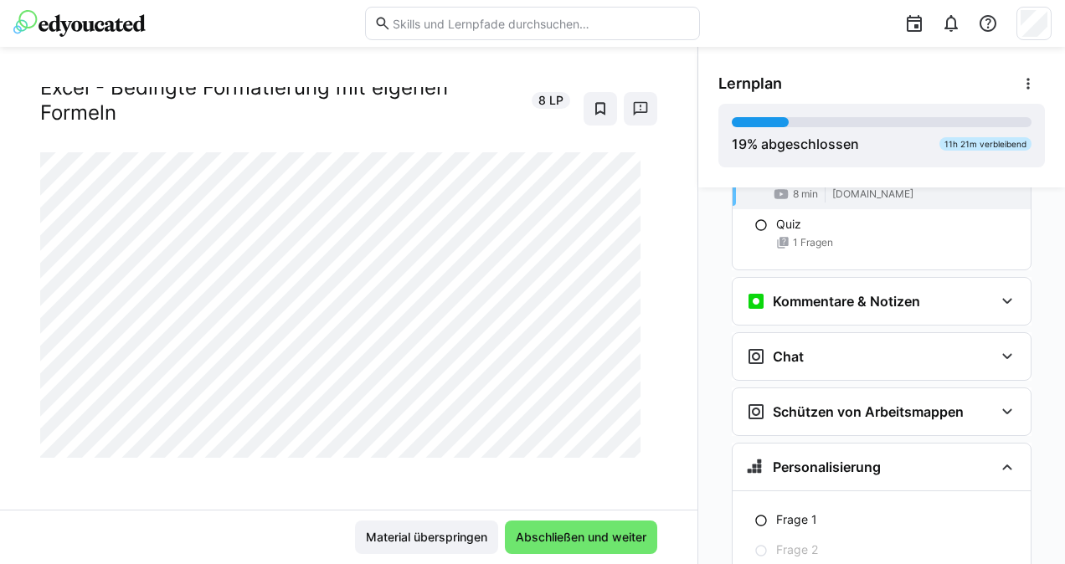
scroll to position [5800, 0]
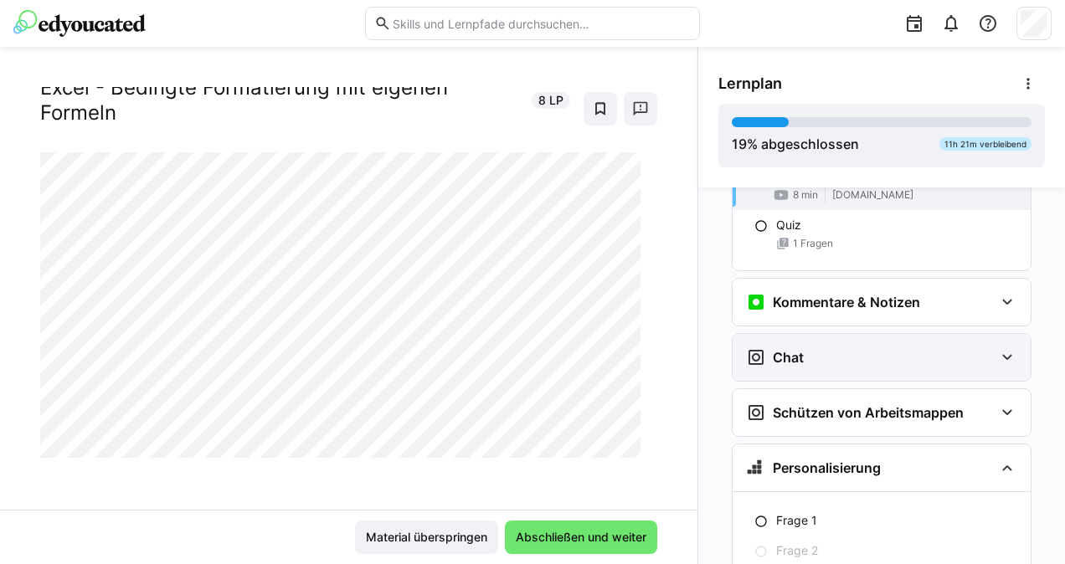
click at [888, 347] on div "Chat" at bounding box center [870, 357] width 248 height 20
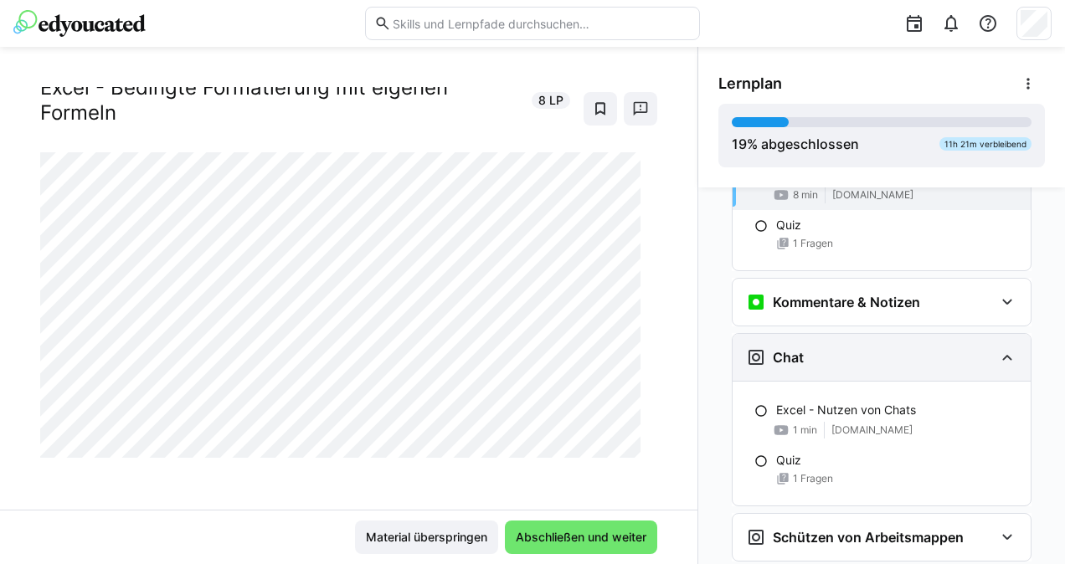
click at [892, 347] on div "Chat" at bounding box center [870, 357] width 248 height 20
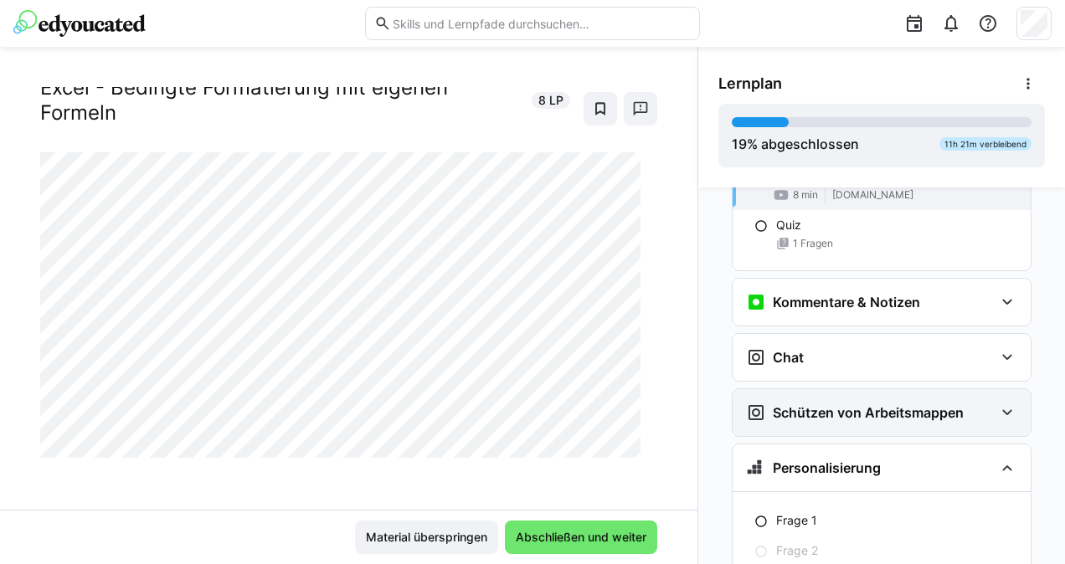
click at [892, 404] on h3 "Schützen von Arbeitsmappen" at bounding box center [868, 412] width 191 height 17
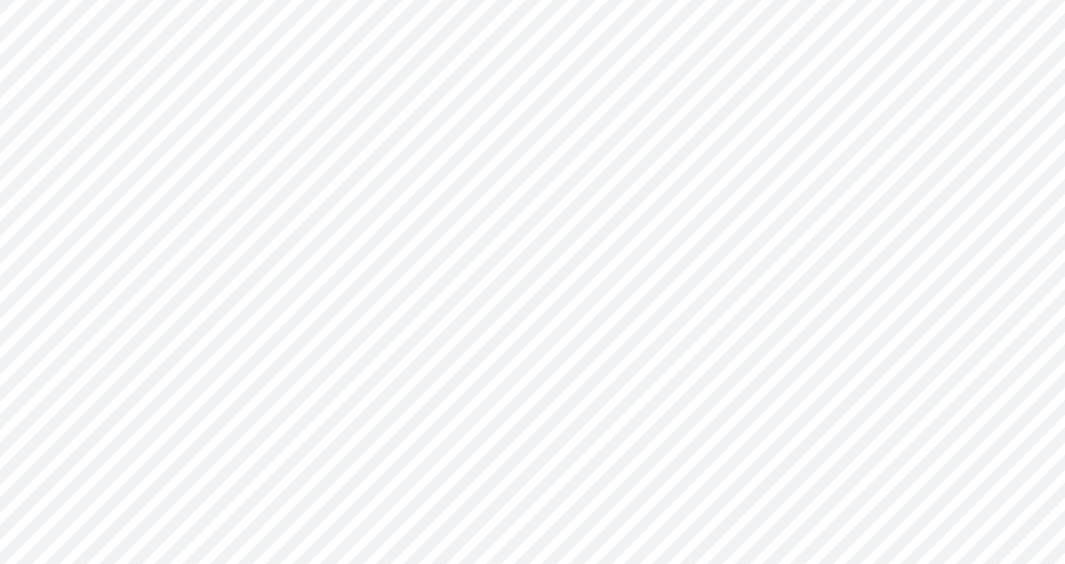
scroll to position [5857, 0]
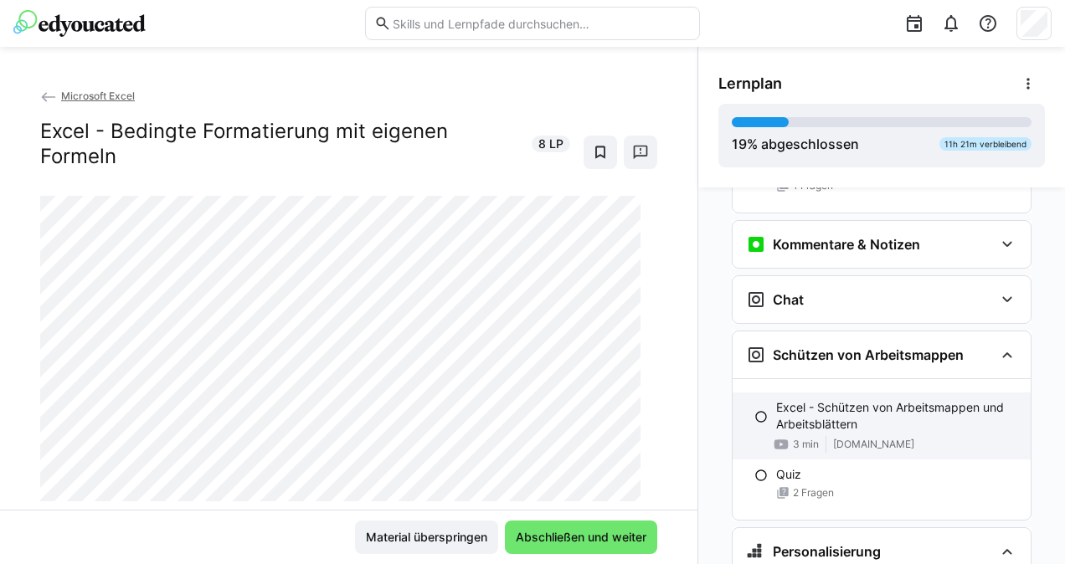
click at [830, 399] on p "Excel - Schützen von Arbeitsmappen und Arbeitsblättern" at bounding box center [896, 415] width 241 height 33
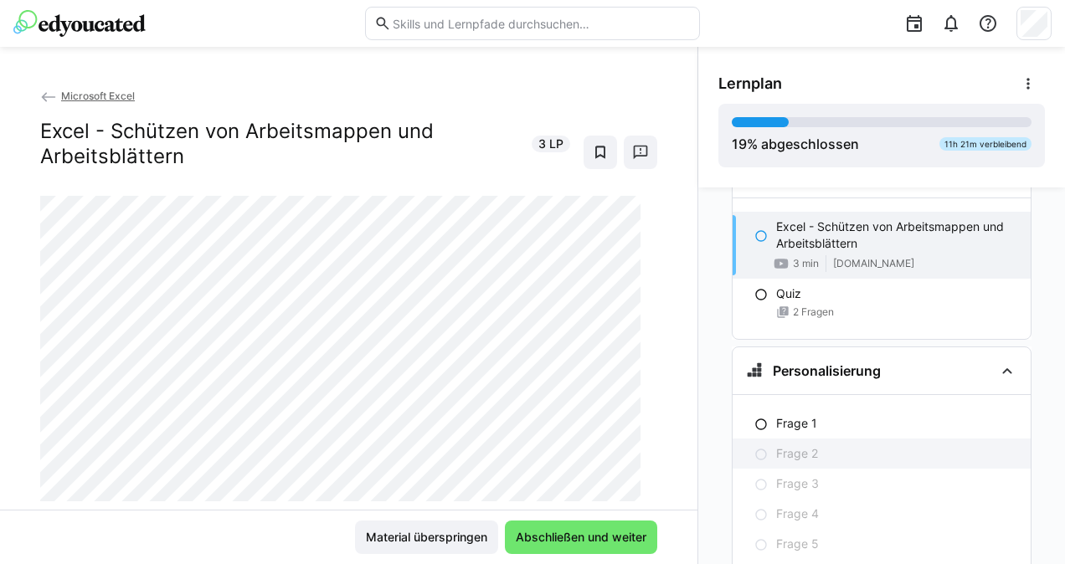
scroll to position [6064, 0]
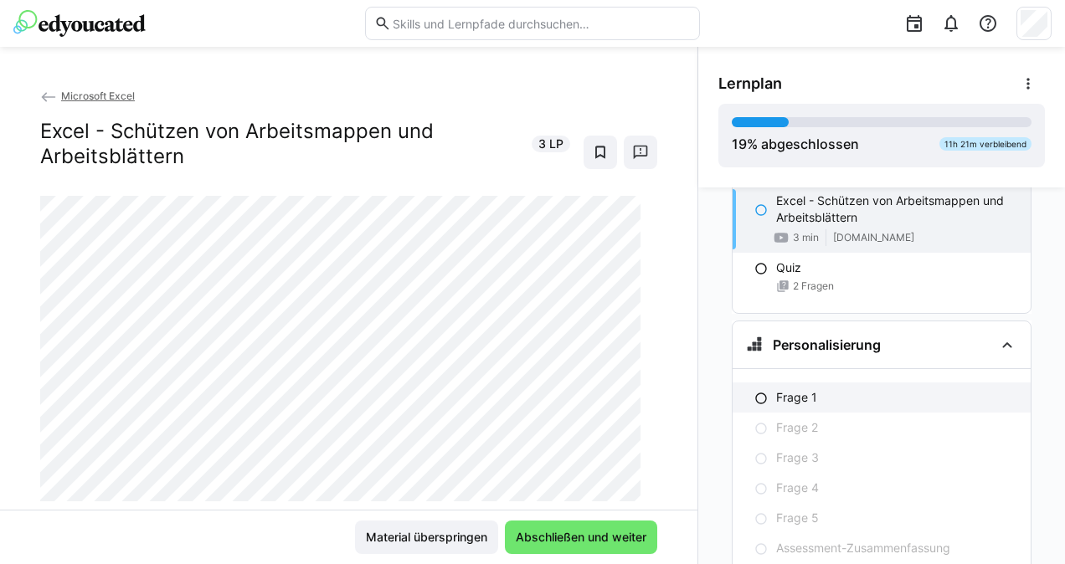
click at [794, 389] on p "Frage 1" at bounding box center [796, 397] width 41 height 17
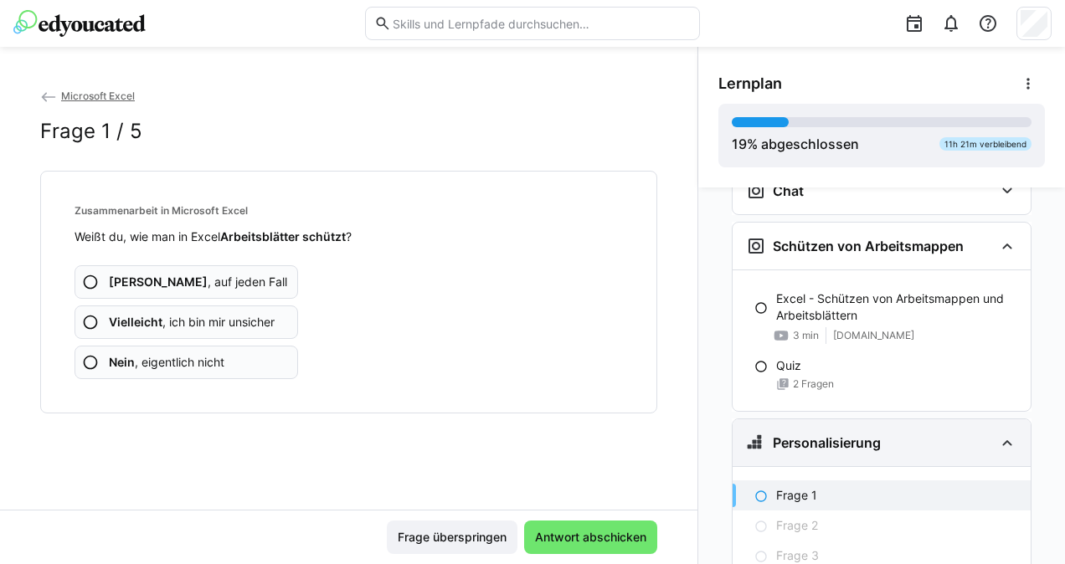
scroll to position [5941, 0]
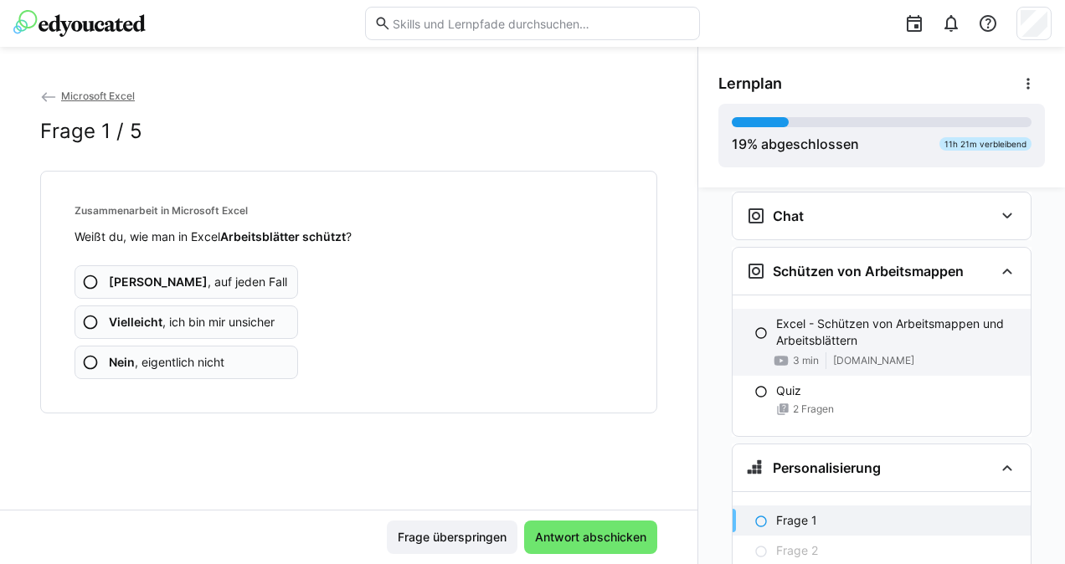
click at [830, 322] on p "Excel - Schützen von Arbeitsmappen und Arbeitsblättern" at bounding box center [896, 332] width 241 height 33
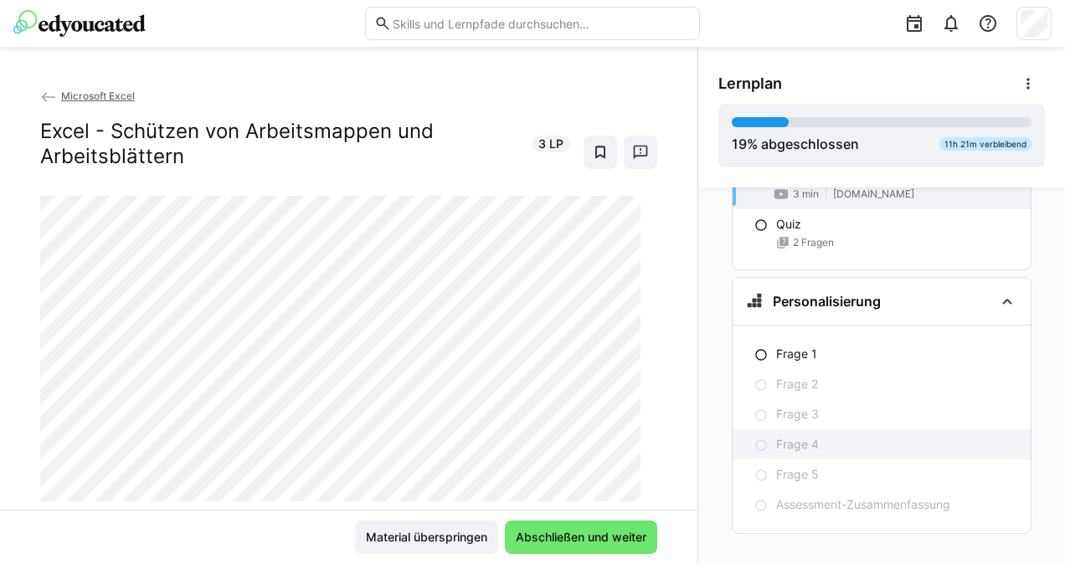
scroll to position [6108, 0]
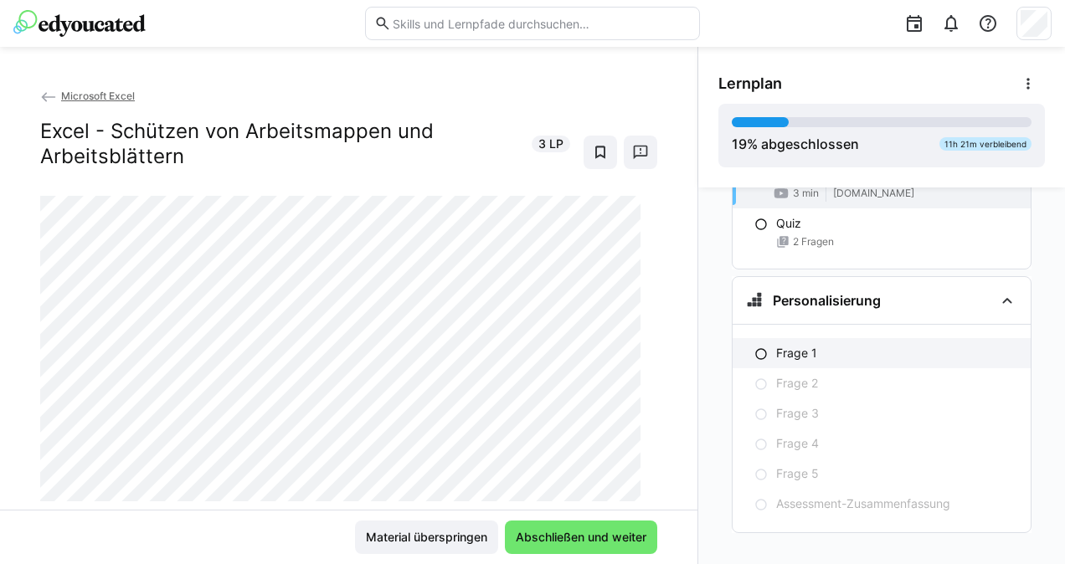
click at [782, 345] on p "Frage 1" at bounding box center [796, 353] width 41 height 17
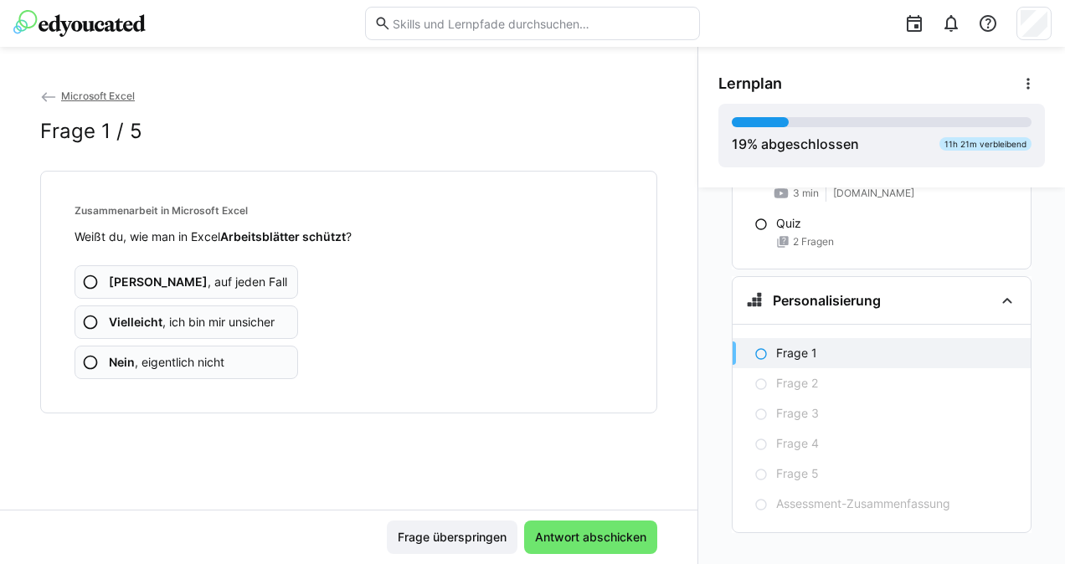
click at [172, 285] on span "Ja , auf jeden Fall" at bounding box center [198, 282] width 178 height 17
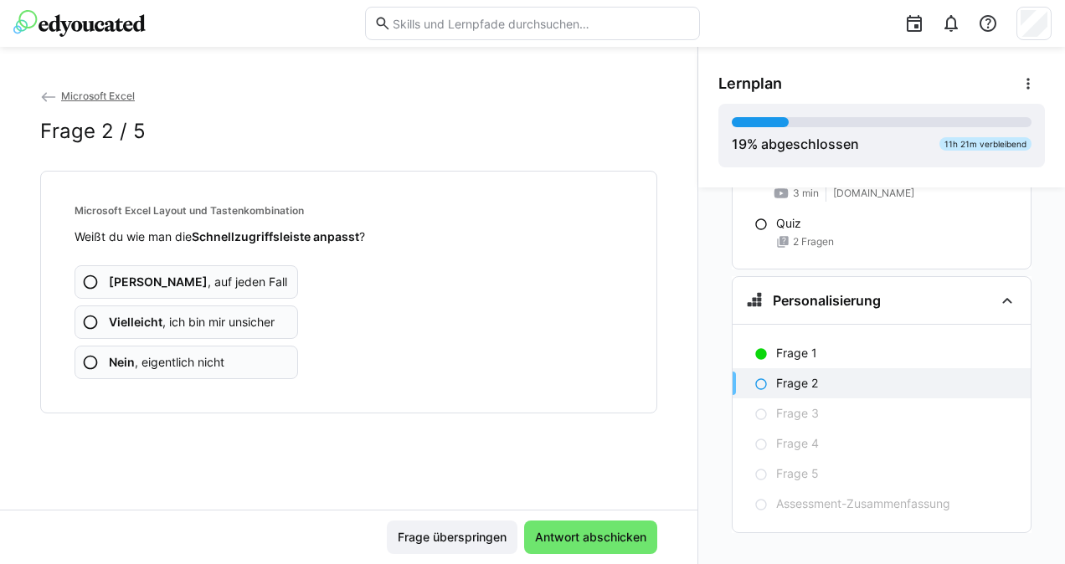
click at [256, 358] on app-assessment-question-radio "Nein , eigentlich nicht" at bounding box center [187, 362] width 224 height 33
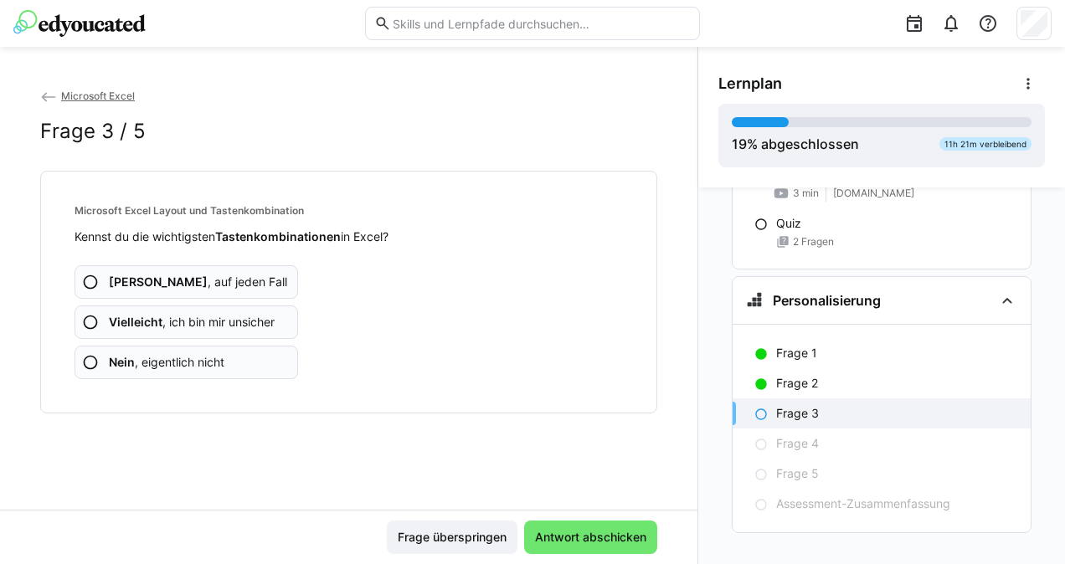
click at [211, 358] on span "Nein , eigentlich nicht" at bounding box center [167, 362] width 116 height 17
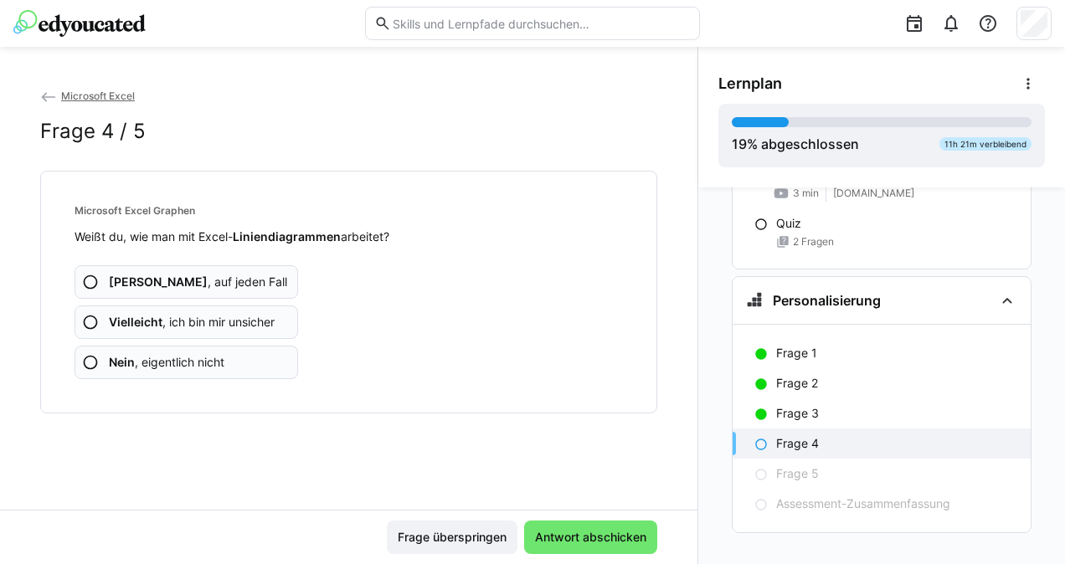
click at [227, 362] on app-assessment-question-radio "Nein , eigentlich nicht" at bounding box center [187, 362] width 224 height 33
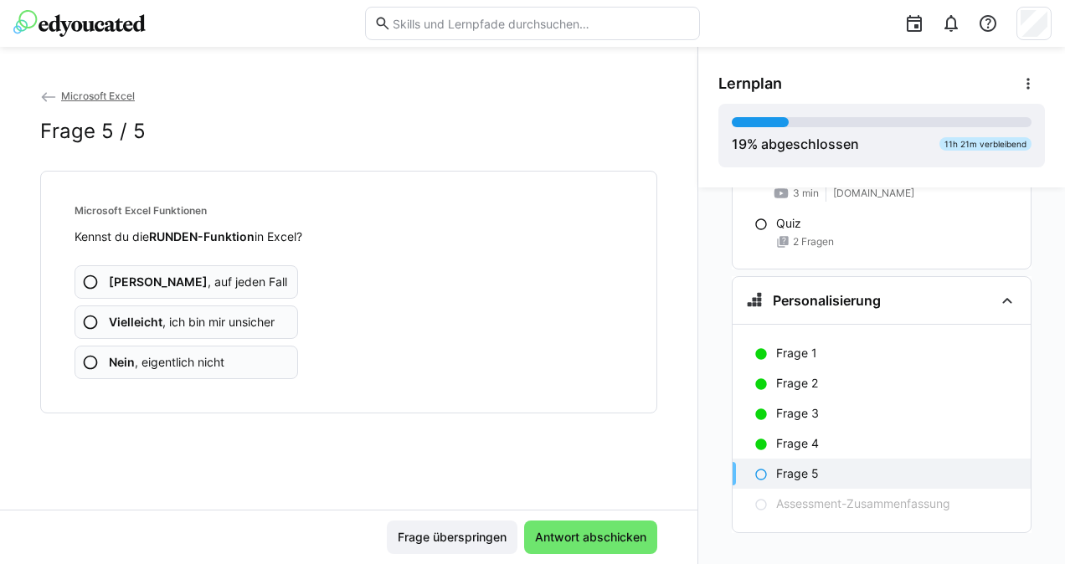
click at [239, 365] on app-assessment-question-radio "Nein , eigentlich nicht" at bounding box center [187, 362] width 224 height 33
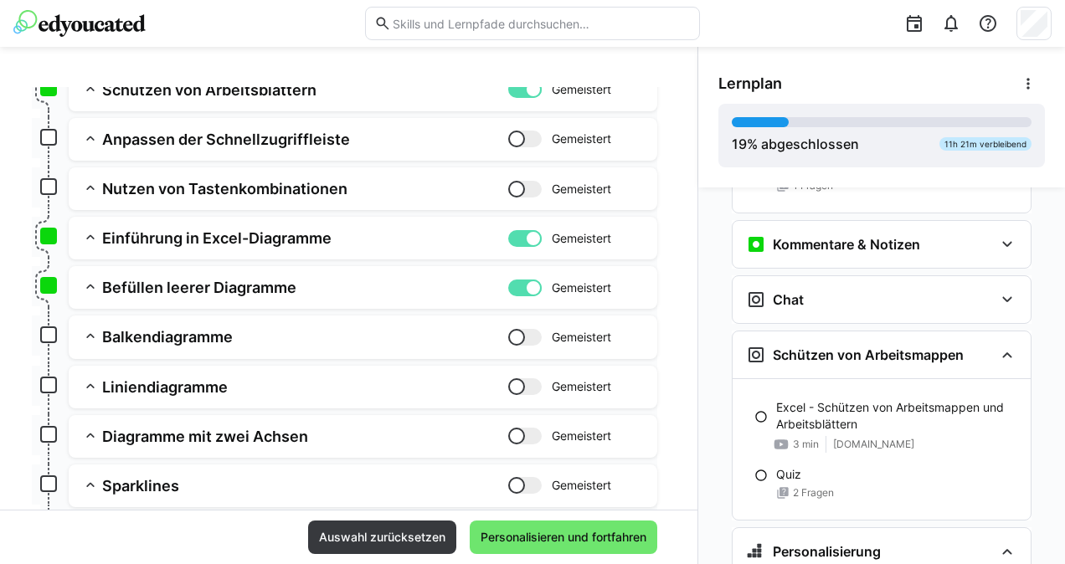
scroll to position [5774, 0]
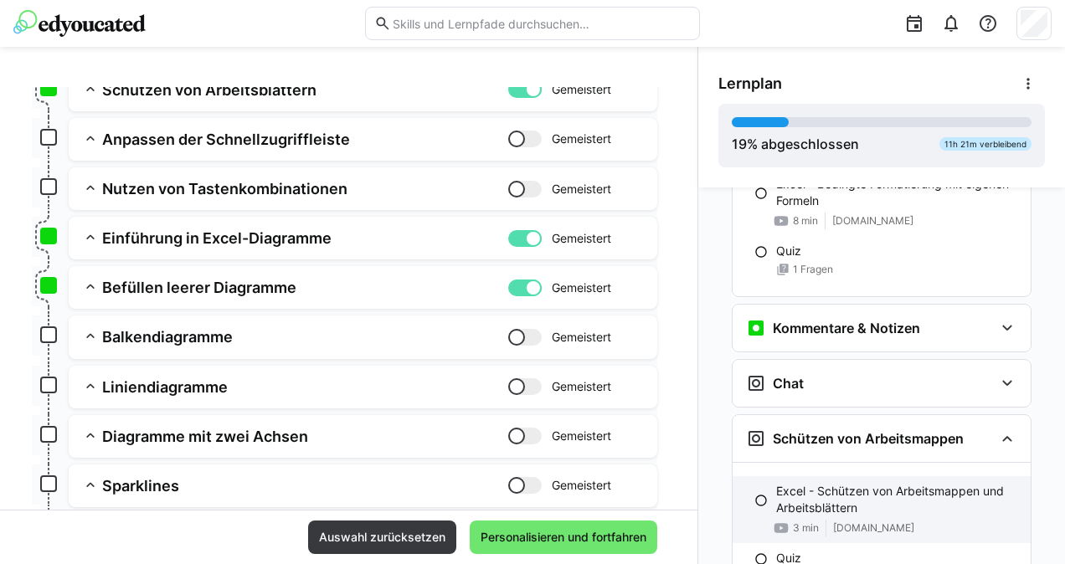
click at [819, 483] on p "Excel - Schützen von Arbeitsmappen und Arbeitsblättern" at bounding box center [896, 499] width 241 height 33
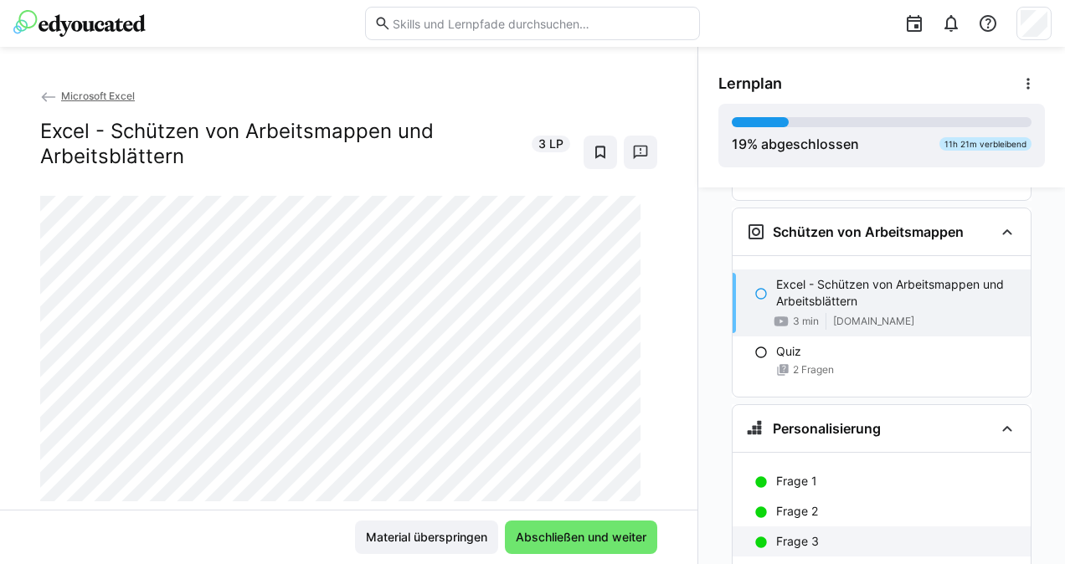
scroll to position [6108, 0]
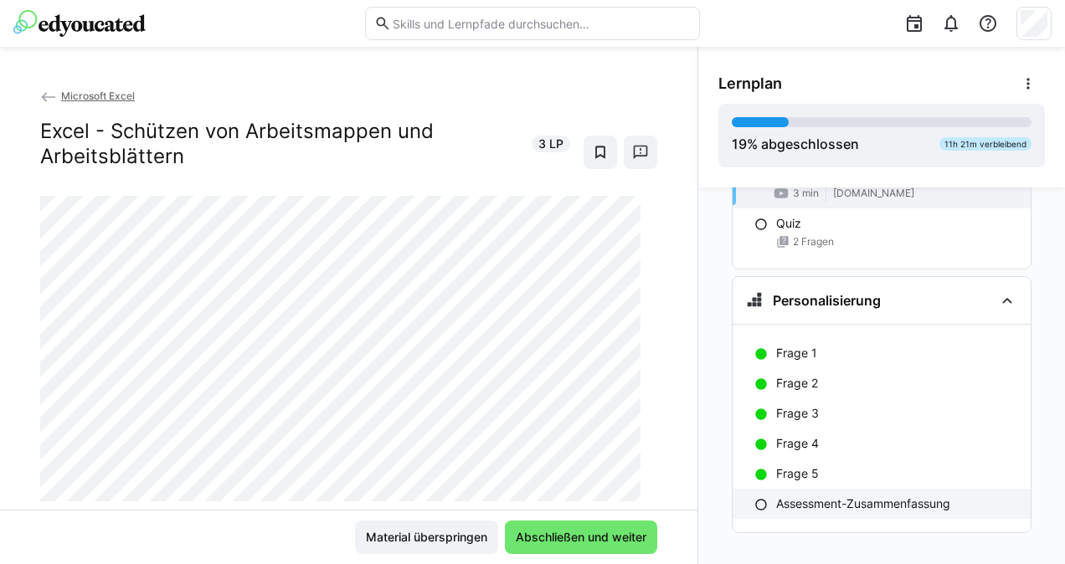
click at [813, 496] on p "Assessment-Zusammenfassung" at bounding box center [863, 504] width 174 height 17
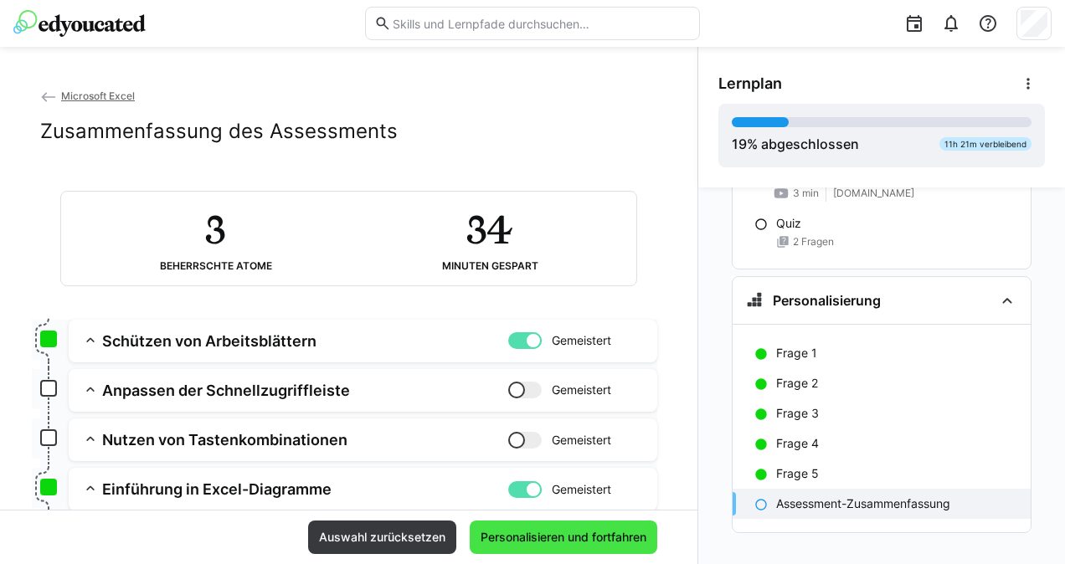
click at [604, 532] on span "Personalisieren und fortfahren" at bounding box center [563, 537] width 171 height 17
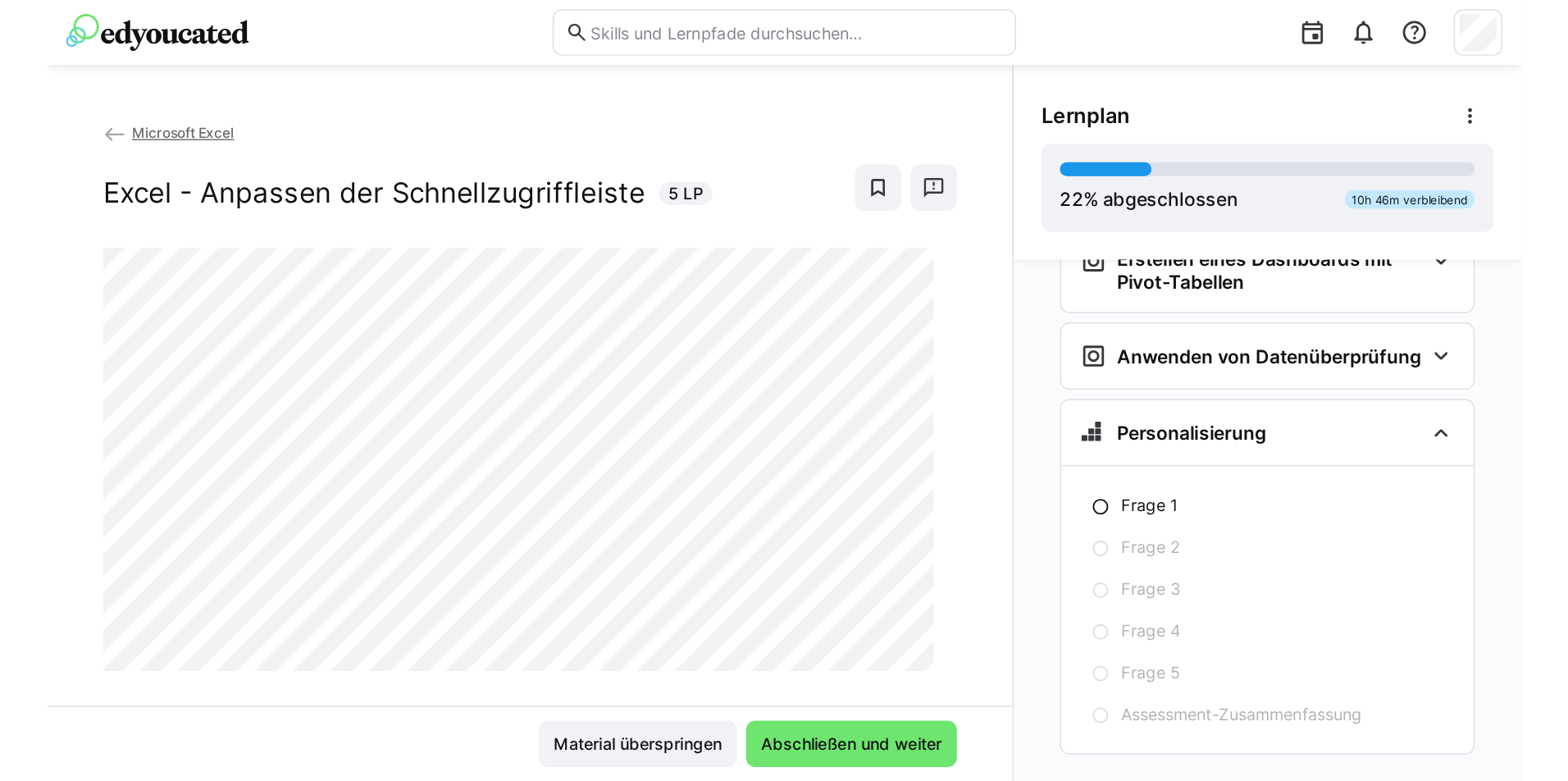
scroll to position [7123, 0]
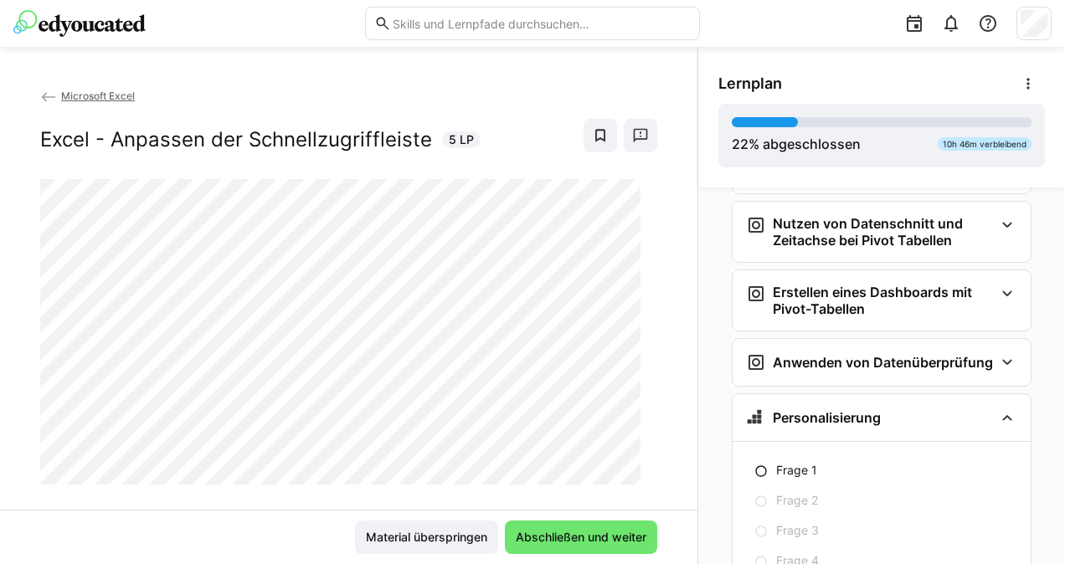
click at [462, 504] on div "Microsoft Excel Excel - Anpassen der Schnellzugriffleiste 5 LP" at bounding box center [348, 298] width 697 height 423
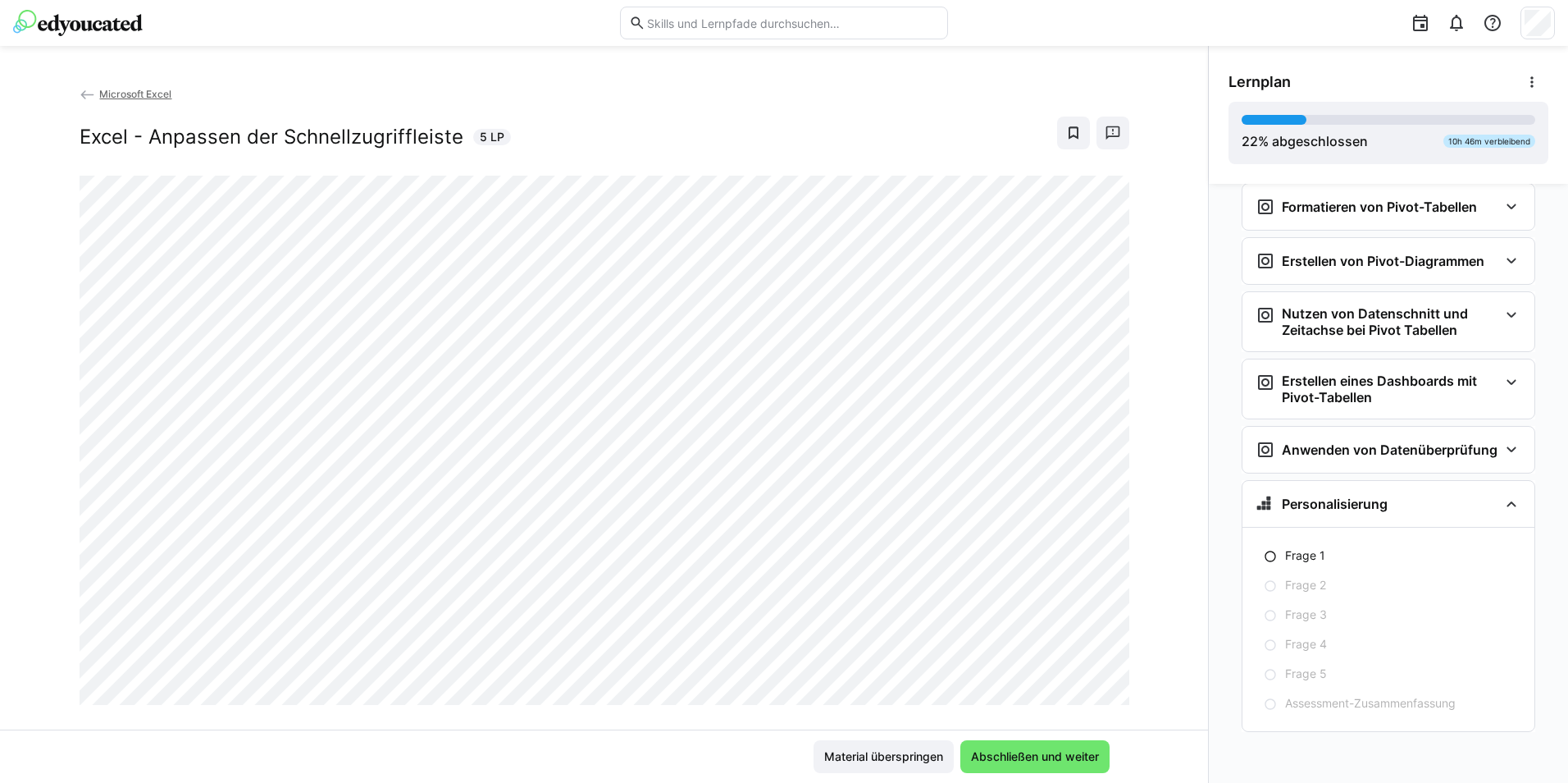
scroll to position [27, 0]
